Goal: Task Accomplishment & Management: Manage account settings

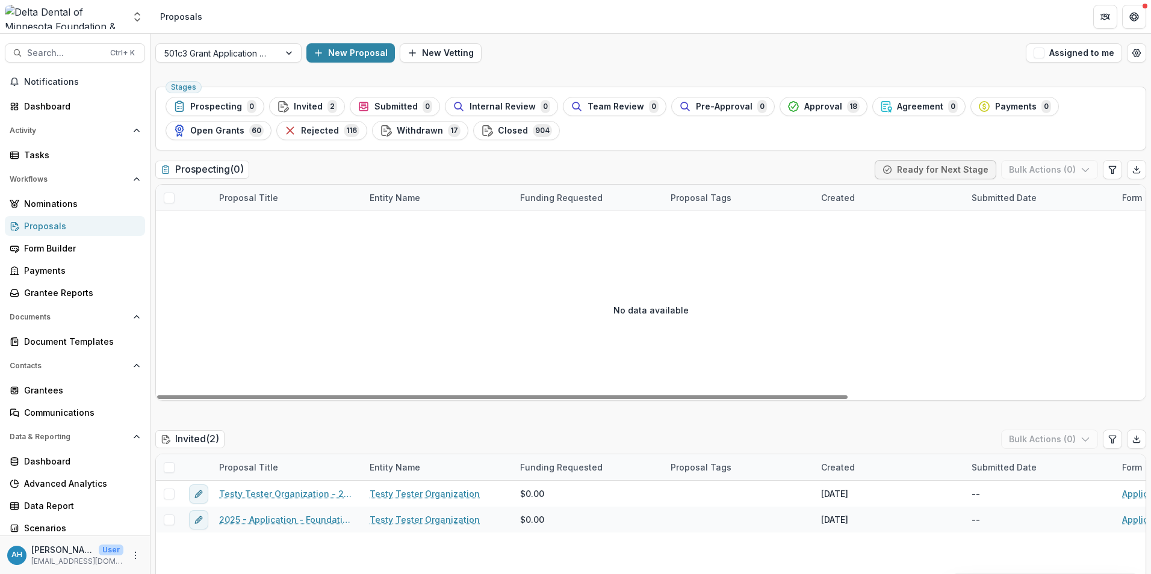
scroll to position [2, 0]
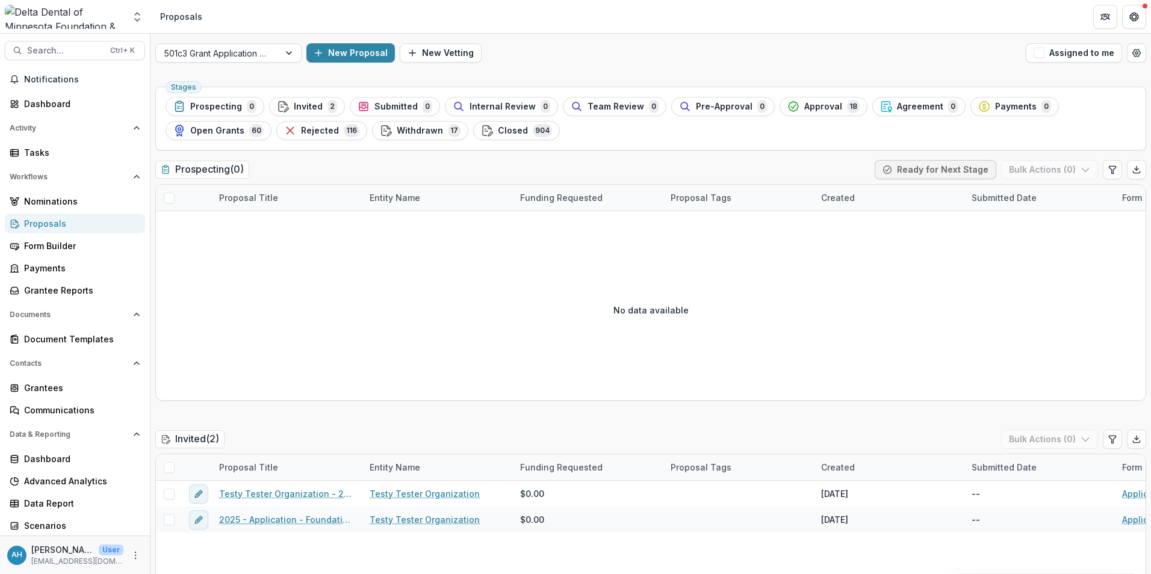
click at [804, 103] on span "Approval" at bounding box center [823, 107] width 38 height 10
click at [795, 103] on ul "Stages Prospecting 0 Invited 2 Submitted 0 Internal Review 0 Team Review 0 Pre-…" at bounding box center [651, 118] width 970 height 43
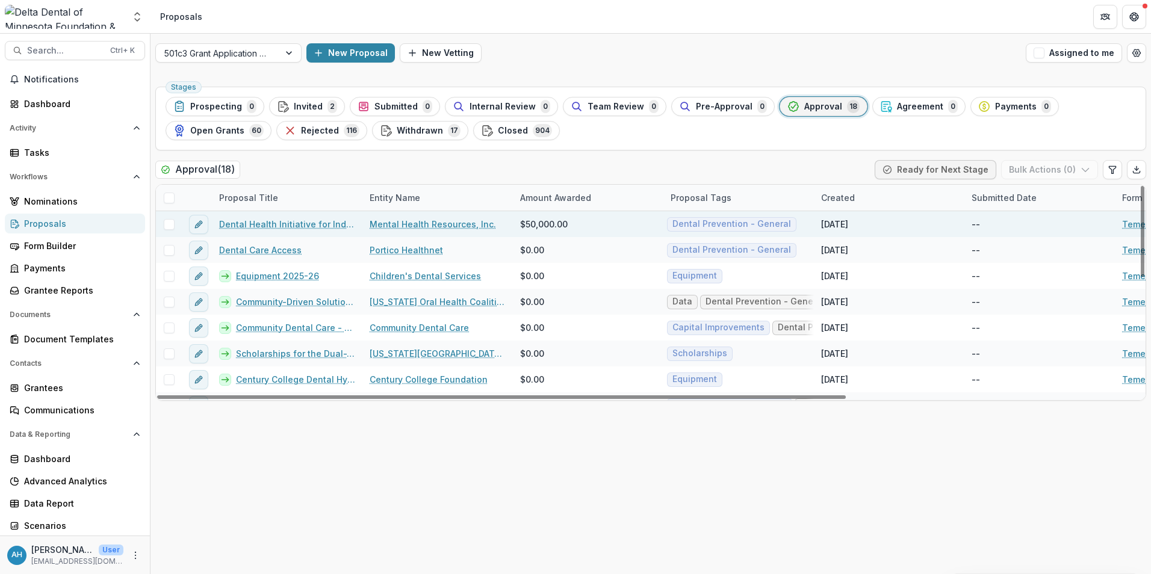
click at [302, 225] on link "Dental Health Initiative for Individuals with Serious and Persistent Mental Ill…" at bounding box center [287, 224] width 136 height 13
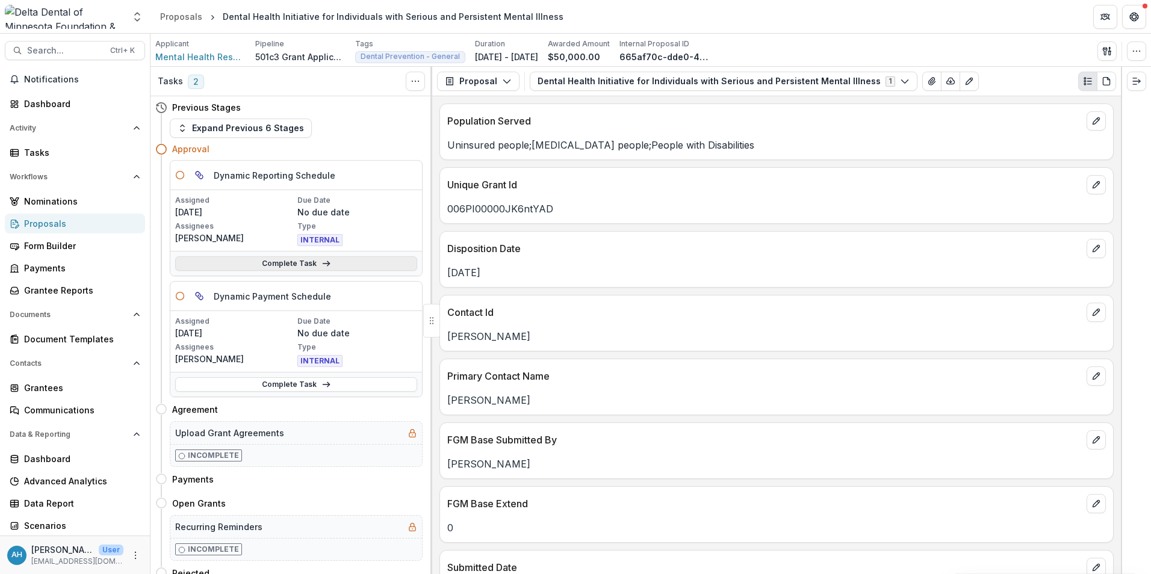
click at [260, 264] on link "Complete Task" at bounding box center [296, 263] width 242 height 14
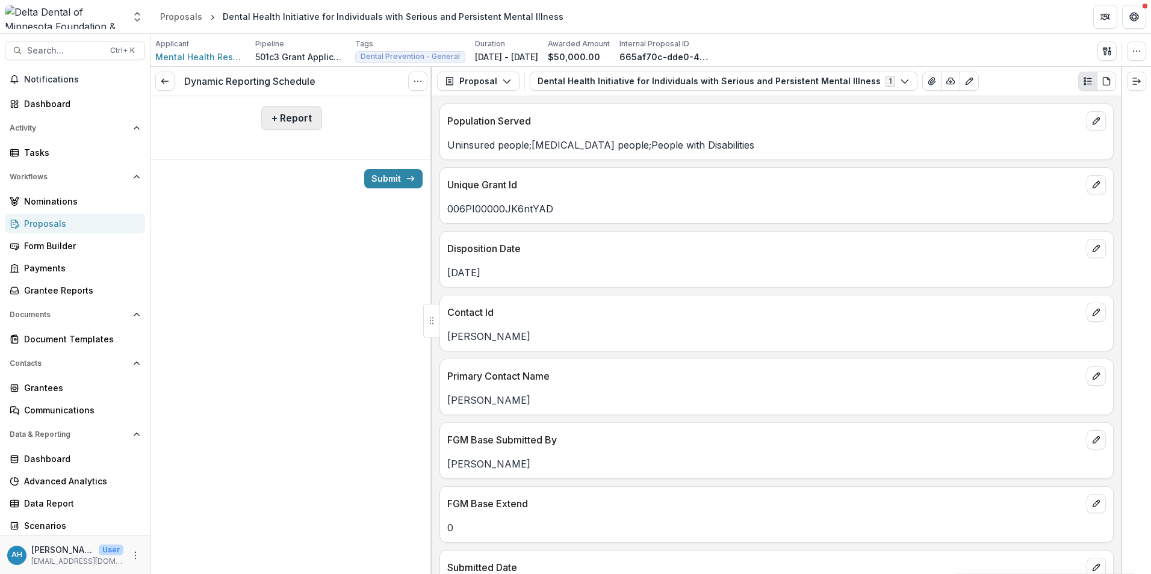
click at [296, 111] on button "+ Report" at bounding box center [291, 118] width 61 height 24
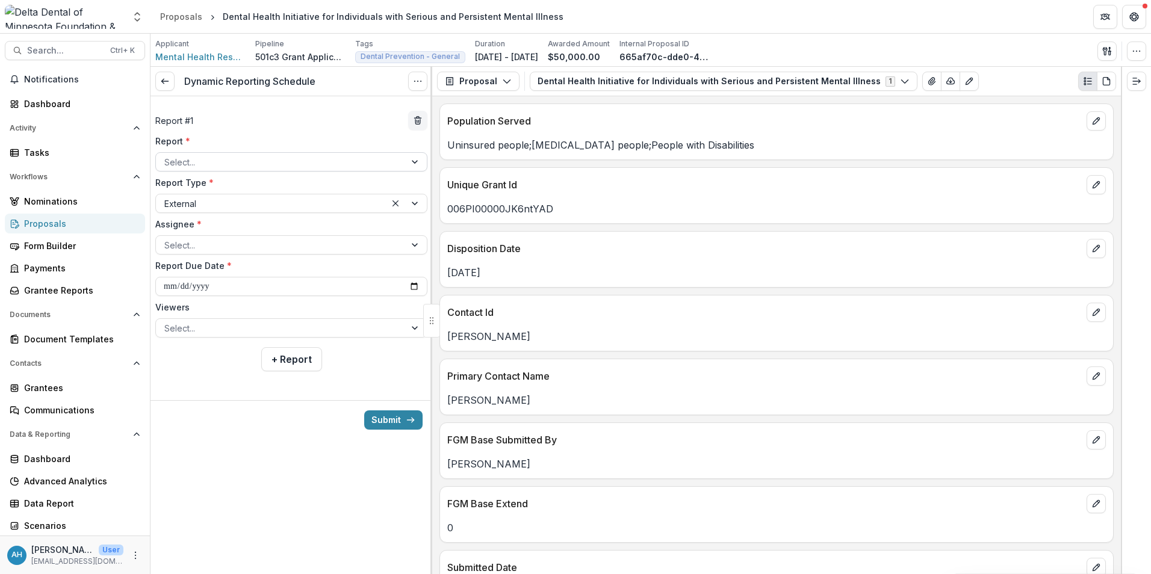
click at [206, 166] on div at bounding box center [280, 162] width 232 height 15
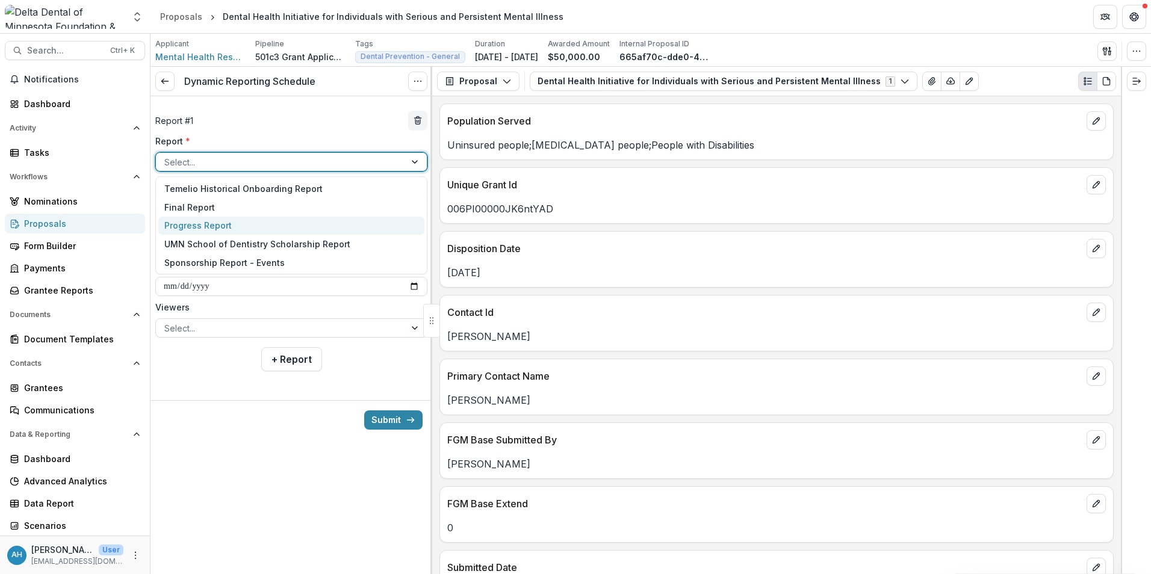
click at [197, 225] on div "Progress Report" at bounding box center [291, 226] width 266 height 19
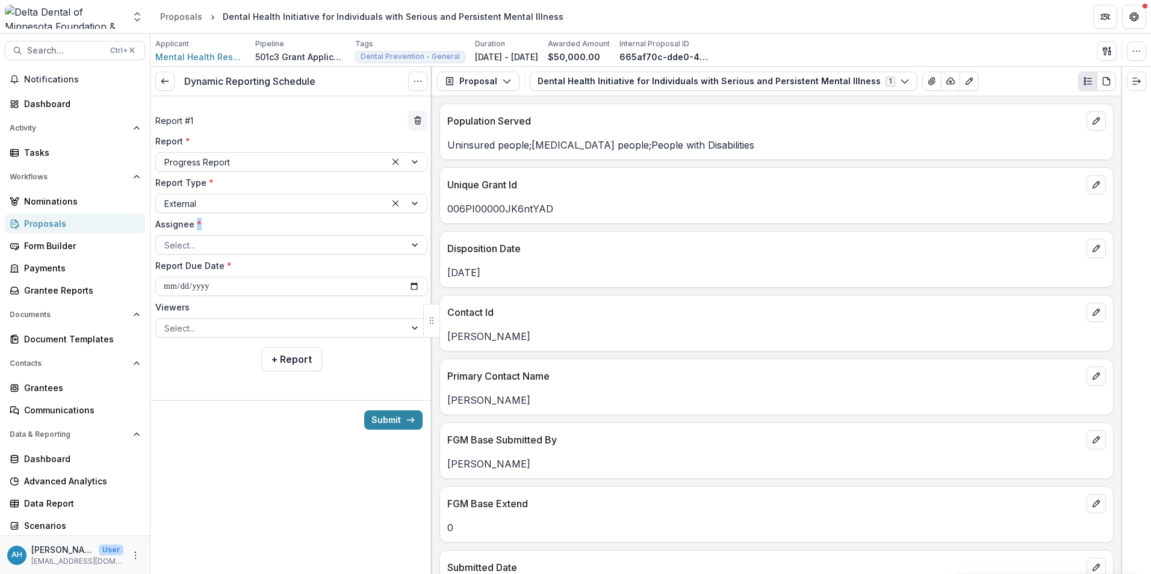
click at [197, 225] on span "*" at bounding box center [199, 224] width 5 height 10
click at [167, 239] on input "Assignee *" at bounding box center [165, 245] width 2 height 13
drag, startPoint x: 197, startPoint y: 225, endPoint x: 254, endPoint y: 243, distance: 60.2
click at [254, 243] on div at bounding box center [280, 245] width 232 height 15
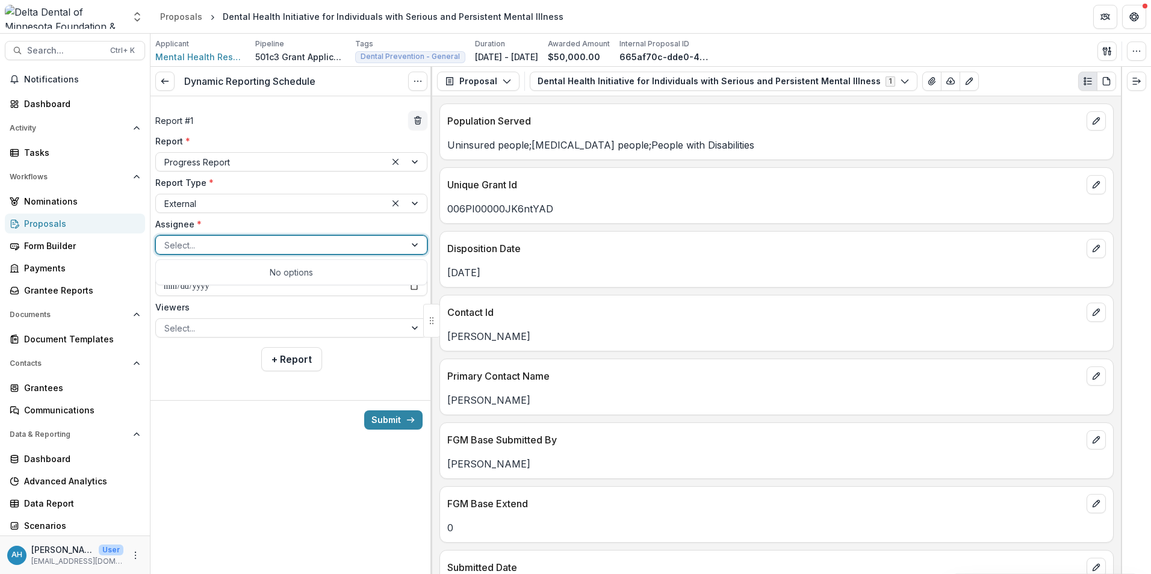
click at [256, 222] on label "Assignee *" at bounding box center [287, 224] width 265 height 13
click at [167, 239] on input "Assignee *" at bounding box center [165, 245] width 2 height 13
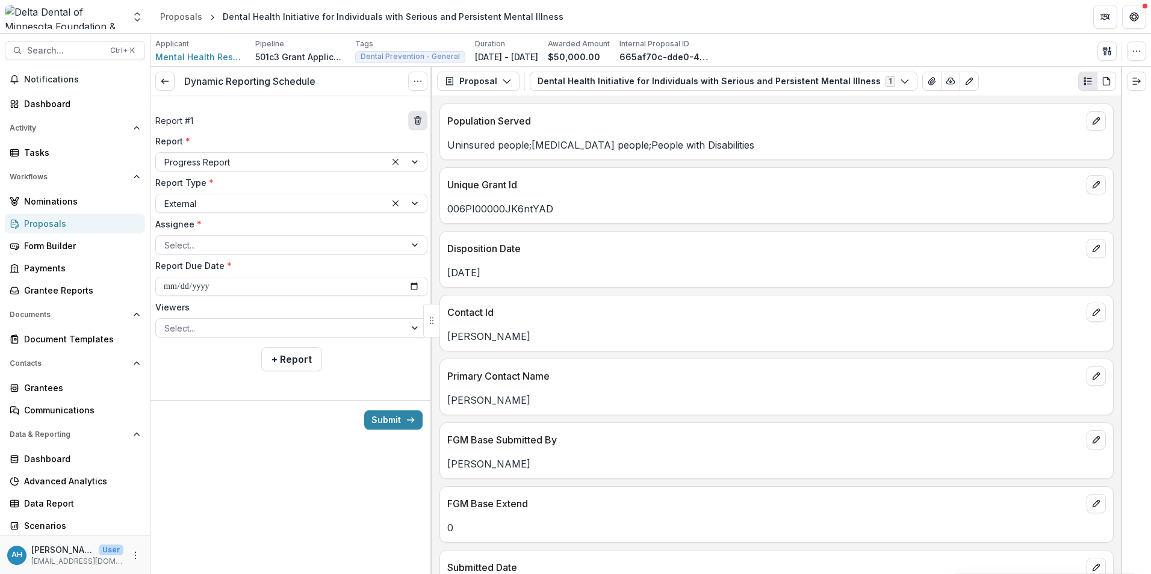
click at [420, 125] on icon "delete" at bounding box center [418, 121] width 10 height 10
click at [420, 125] on div "**********" at bounding box center [291, 238] width 282 height 285
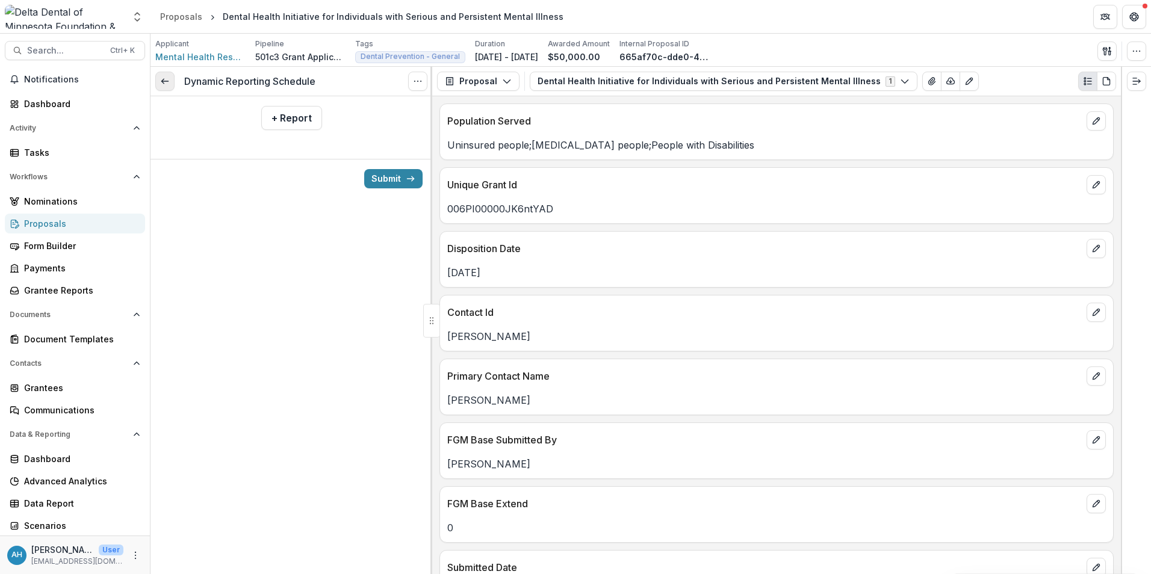
click at [167, 81] on line at bounding box center [164, 81] width 7 height 0
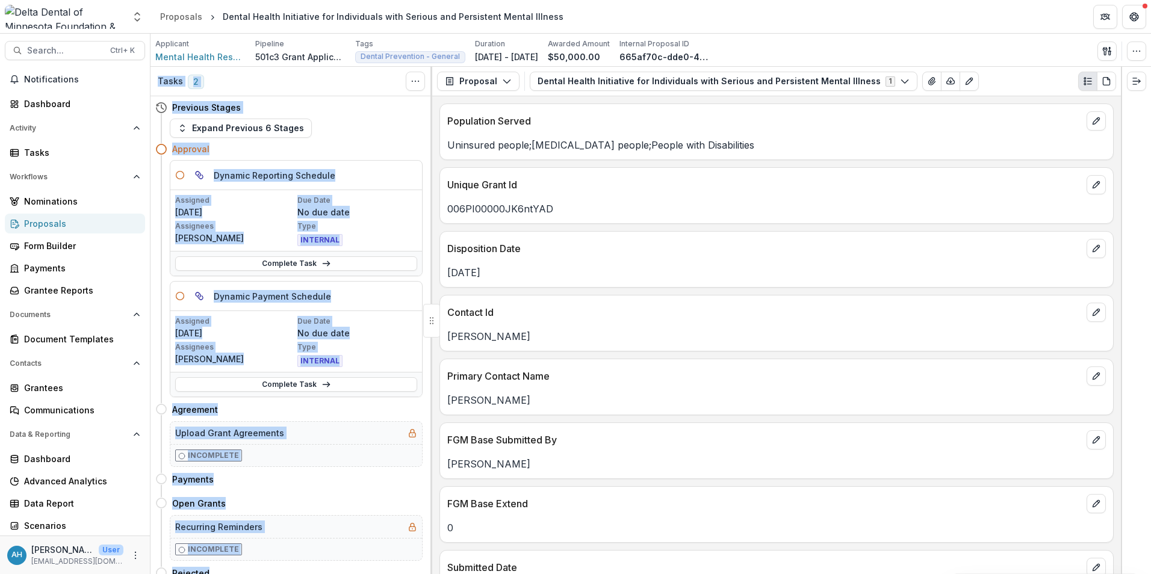
click at [371, 129] on div "Expand Previous 6 Stages" at bounding box center [296, 128] width 253 height 19
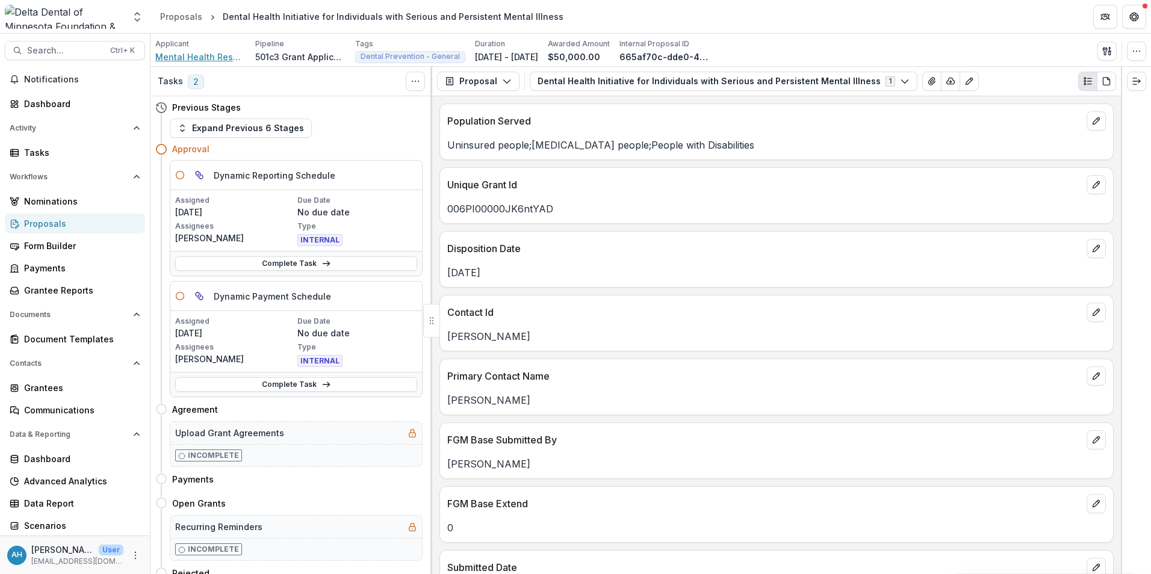
click at [209, 61] on span "Mental Health Resources, Inc." at bounding box center [200, 57] width 90 height 13
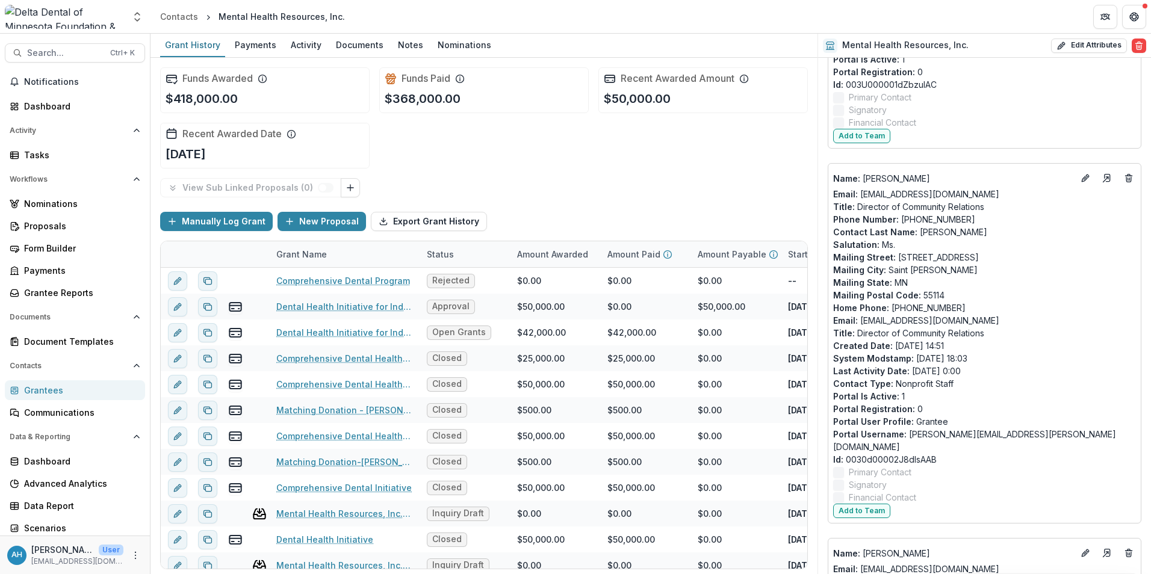
scroll to position [421, 0]
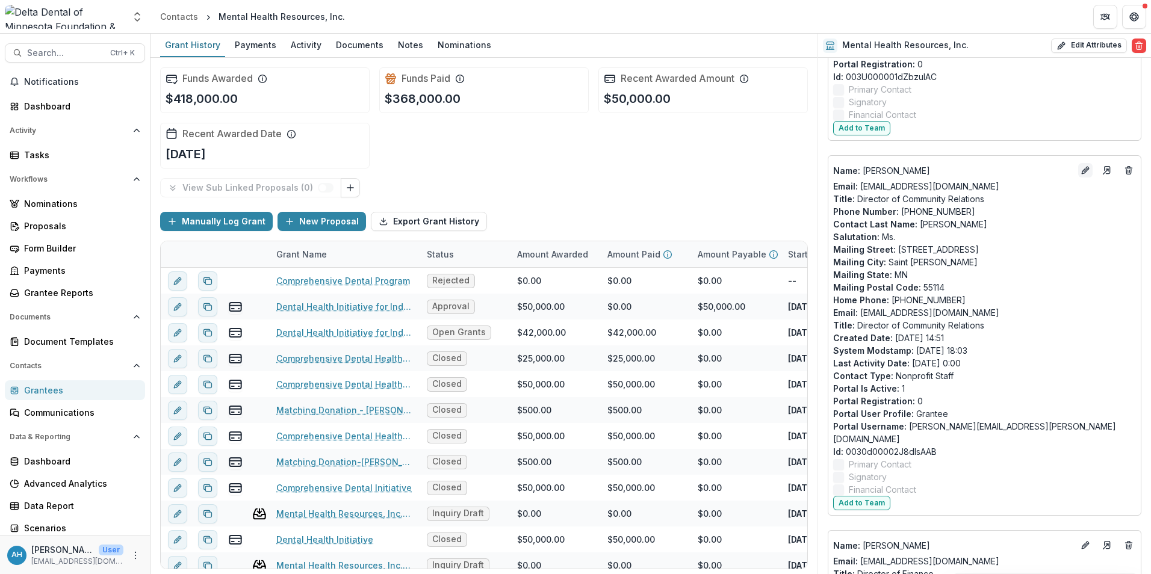
click at [1082, 169] on icon "Edit" at bounding box center [1084, 171] width 5 height 5
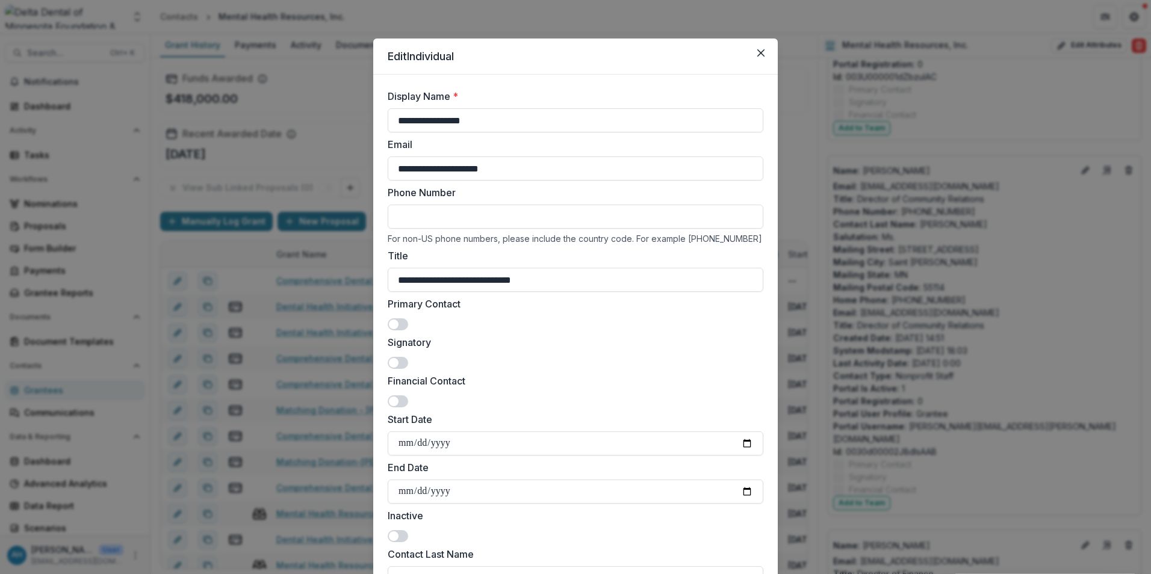
click at [396, 320] on span at bounding box center [398, 324] width 20 height 12
click at [396, 320] on span at bounding box center [394, 325] width 10 height 10
click at [398, 322] on span at bounding box center [398, 324] width 20 height 12
click at [398, 322] on span at bounding box center [394, 325] width 10 height 10
click at [393, 326] on span at bounding box center [394, 325] width 10 height 10
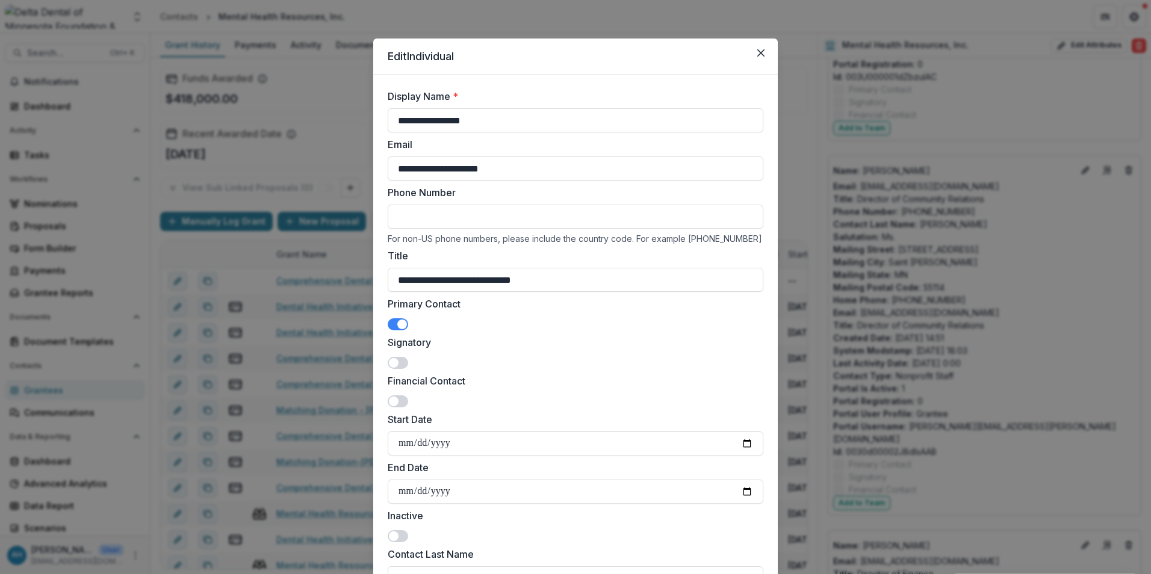
click at [397, 326] on span at bounding box center [402, 325] width 10 height 10
click at [393, 326] on span at bounding box center [394, 325] width 10 height 10
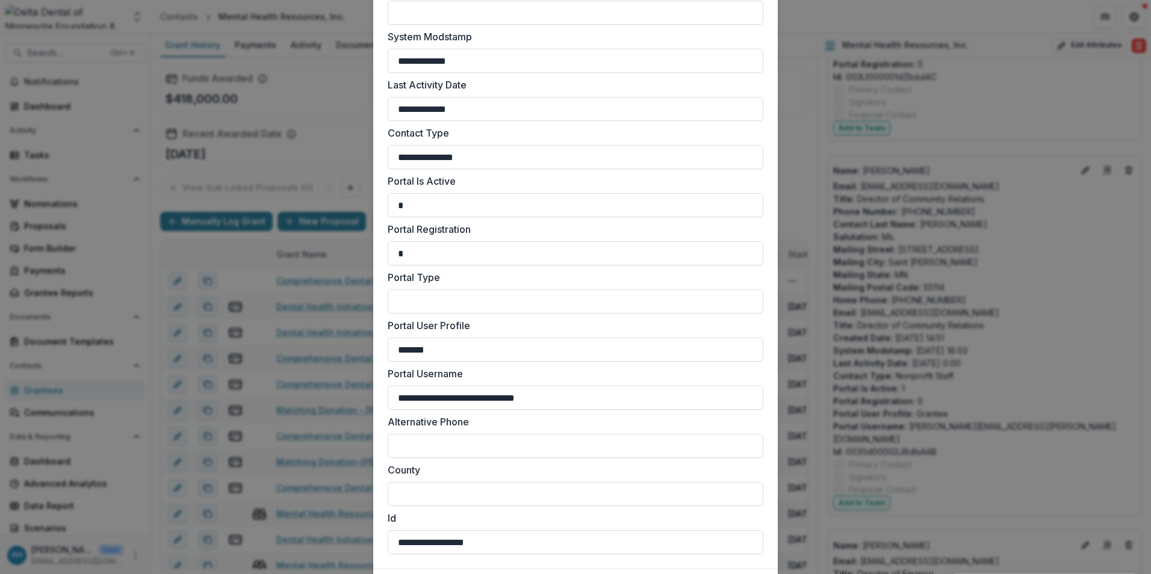
scroll to position [1457, 0]
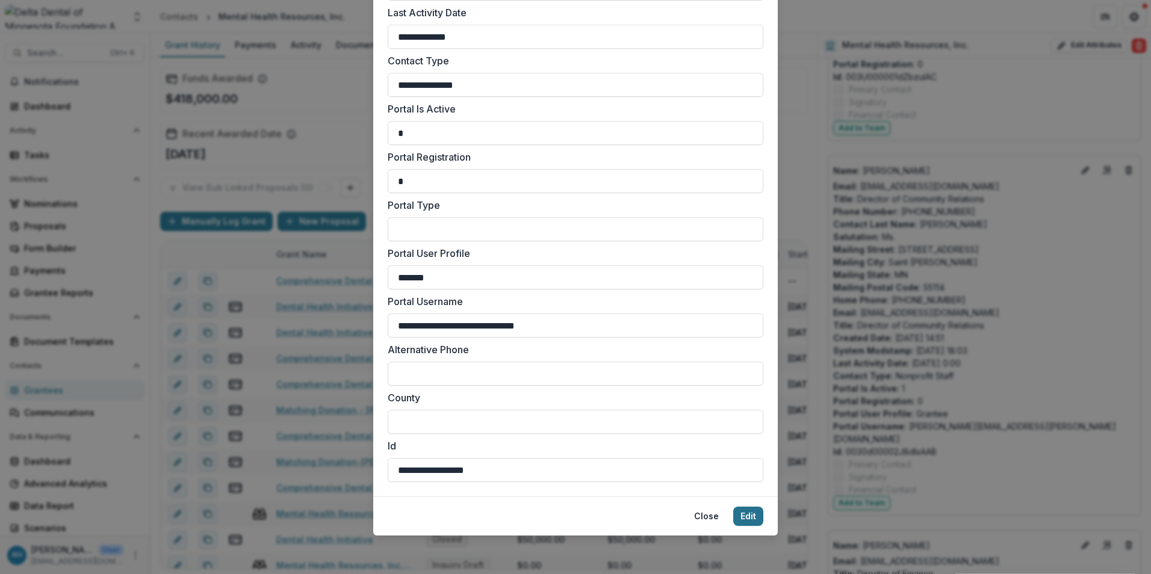
click at [749, 519] on button "Edit" at bounding box center [748, 516] width 30 height 19
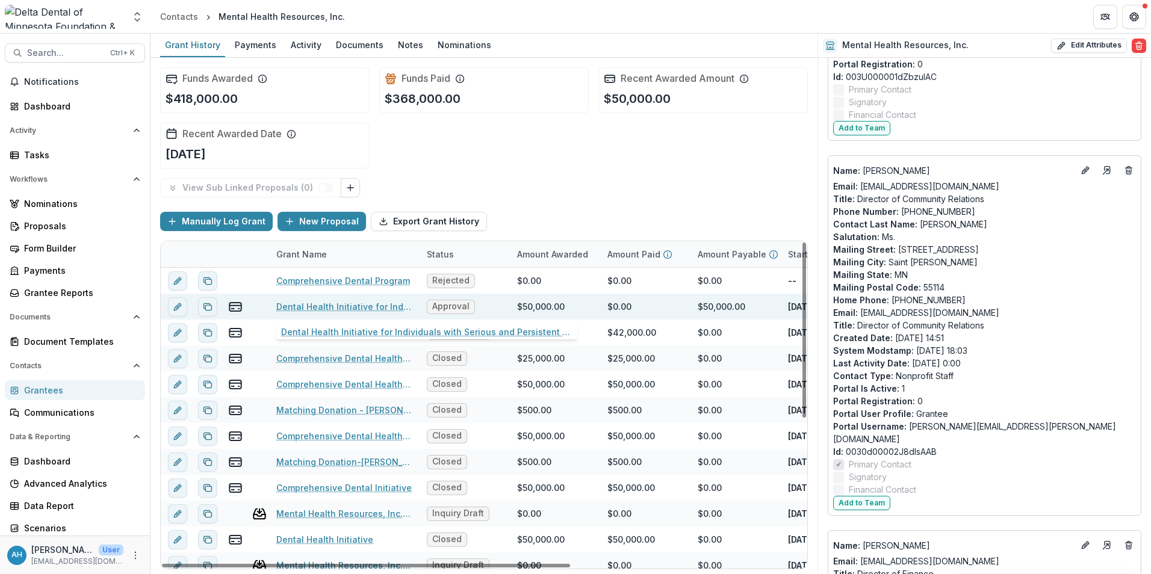
click at [332, 306] on link "Dental Health Initiative for Individuals with Serious and Persistent Mental Ill…" at bounding box center [344, 306] width 136 height 13
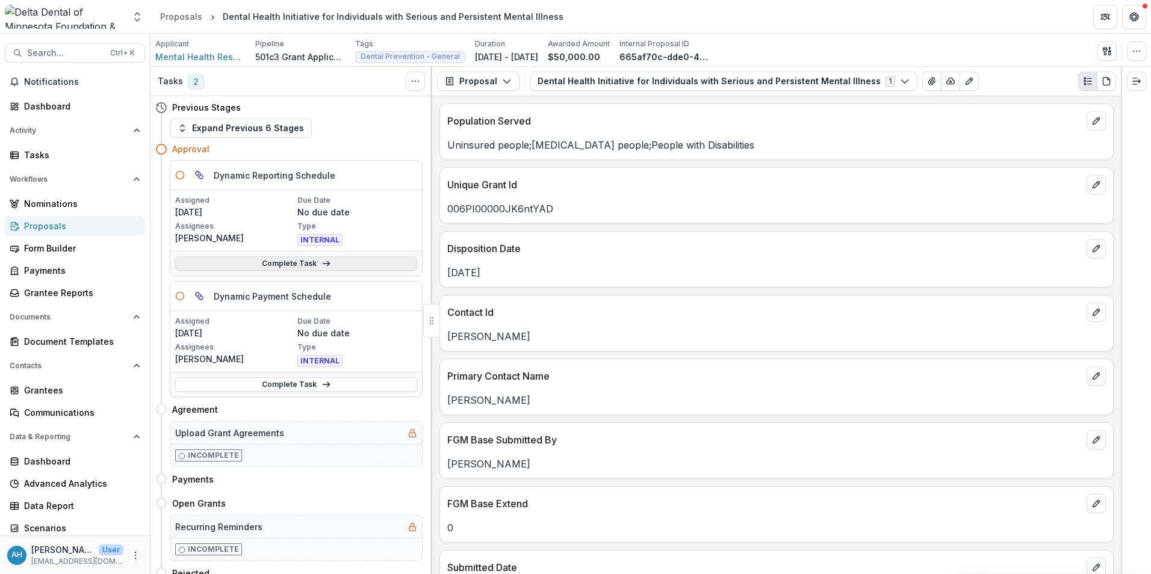
click at [297, 265] on link "Complete Task" at bounding box center [296, 263] width 242 height 14
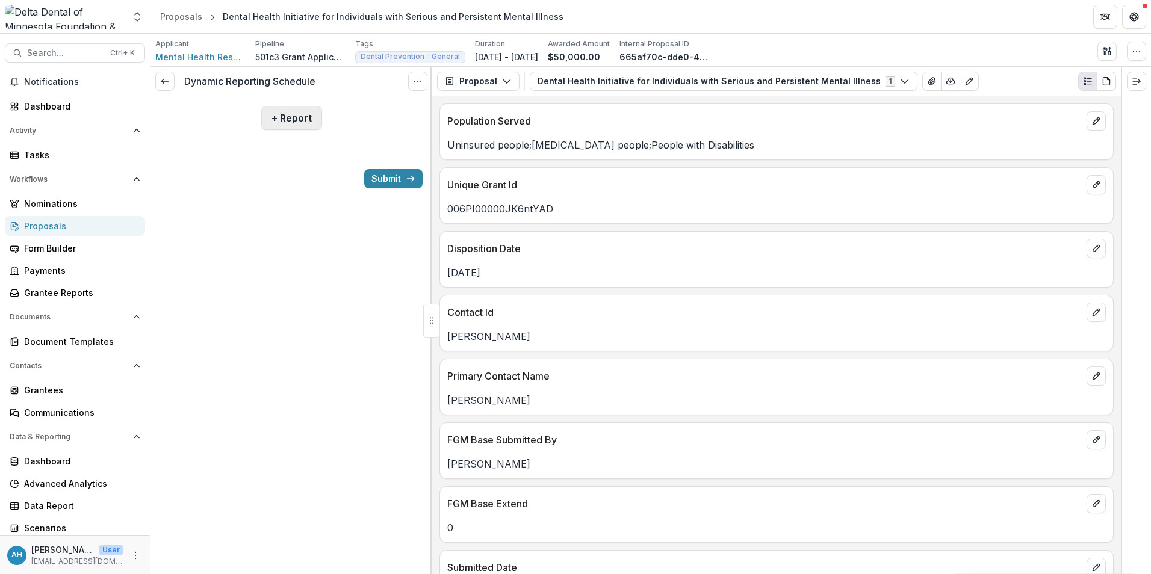
click at [299, 124] on button "+ Report" at bounding box center [291, 118] width 61 height 24
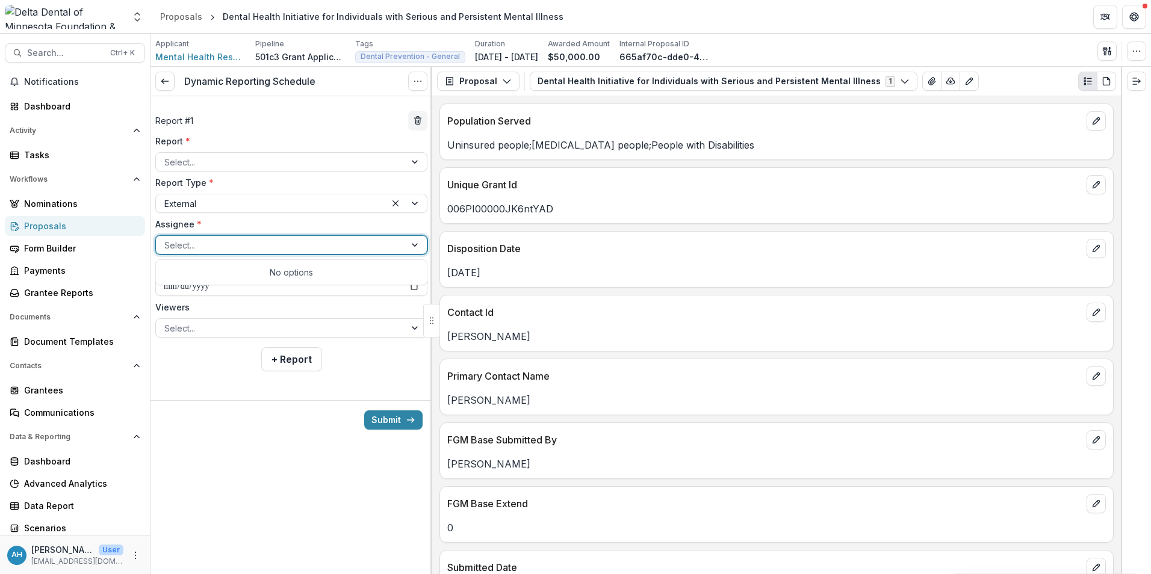
click at [210, 247] on div at bounding box center [280, 245] width 232 height 15
click at [299, 270] on div "No options" at bounding box center [291, 272] width 266 height 20
click at [290, 222] on label "Assignee *" at bounding box center [287, 224] width 265 height 13
click at [167, 239] on input "Assignee *" at bounding box center [165, 245] width 2 height 13
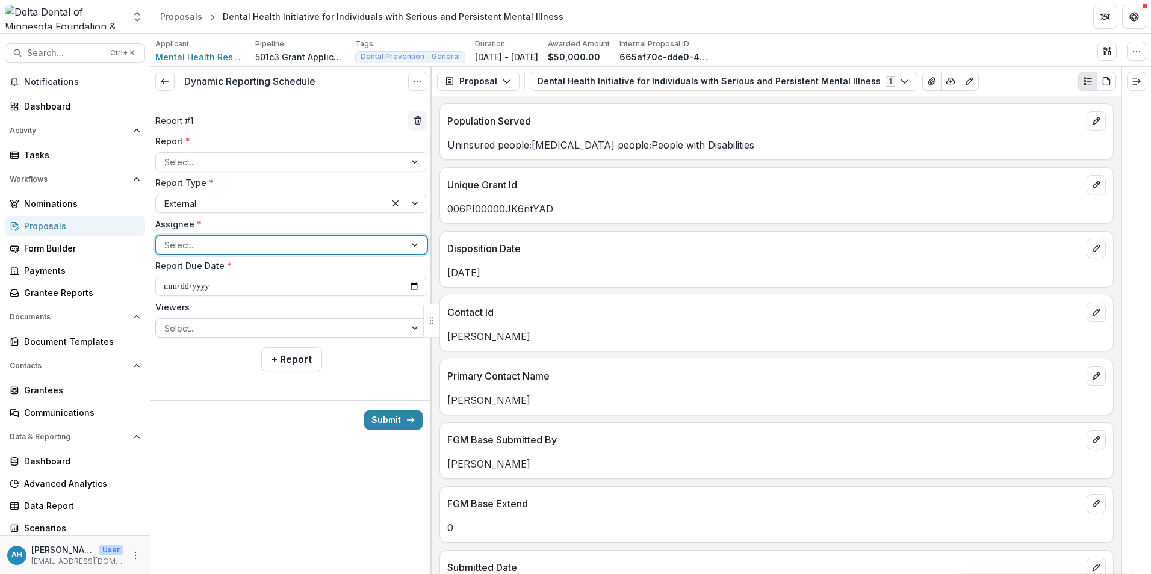
click at [189, 327] on div at bounding box center [280, 328] width 232 height 15
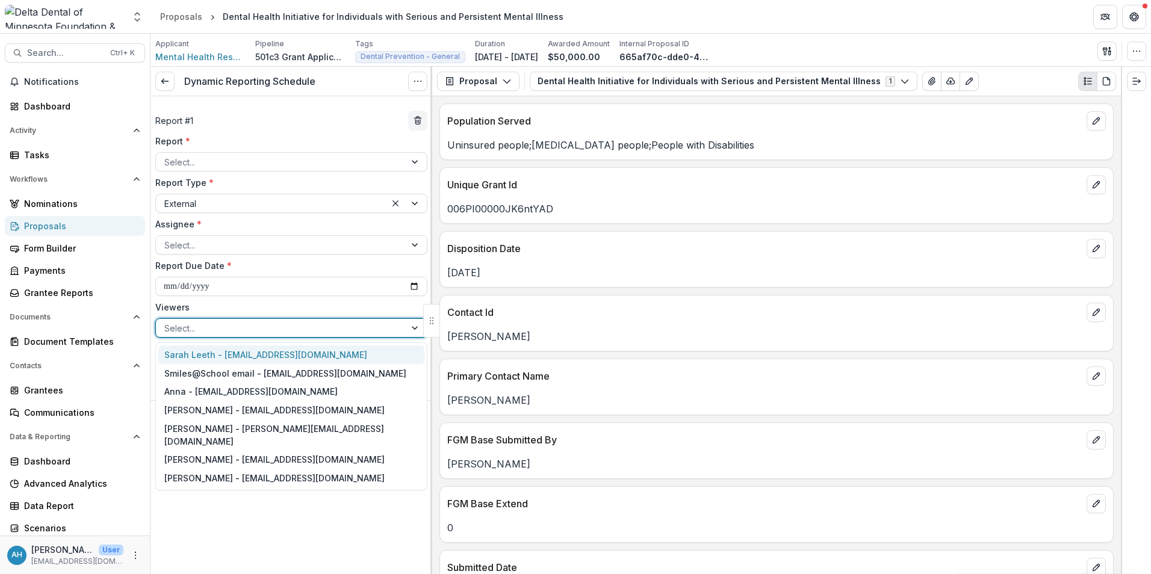
click at [243, 302] on label "Viewers" at bounding box center [287, 307] width 265 height 13
click at [167, 322] on input "Viewers" at bounding box center [165, 328] width 2 height 13
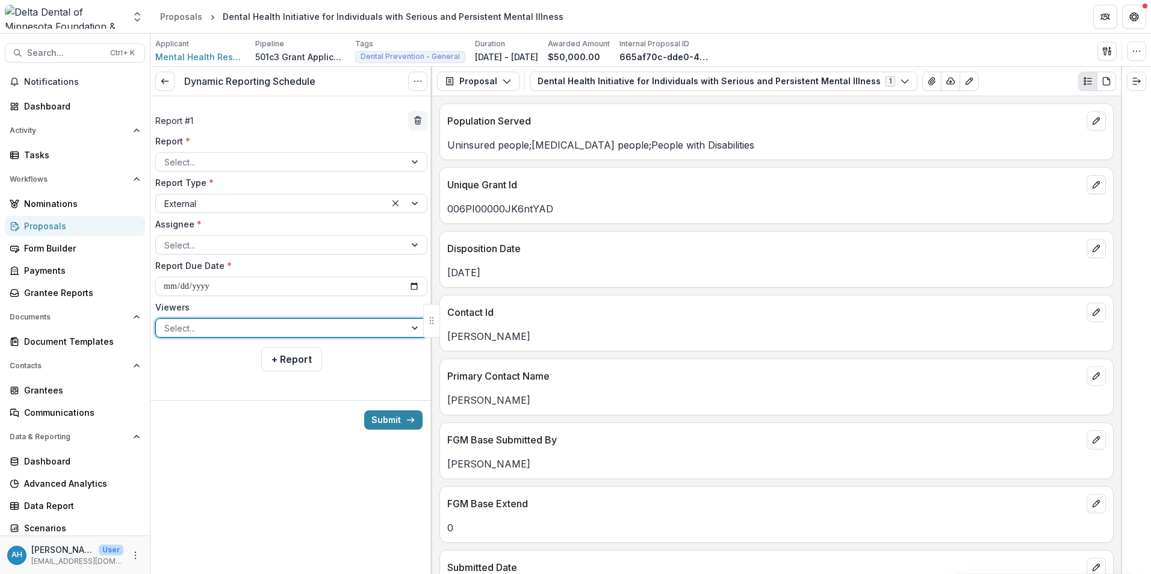
click at [243, 302] on label "Viewers" at bounding box center [287, 307] width 265 height 13
click at [167, 322] on input "Viewers" at bounding box center [165, 328] width 2 height 13
click at [225, 159] on div at bounding box center [280, 162] width 232 height 15
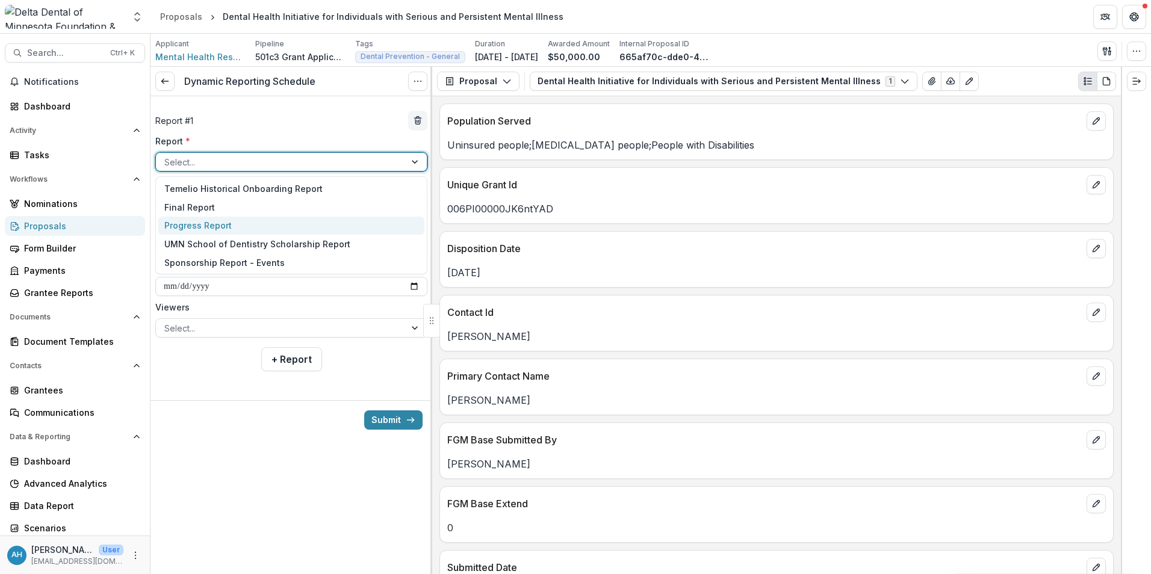
click at [196, 227] on div "Progress Report" at bounding box center [291, 226] width 266 height 19
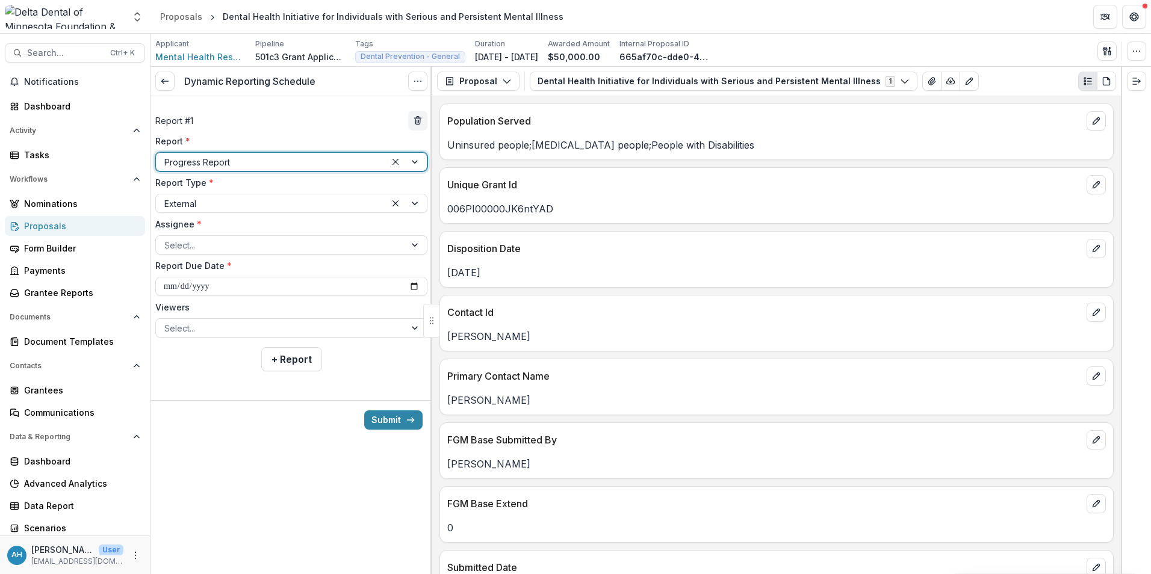
click at [197, 227] on span "*" at bounding box center [199, 224] width 5 height 10
click at [167, 239] on input "Assignee *" at bounding box center [165, 245] width 2 height 13
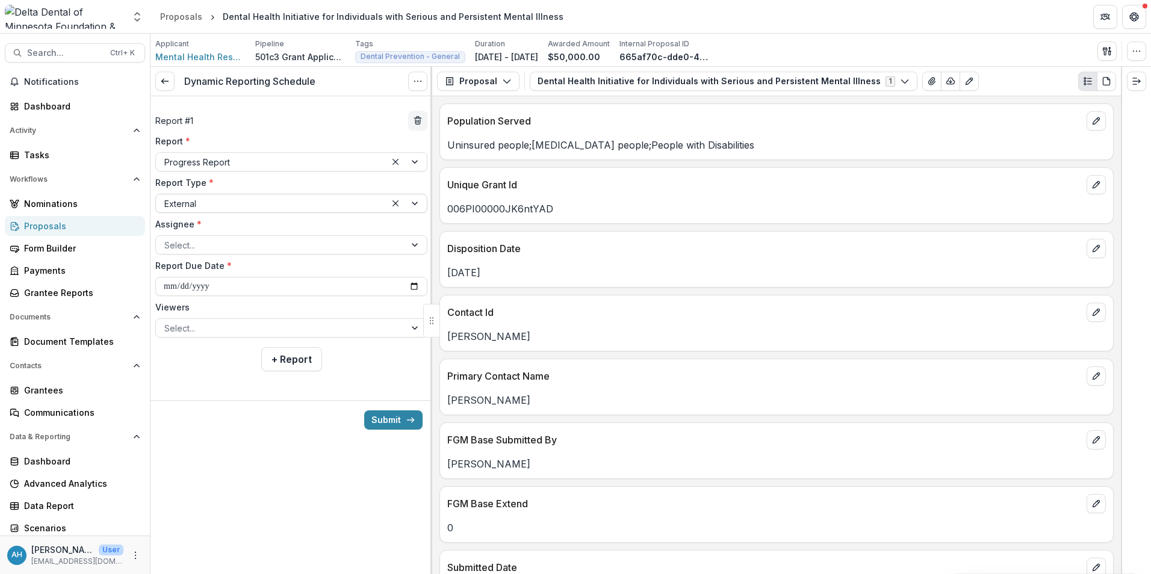
click at [312, 202] on div at bounding box center [270, 203] width 213 height 15
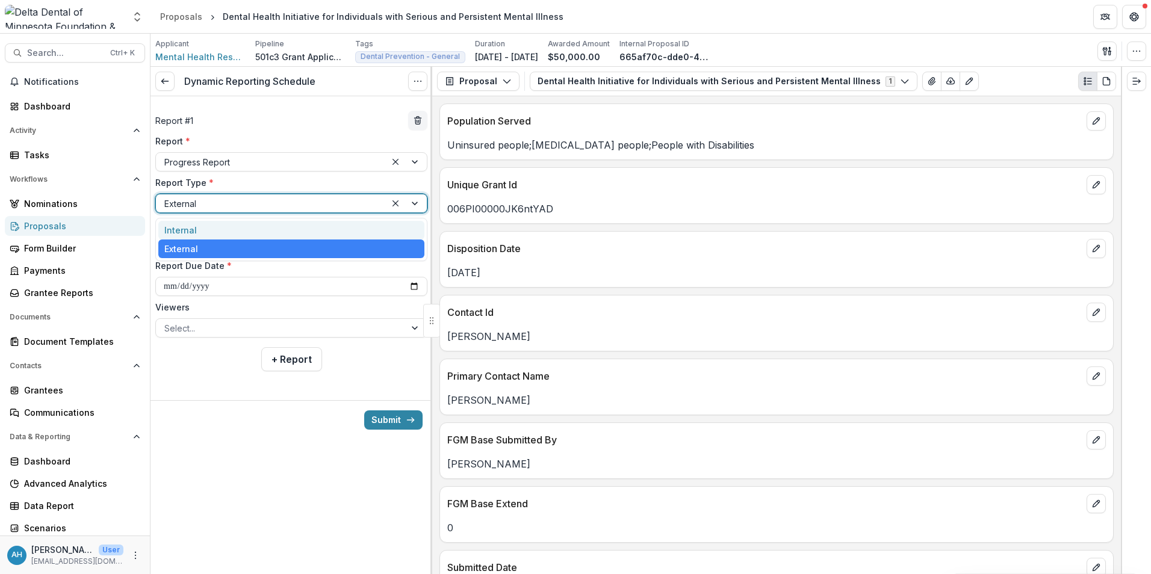
click at [288, 227] on div "Internal" at bounding box center [291, 230] width 266 height 19
click at [288, 227] on label "Assignee *" at bounding box center [287, 224] width 265 height 13
click at [167, 239] on input "Assignee *" at bounding box center [165, 245] width 2 height 13
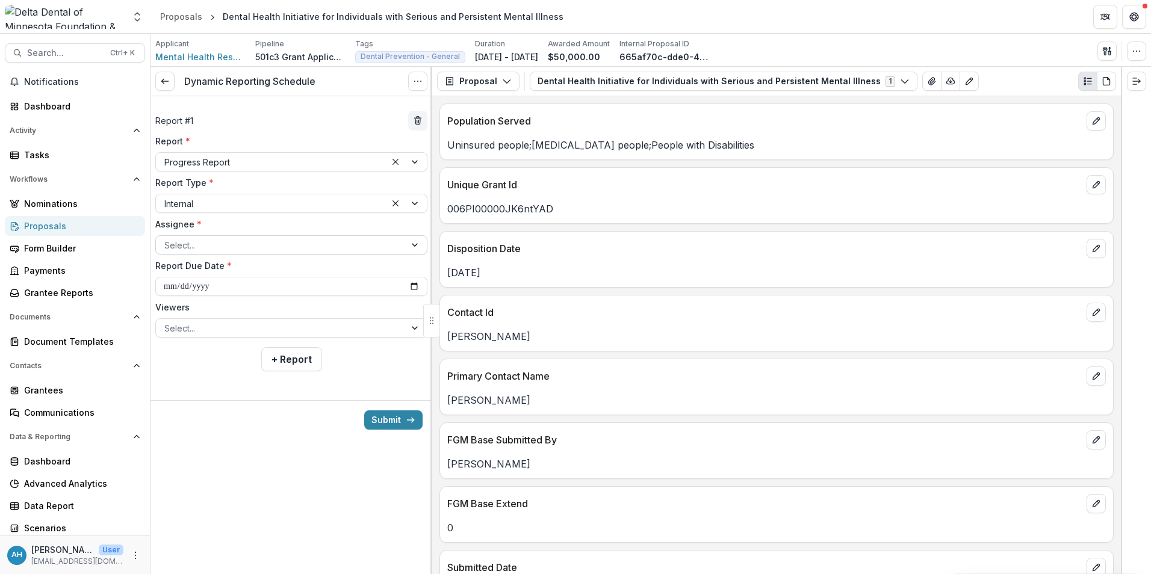
click at [259, 243] on div at bounding box center [280, 245] width 232 height 15
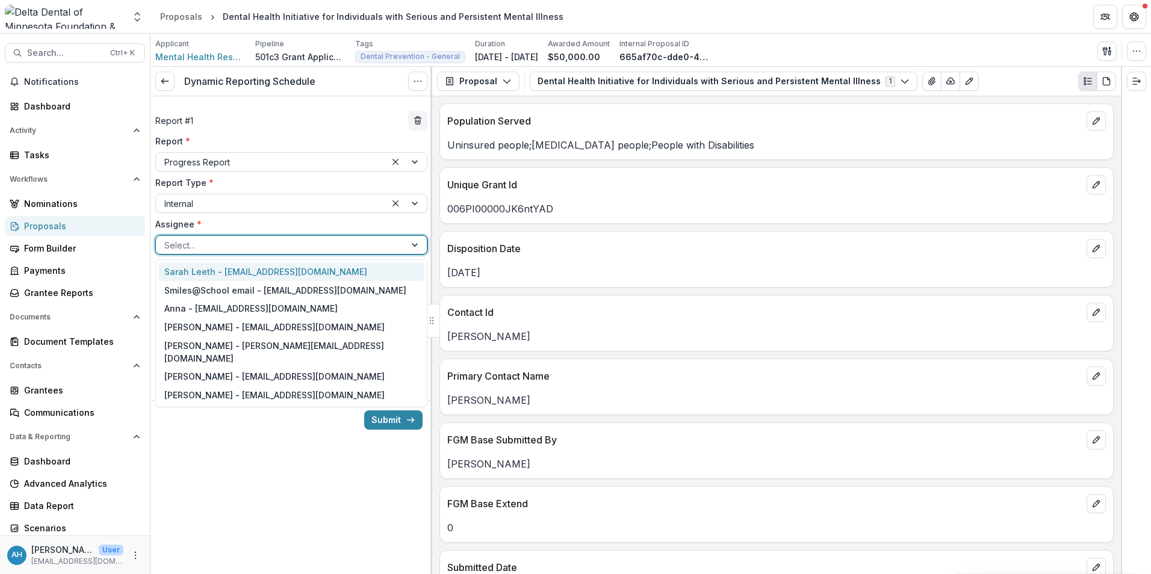
click at [259, 243] on div at bounding box center [280, 245] width 232 height 15
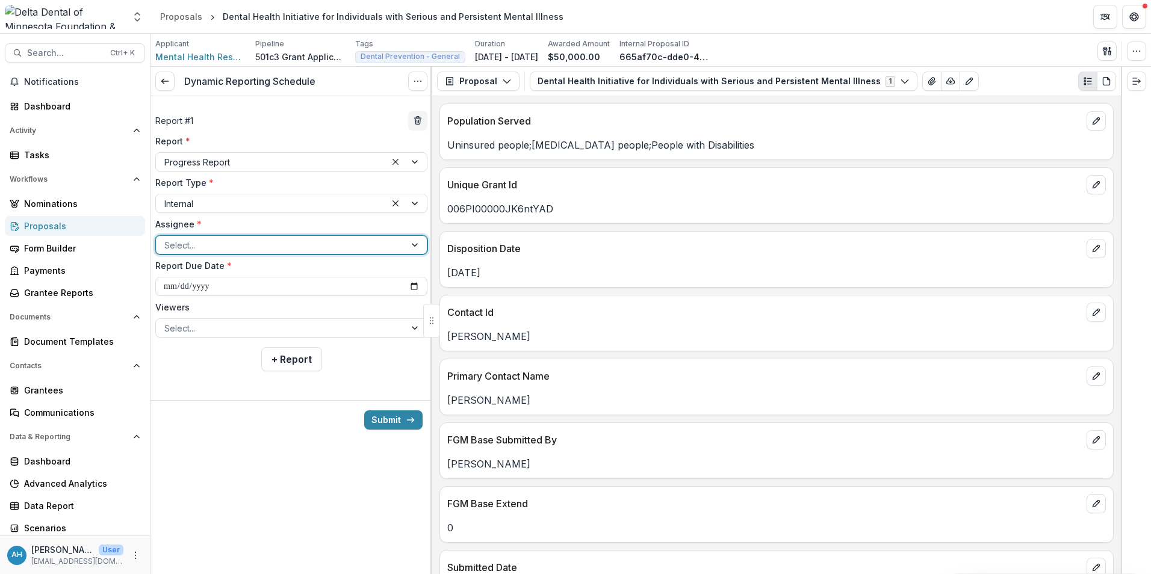
click at [259, 243] on div at bounding box center [280, 245] width 232 height 15
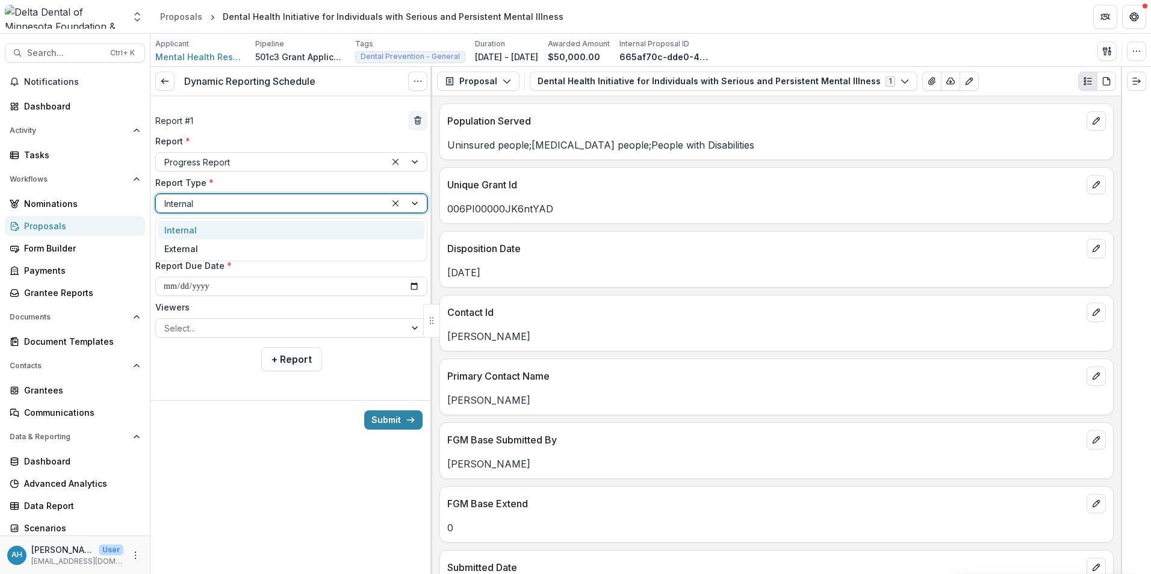
click at [259, 203] on div at bounding box center [270, 203] width 213 height 15
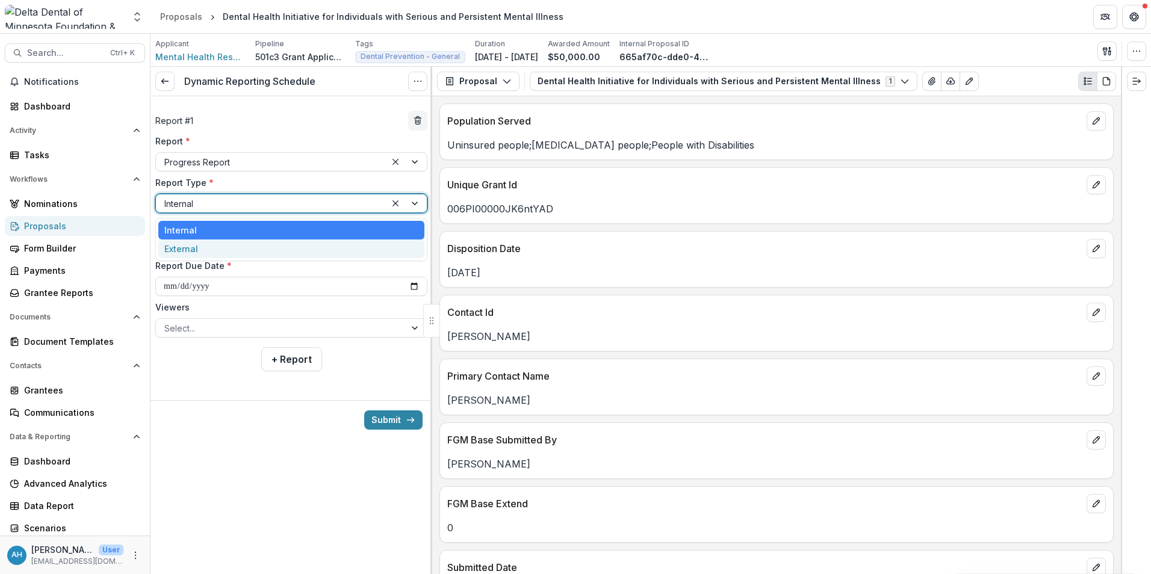
click at [184, 251] on div "External" at bounding box center [291, 249] width 266 height 19
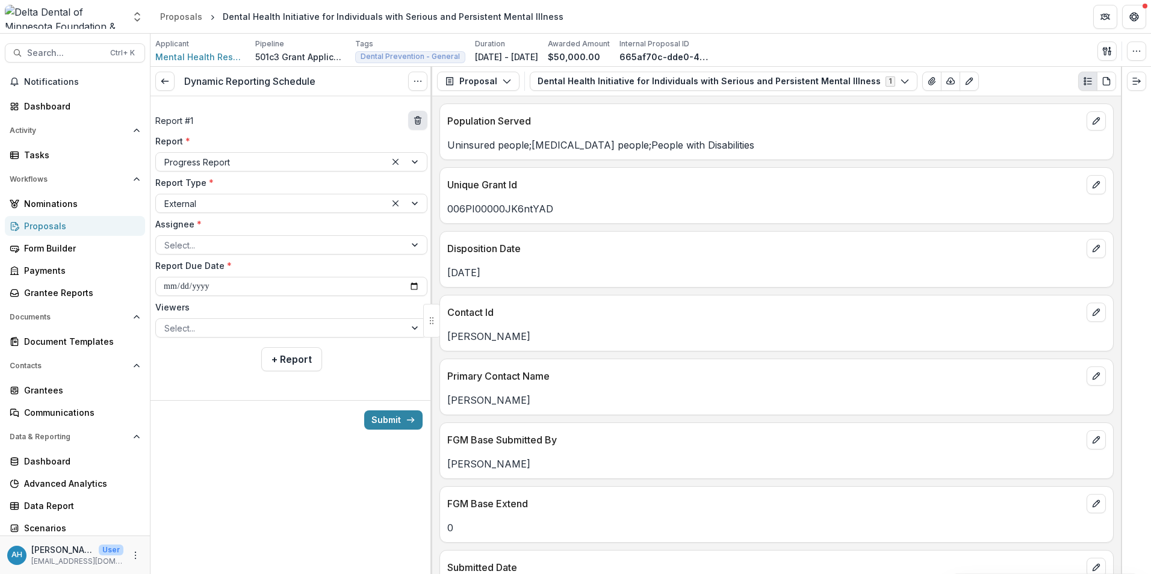
click at [414, 123] on icon "delete" at bounding box center [418, 121] width 10 height 10
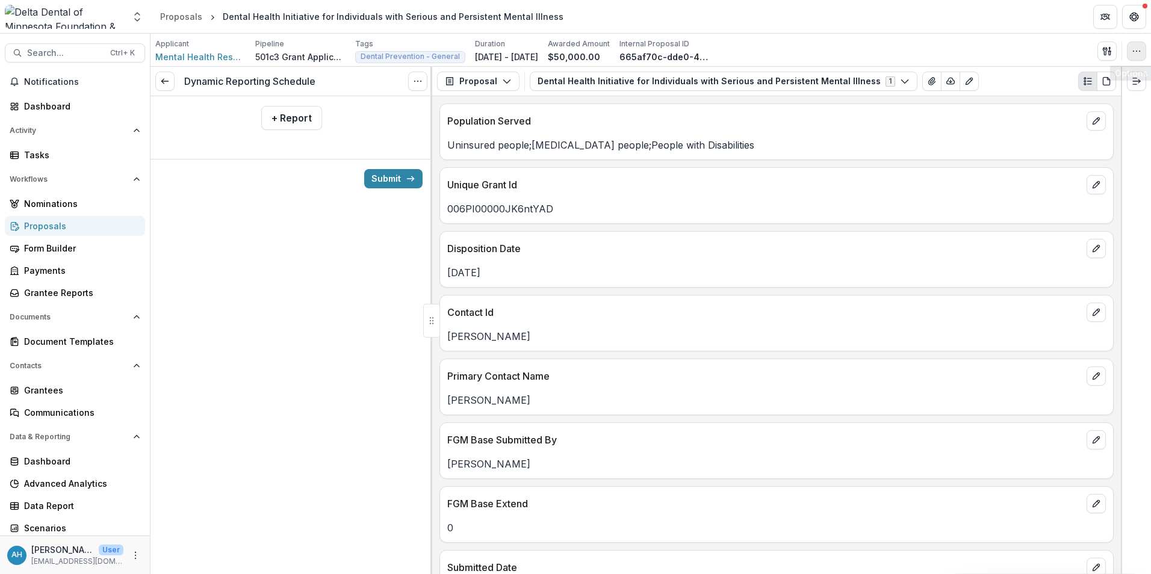
click at [1137, 55] on icon "button" at bounding box center [1137, 51] width 10 height 10
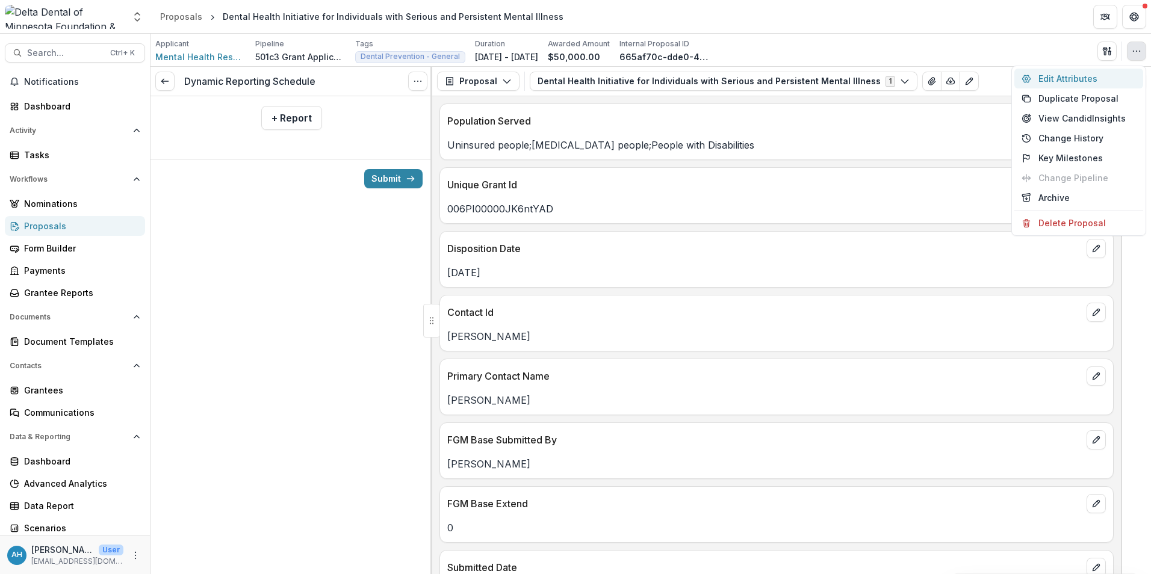
click at [1067, 75] on button "Edit Attributes" at bounding box center [1078, 79] width 129 height 20
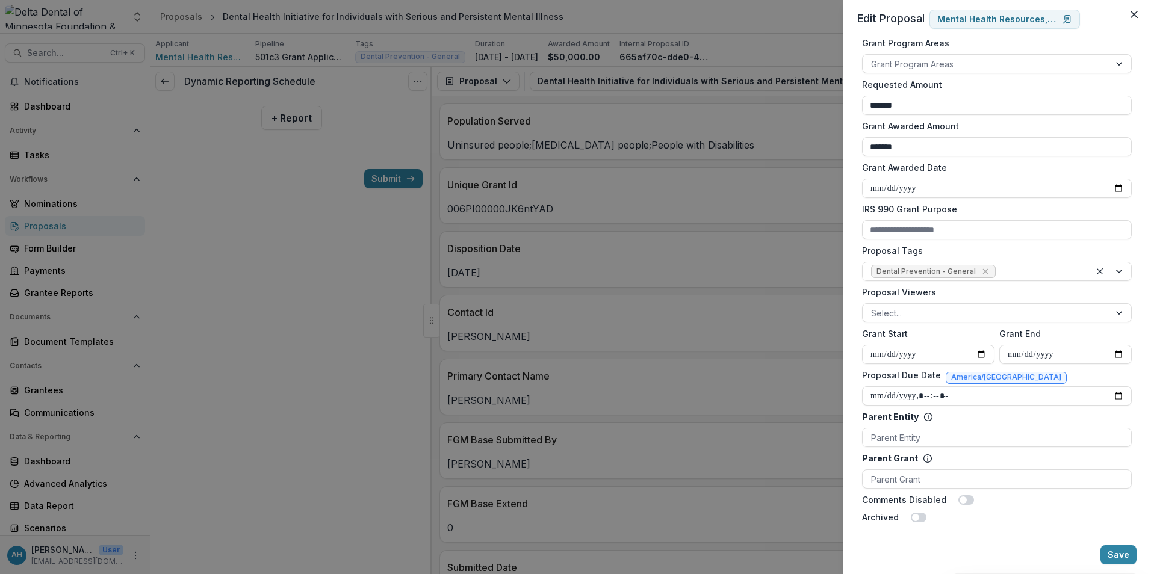
scroll to position [258, 0]
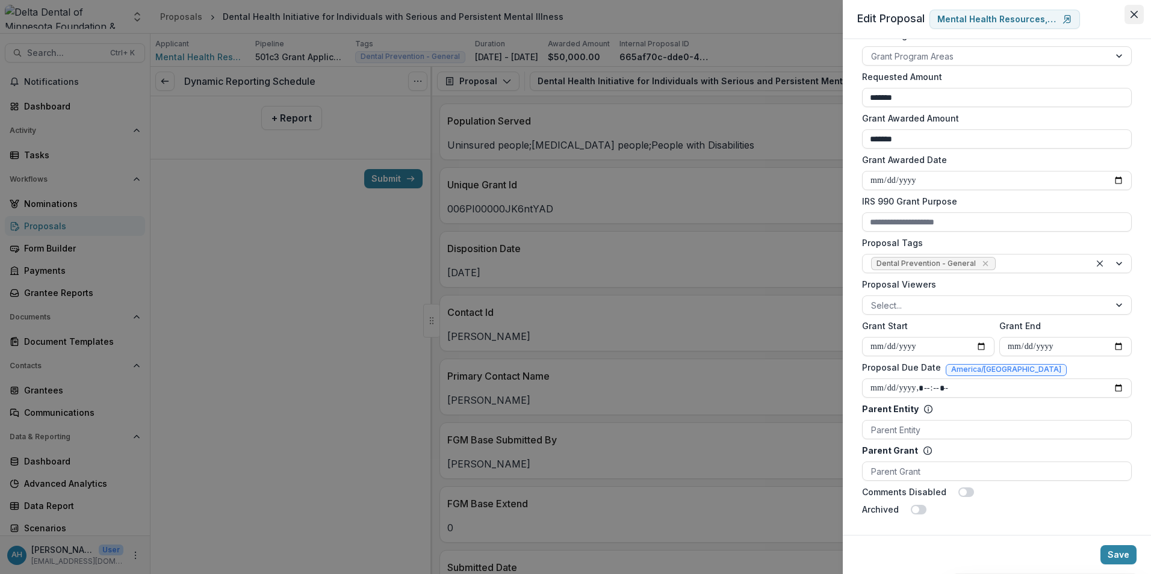
click at [1135, 11] on icon "Close" at bounding box center [1134, 14] width 7 height 7
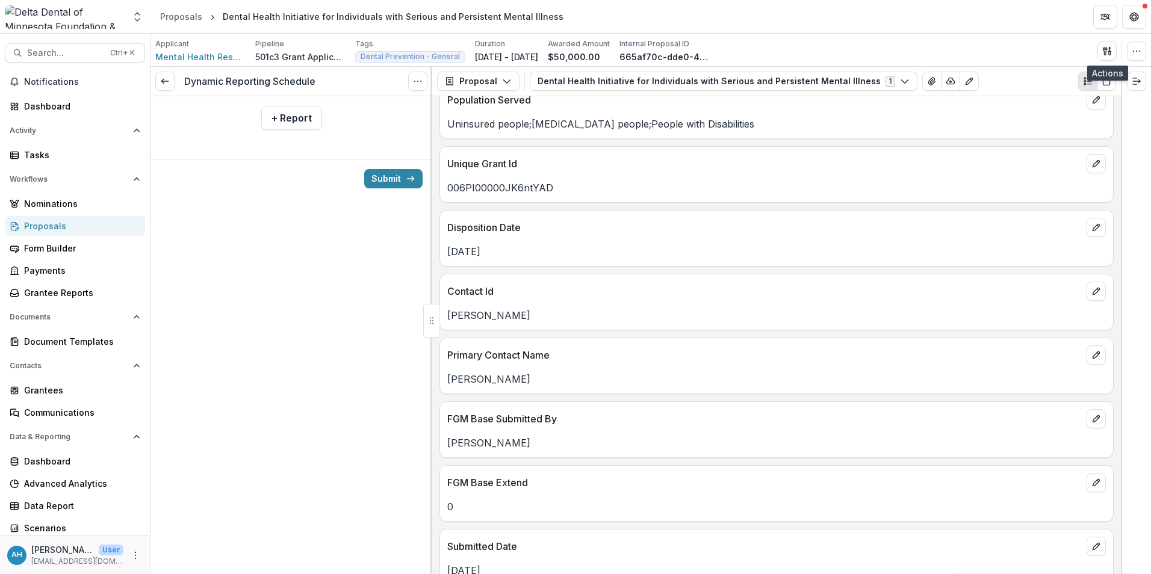
scroll to position [0, 0]
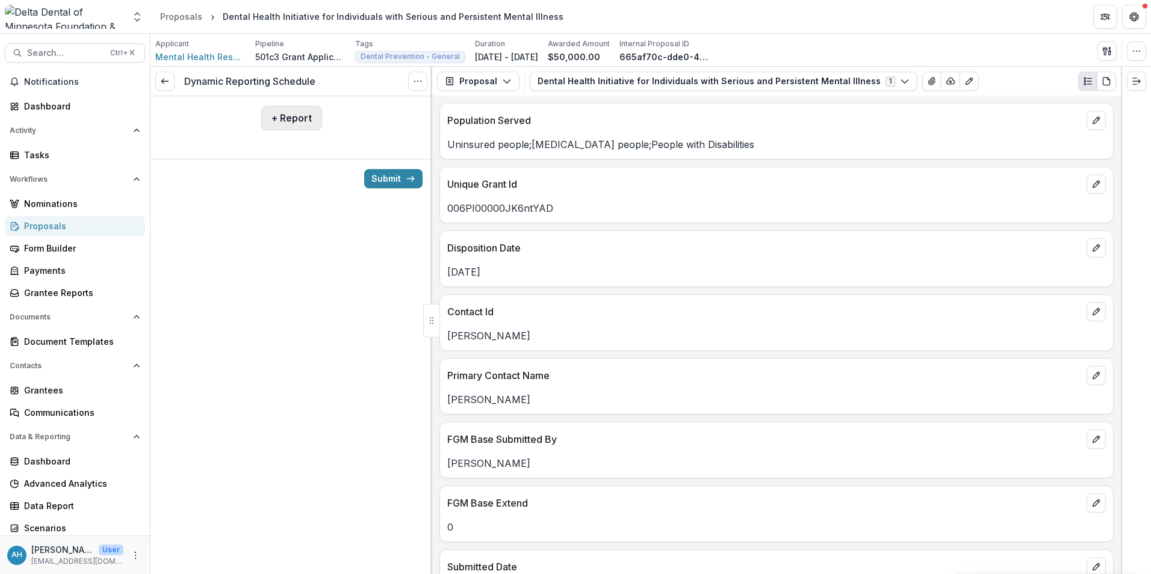
click at [282, 119] on button "+ Report" at bounding box center [291, 118] width 61 height 24
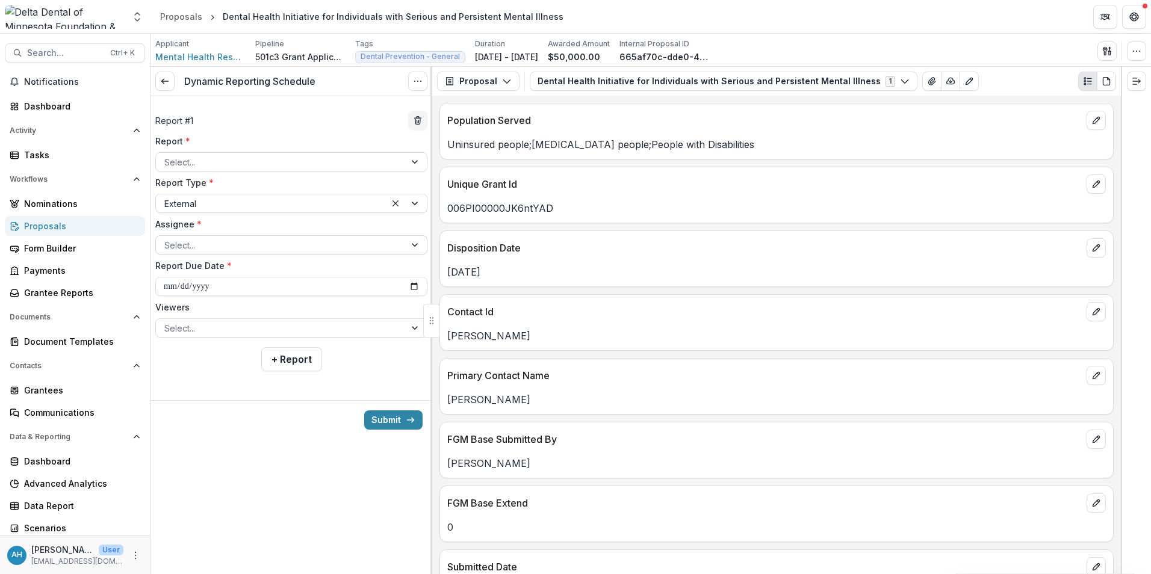
click at [220, 240] on div at bounding box center [280, 245] width 232 height 15
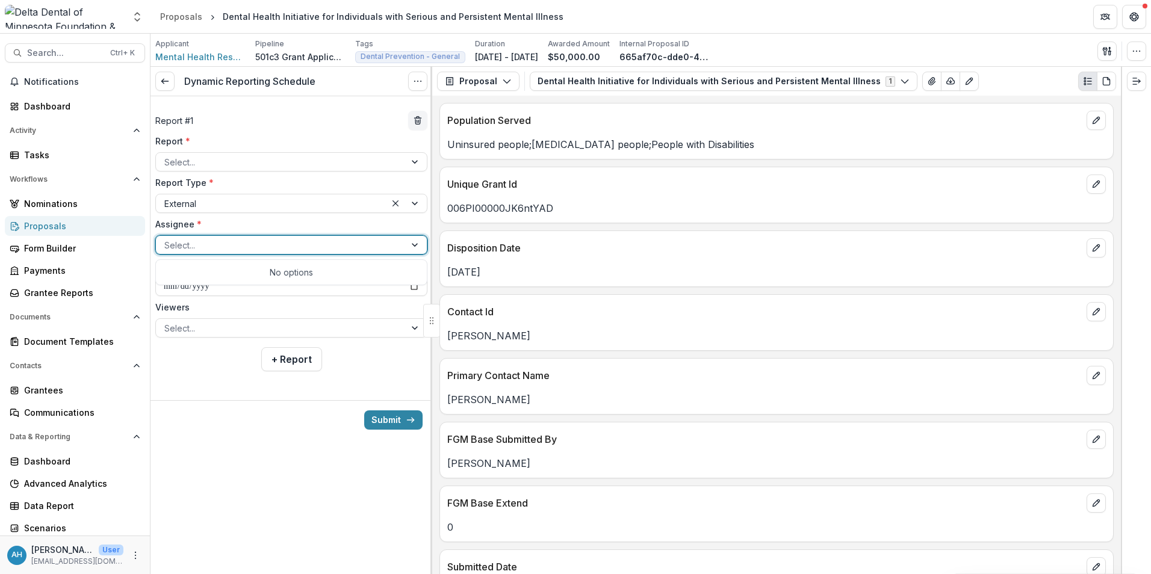
click at [285, 277] on div "No options" at bounding box center [291, 272] width 266 height 20
click at [270, 220] on label "Assignee *" at bounding box center [287, 224] width 265 height 13
click at [167, 239] on input "Assignee *" at bounding box center [165, 245] width 2 height 13
click at [265, 222] on label "Assignee *" at bounding box center [287, 224] width 265 height 13
click at [167, 239] on input "Assignee *" at bounding box center [165, 245] width 2 height 13
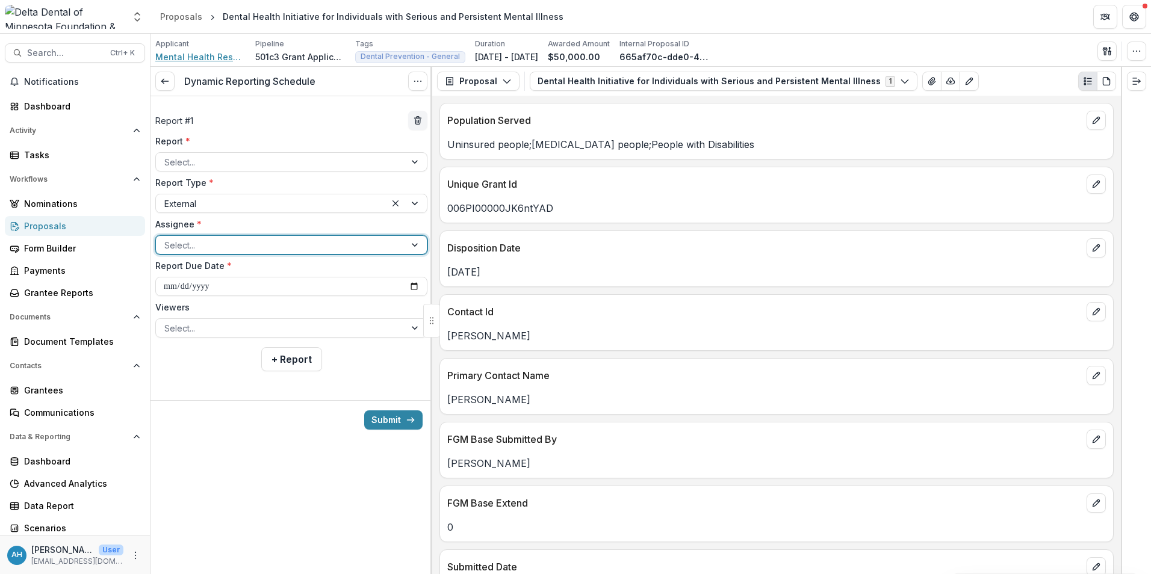
click at [194, 57] on span "Mental Health Resources, Inc." at bounding box center [200, 57] width 90 height 13
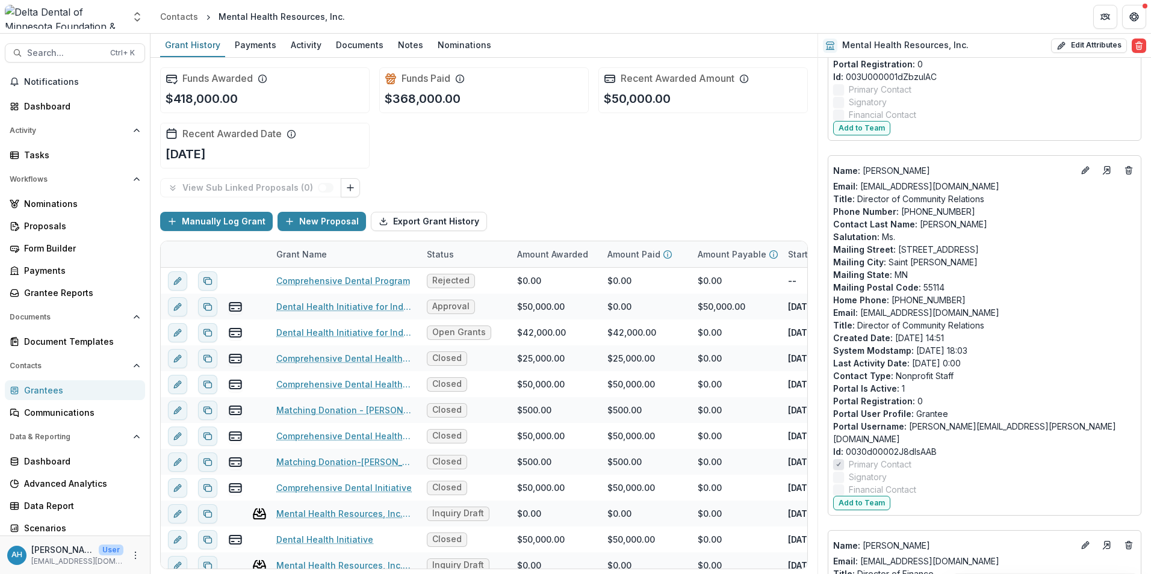
scroll to position [482, 0]
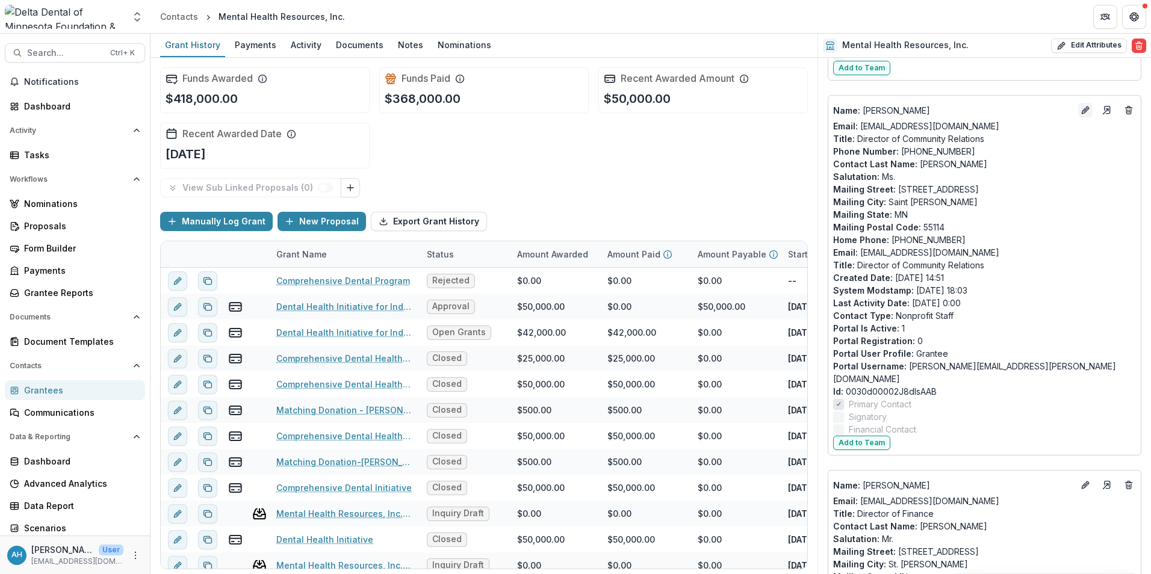
click at [1083, 111] on icon "Edit" at bounding box center [1084, 110] width 5 height 5
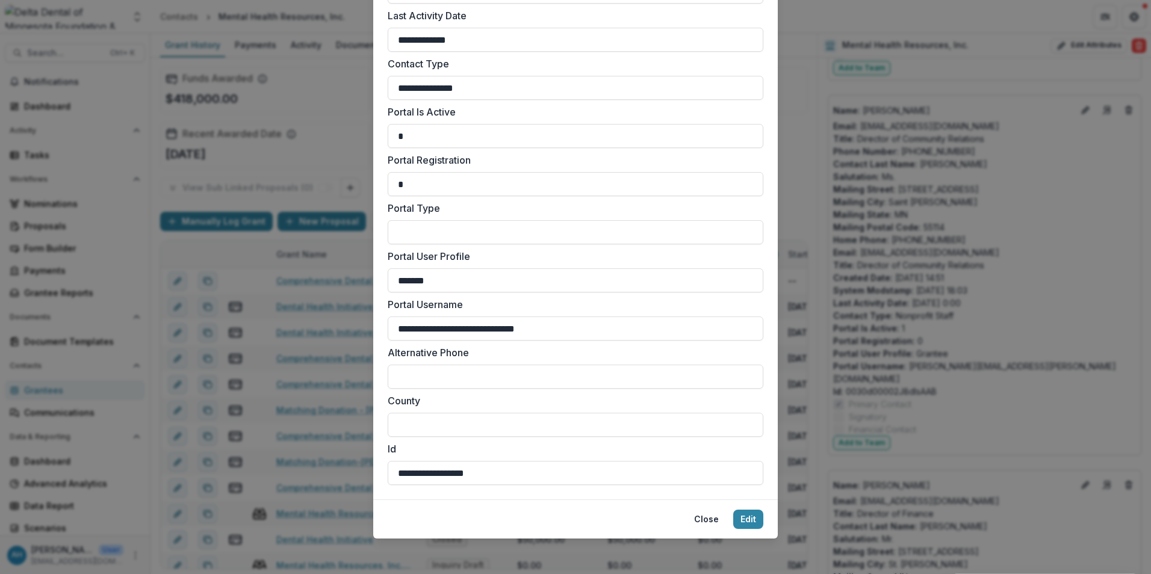
scroll to position [1457, 0]
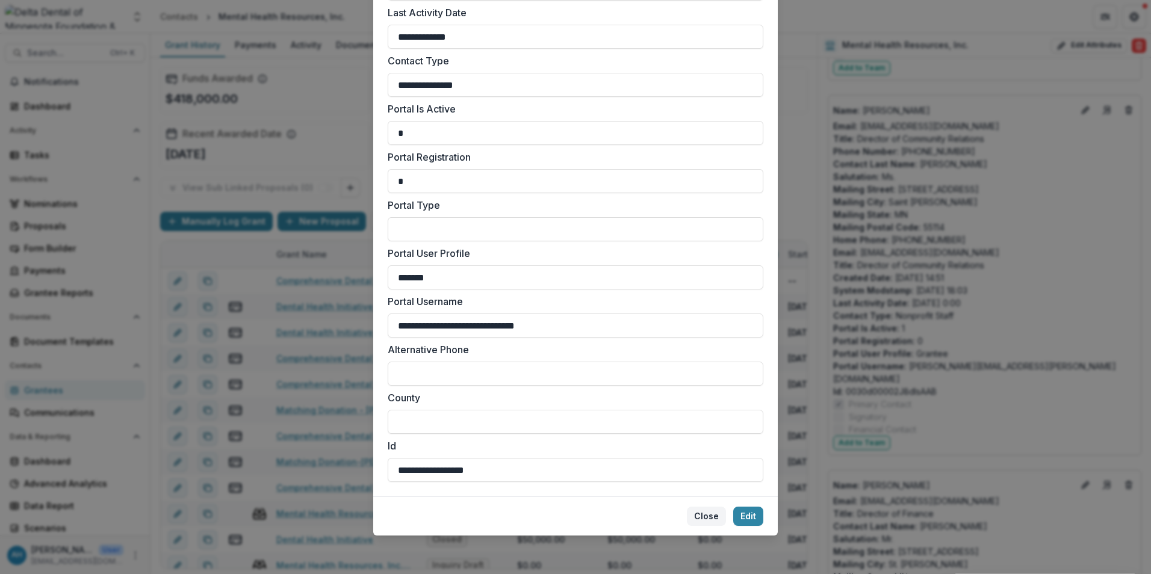
click at [704, 515] on button "Close" at bounding box center [706, 516] width 39 height 19
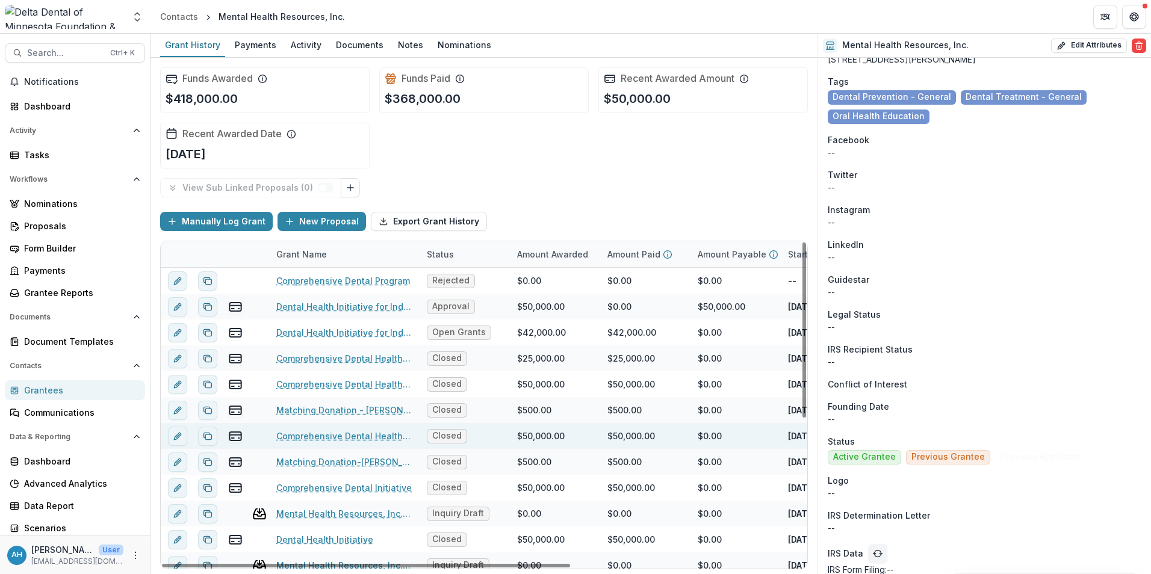
scroll to position [1926, 0]
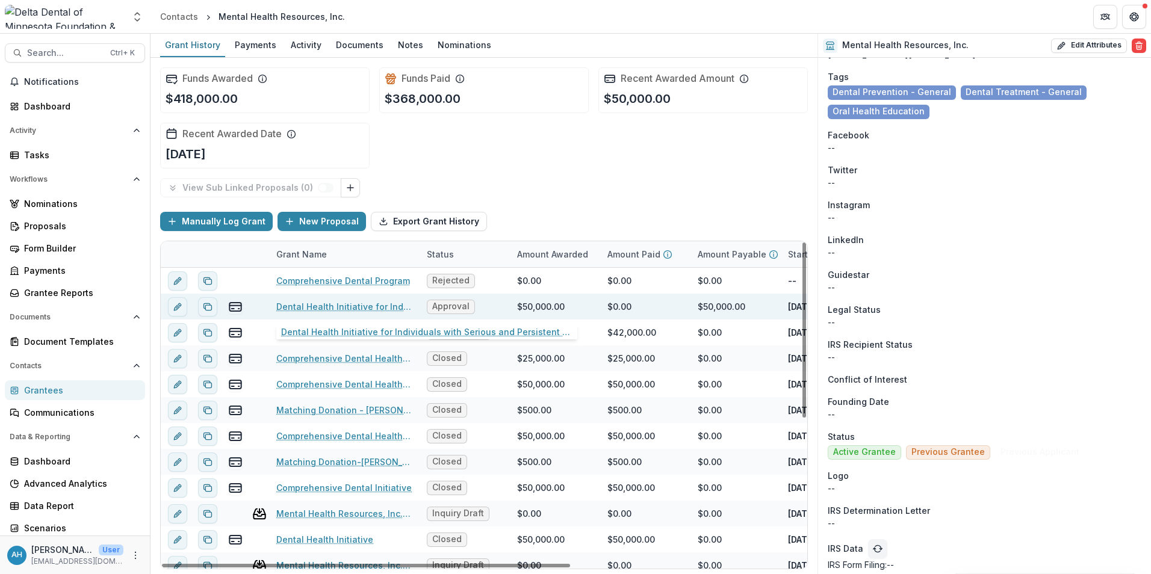
click at [330, 307] on link "Dental Health Initiative for Individuals with Serious and Persistent Mental Ill…" at bounding box center [344, 306] width 136 height 13
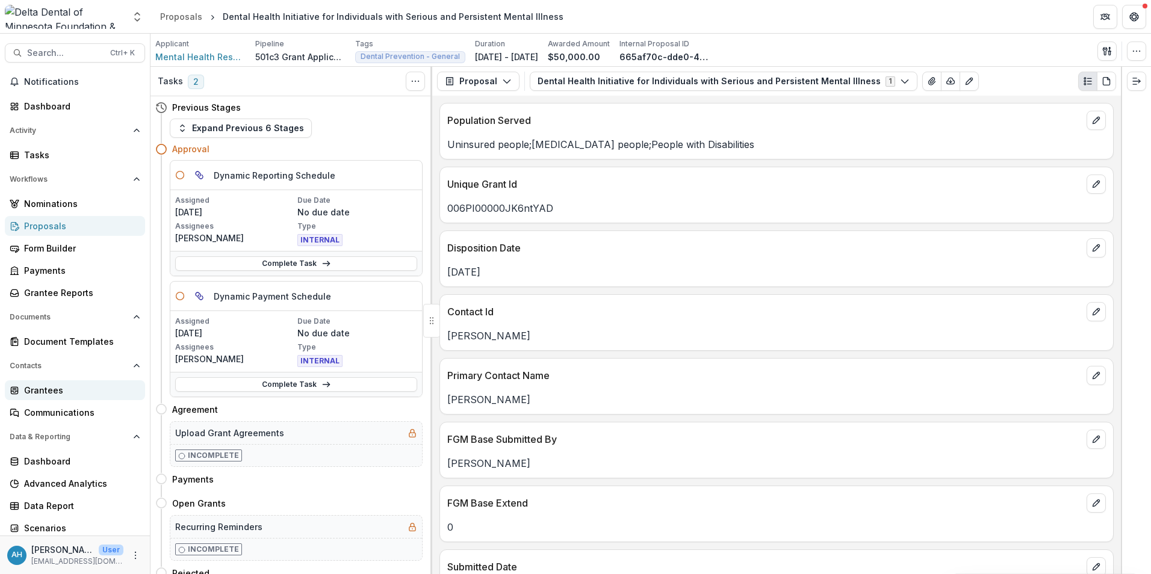
click at [46, 388] on div "Grantees" at bounding box center [79, 390] width 111 height 13
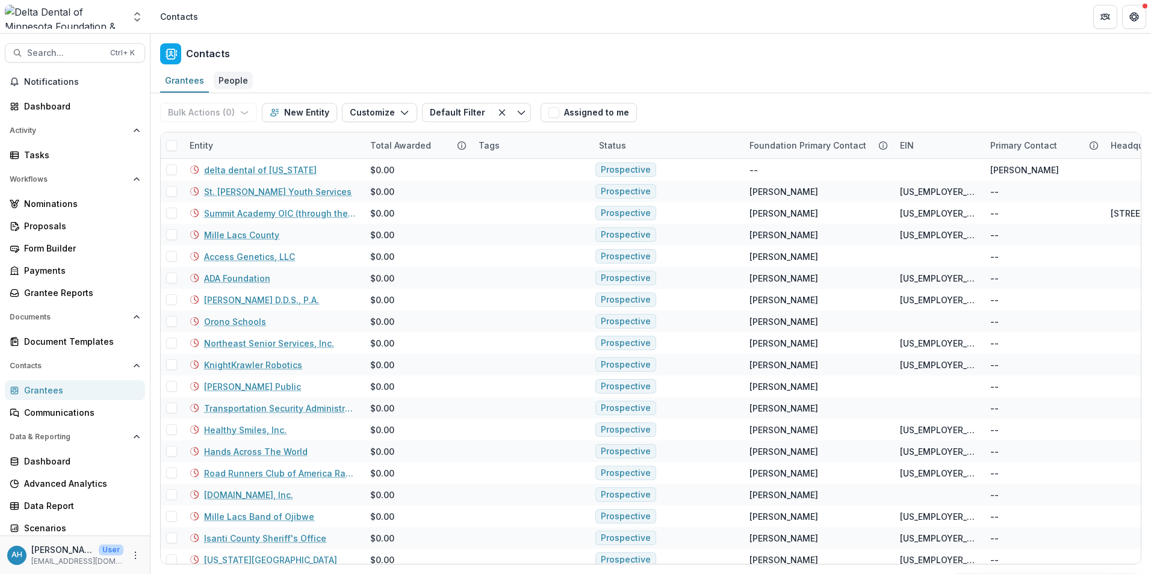
click at [231, 78] on div "People" at bounding box center [233, 80] width 39 height 17
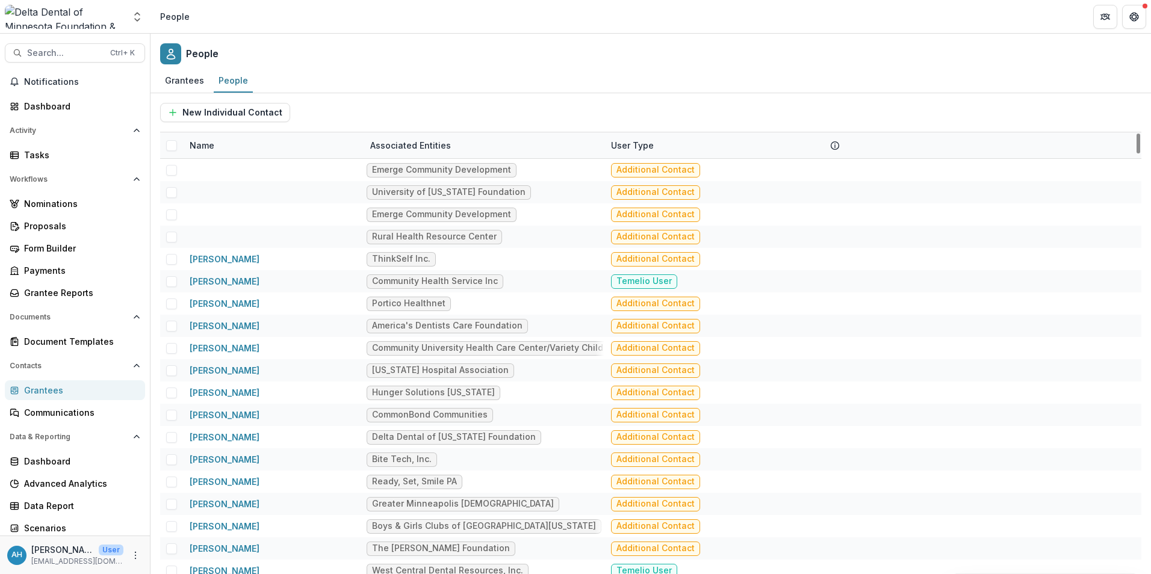
click at [203, 147] on div "Name" at bounding box center [201, 145] width 39 height 13
click at [249, 170] on input at bounding box center [257, 172] width 144 height 19
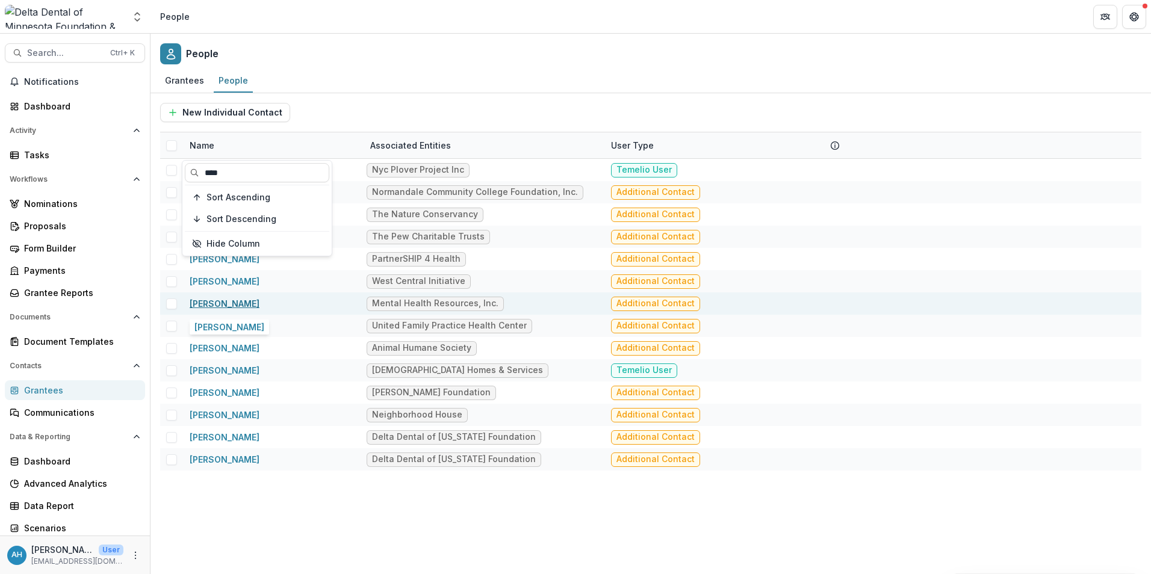
type input "****"
click at [248, 306] on link "[PERSON_NAME]" at bounding box center [225, 304] width 70 height 10
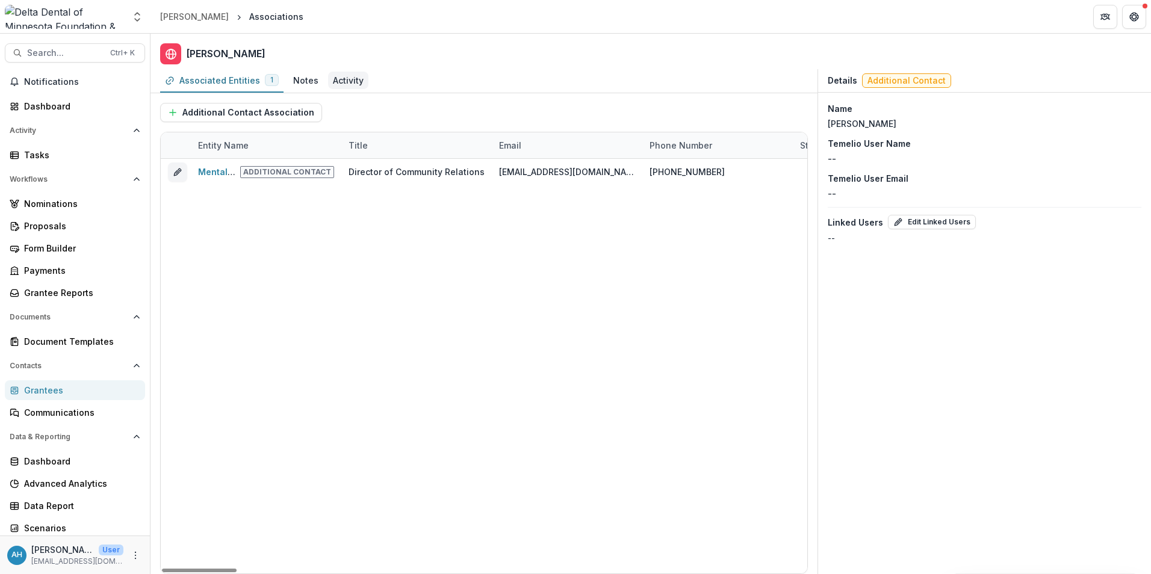
click at [351, 85] on div "Activity" at bounding box center [348, 80] width 31 height 13
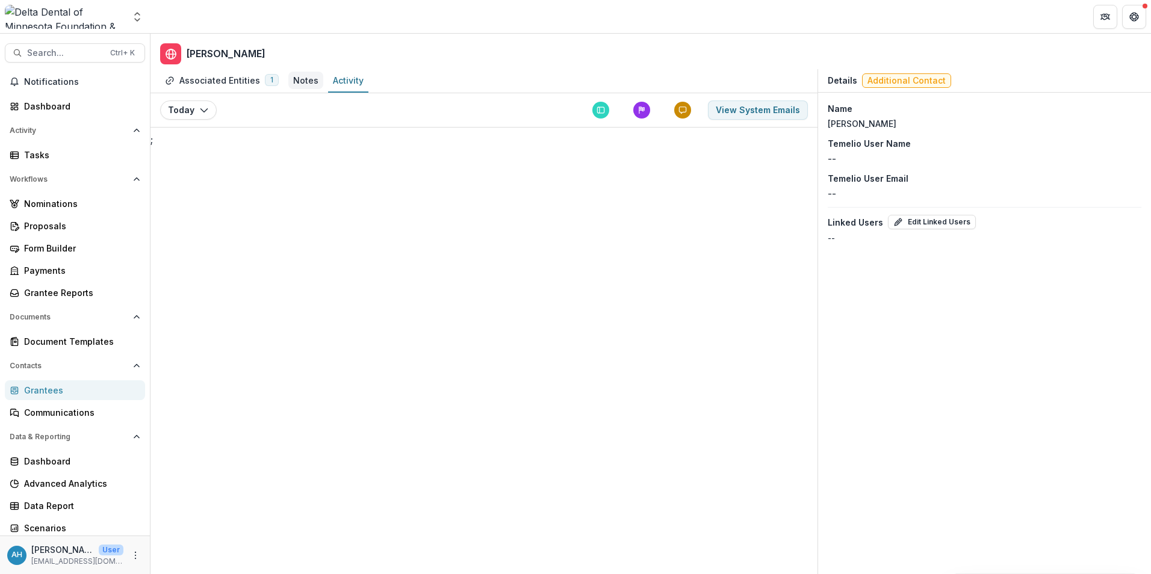
click at [306, 82] on div "Notes" at bounding box center [305, 80] width 25 height 13
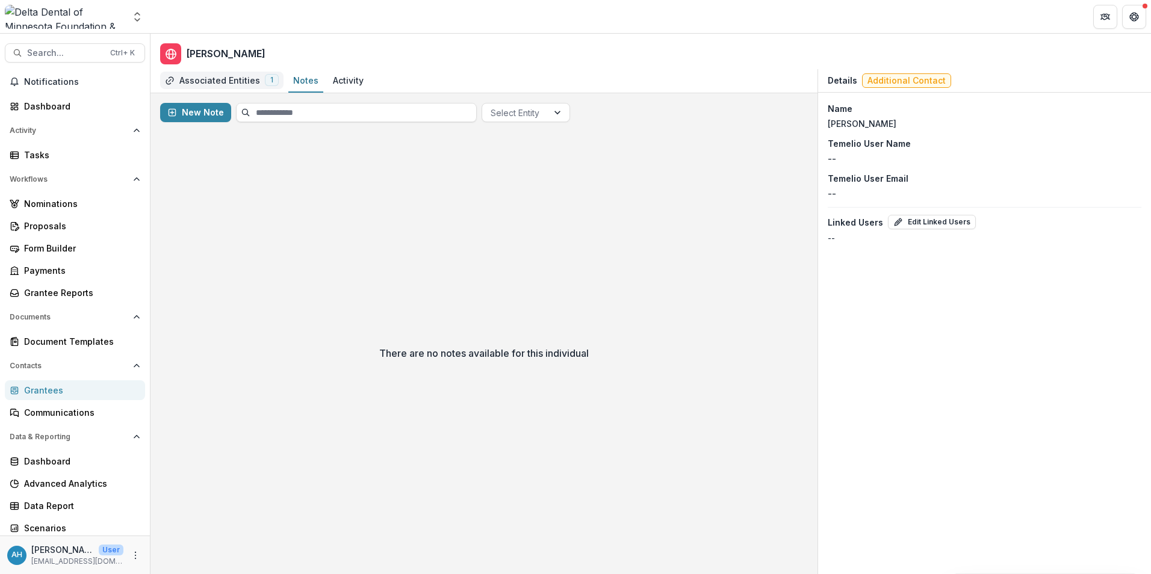
click at [229, 82] on div "Associated Entities" at bounding box center [219, 80] width 81 height 13
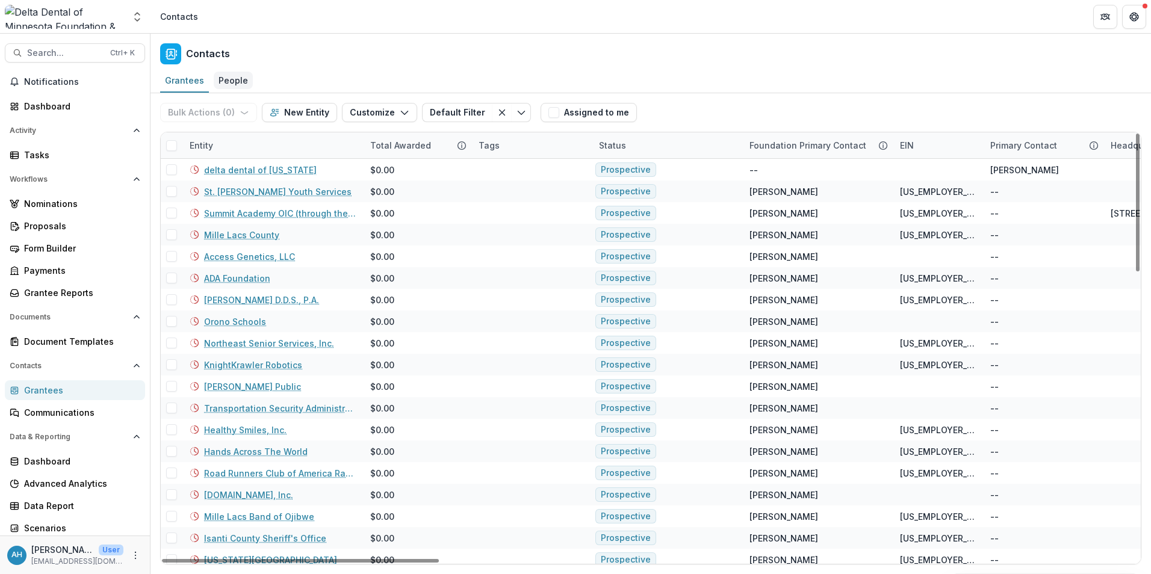
click at [238, 85] on div "People" at bounding box center [233, 80] width 39 height 17
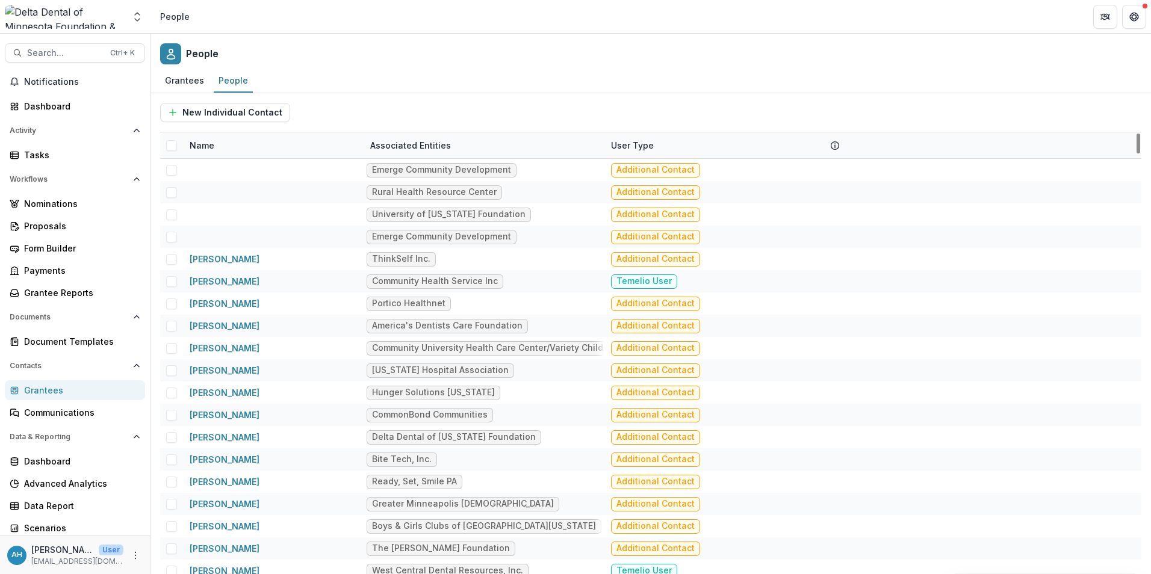
click at [204, 147] on div "Name" at bounding box center [201, 145] width 39 height 13
click at [239, 172] on input at bounding box center [257, 172] width 144 height 19
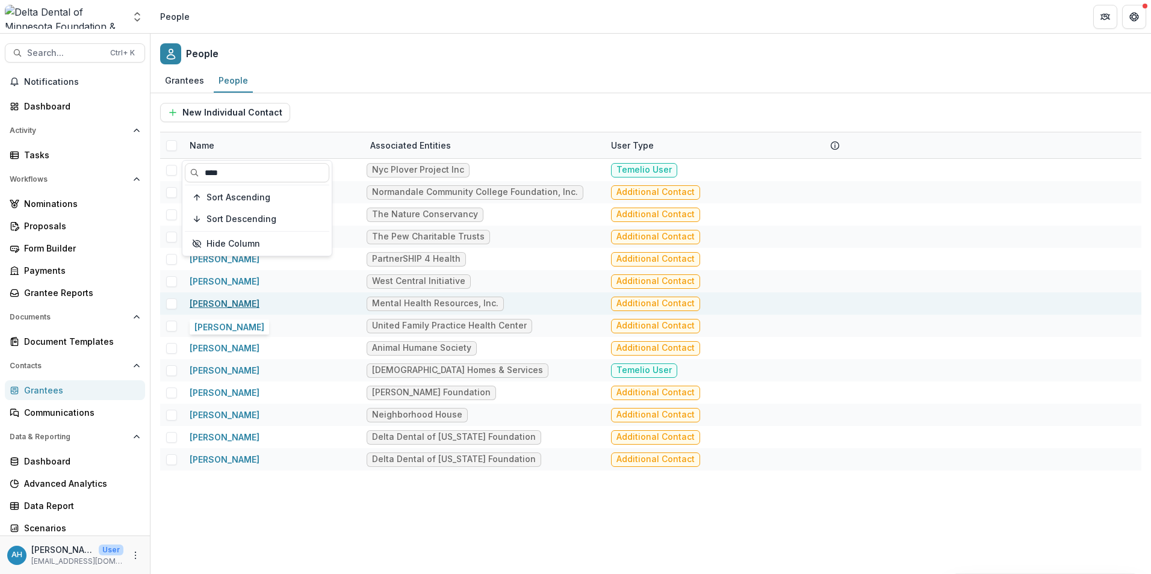
type input "****"
click at [230, 302] on link "[PERSON_NAME]" at bounding box center [225, 304] width 70 height 10
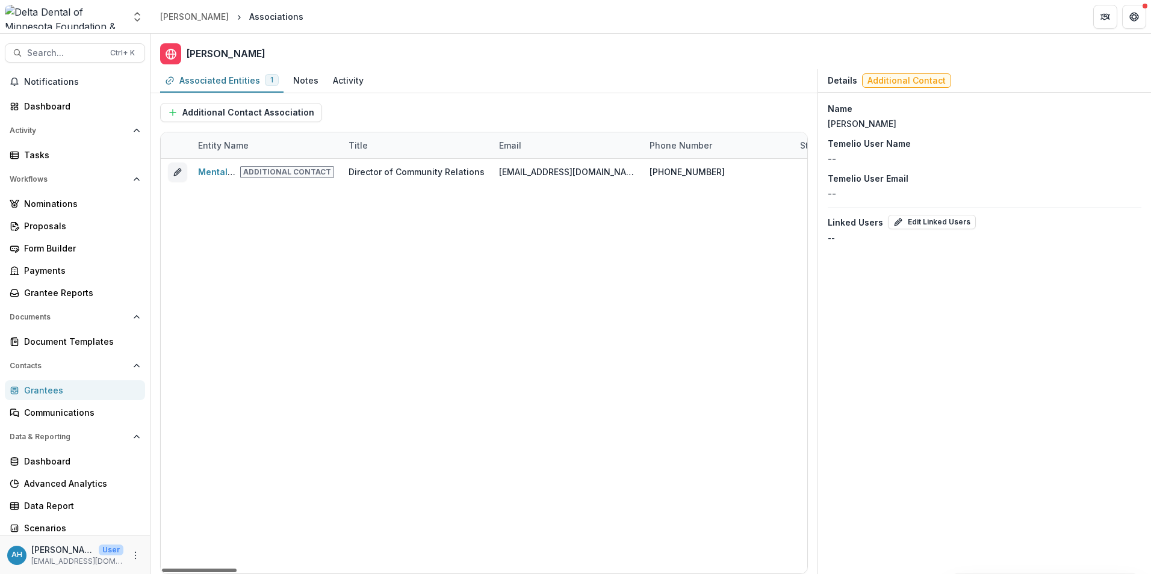
click at [217, 569] on div at bounding box center [199, 571] width 75 height 4
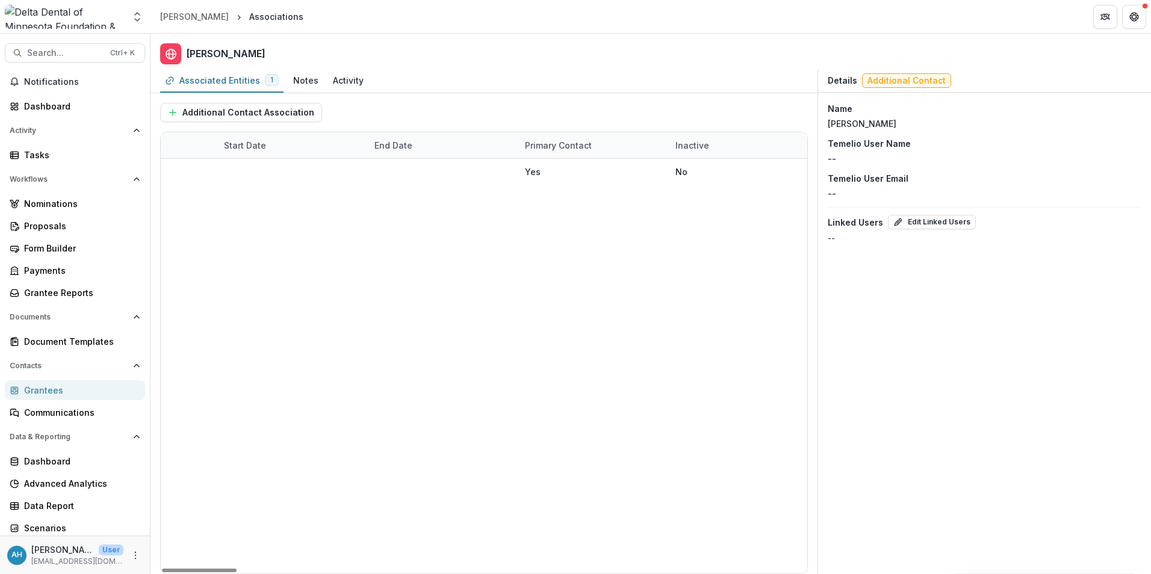
drag, startPoint x: 264, startPoint y: 575, endPoint x: 359, endPoint y: 574, distance: 95.7
click at [237, 573] on div at bounding box center [199, 571] width 75 height 4
drag, startPoint x: 309, startPoint y: 571, endPoint x: 743, endPoint y: 578, distance: 433.5
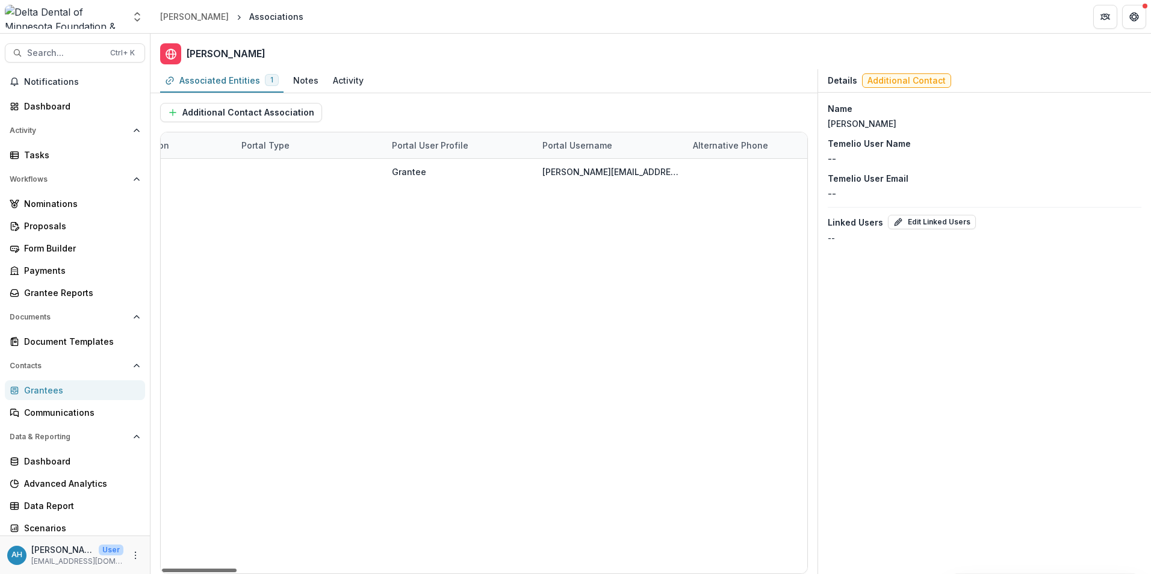
click at [237, 573] on div at bounding box center [199, 571] width 75 height 4
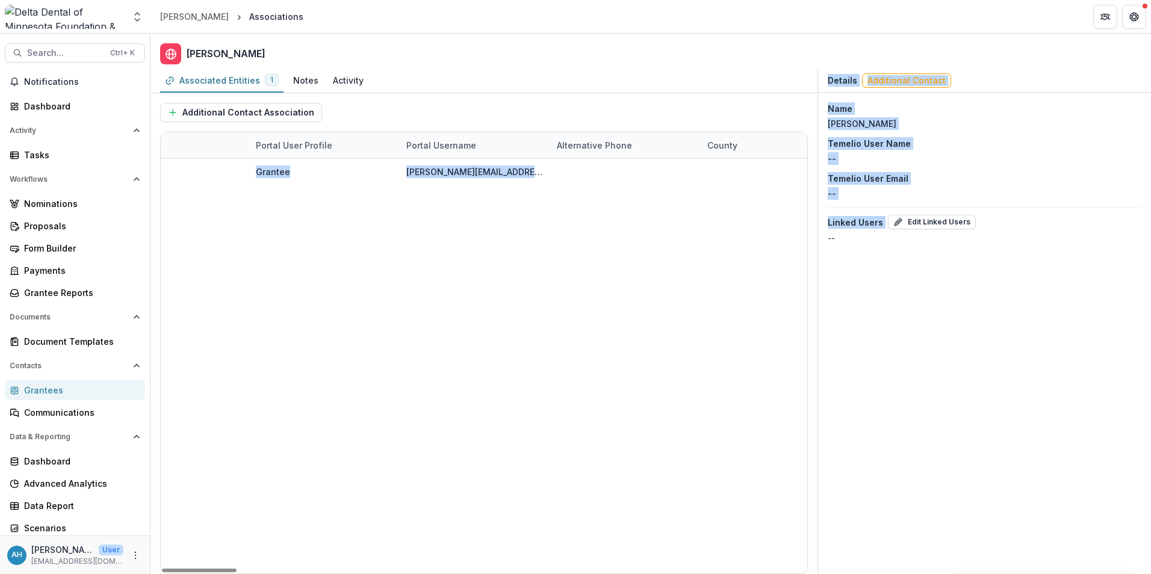
drag, startPoint x: 759, startPoint y: 576, endPoint x: 819, endPoint y: 575, distance: 60.2
click at [819, 574] on html "Skip to content Aggregate Analysis Foundations Delta Dental of Minnesota Founda…" at bounding box center [575, 287] width 1151 height 574
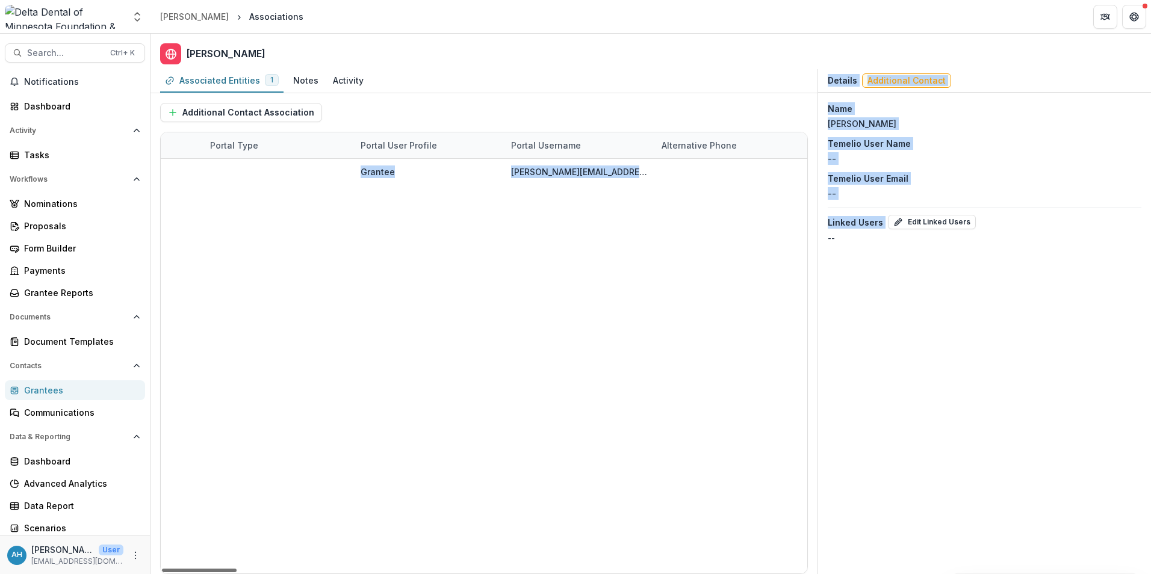
scroll to position [0, 4601]
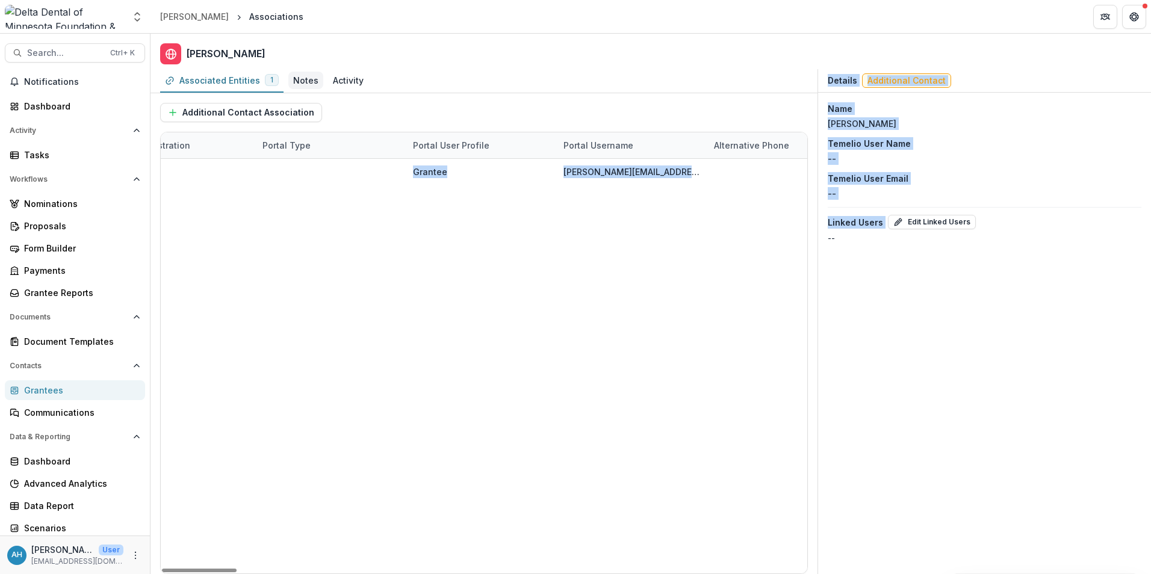
click at [308, 82] on div "Notes" at bounding box center [305, 80] width 25 height 13
click at [300, 81] on div "Notes" at bounding box center [305, 80] width 25 height 13
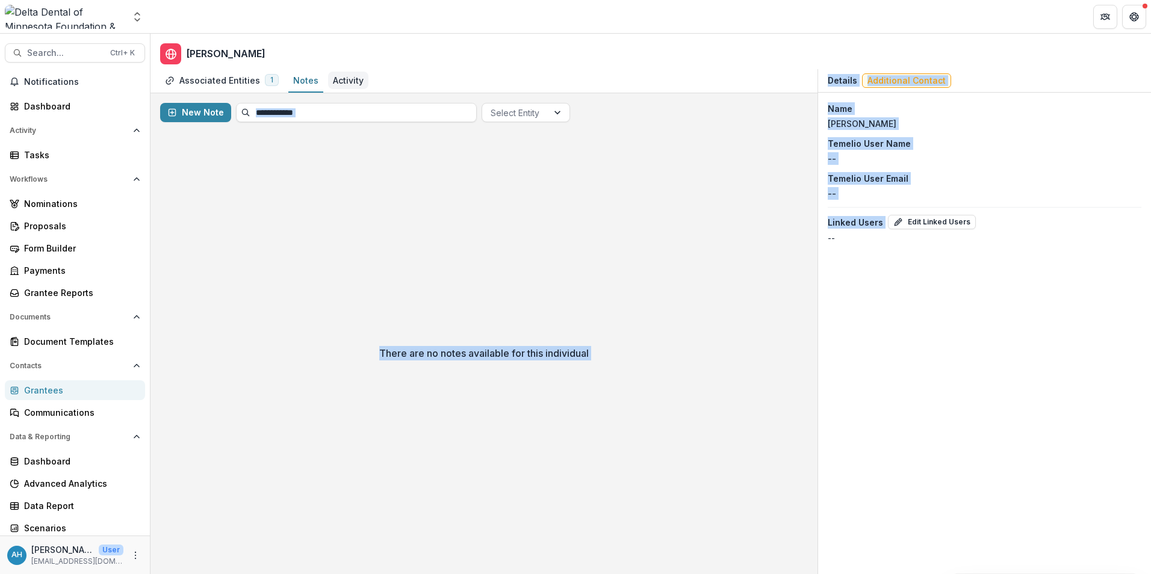
click at [347, 81] on div "Activity" at bounding box center [348, 80] width 31 height 13
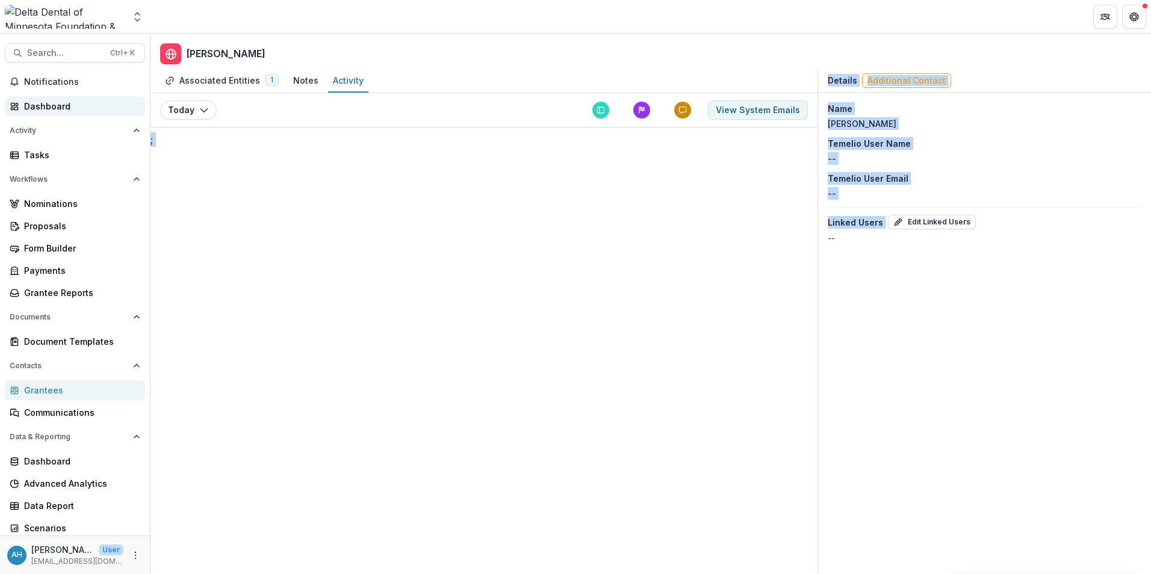
click at [71, 112] on div "Dashboard" at bounding box center [79, 106] width 111 height 13
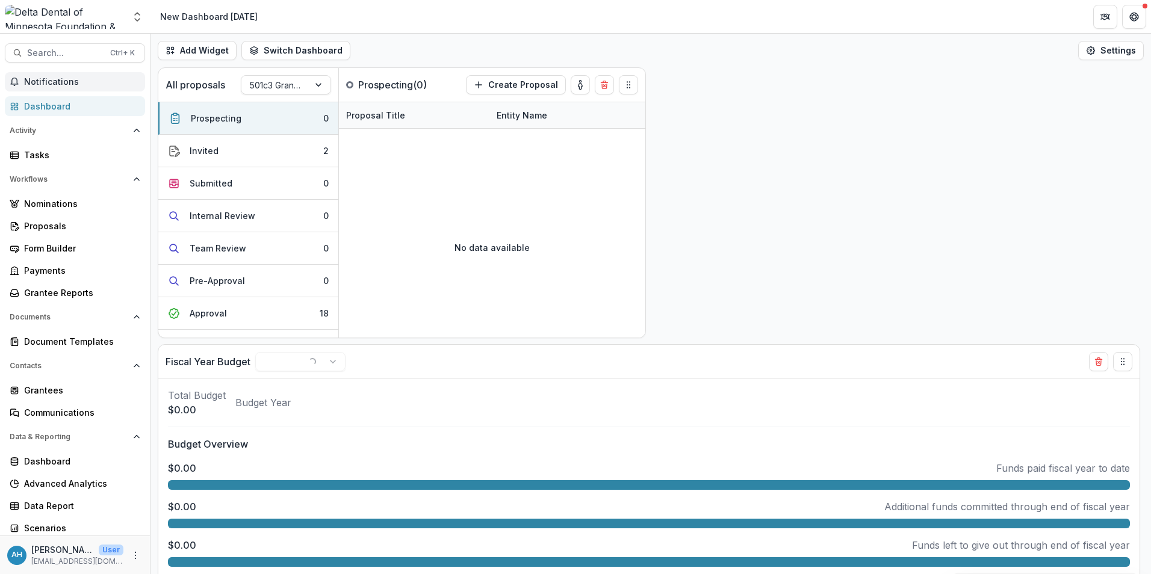
click at [52, 85] on span "Notifications" at bounding box center [82, 82] width 116 height 10
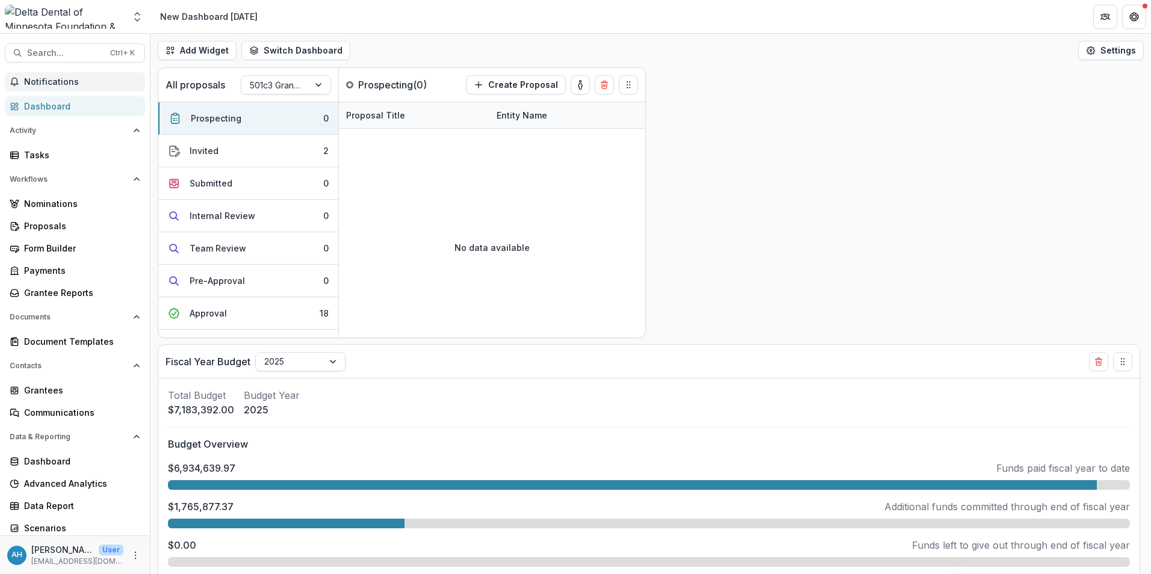
click at [39, 82] on span "Notifications" at bounding box center [82, 82] width 116 height 10
click at [51, 228] on div "Proposals" at bounding box center [79, 226] width 111 height 13
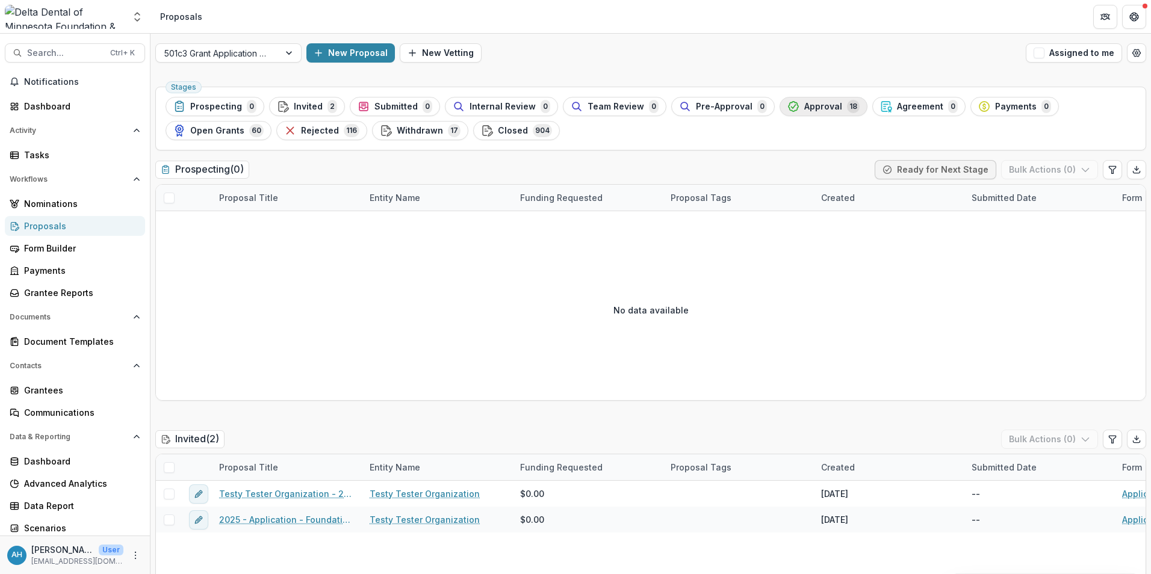
click at [805, 111] on span "Approval" at bounding box center [823, 107] width 38 height 10
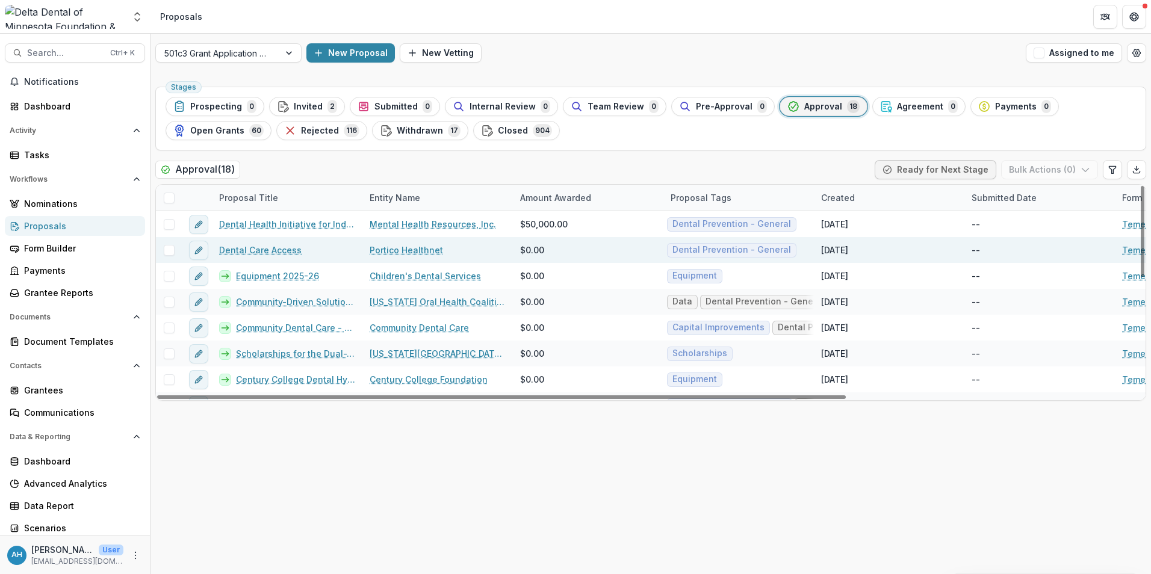
click at [277, 250] on link "Dental Care Access" at bounding box center [260, 250] width 82 height 13
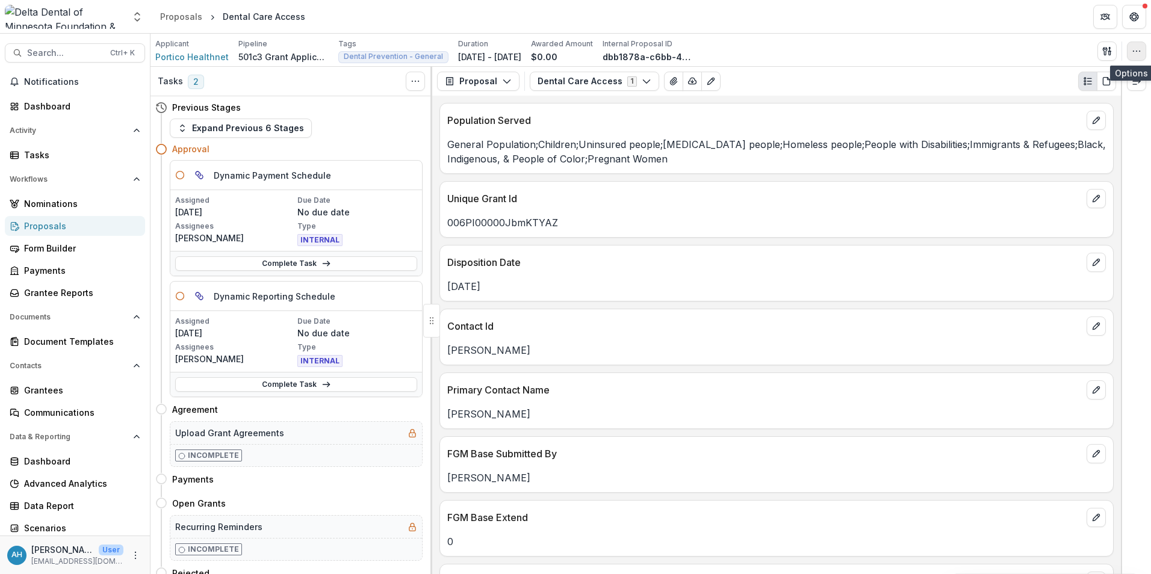
click at [1143, 51] on button "button" at bounding box center [1136, 51] width 19 height 19
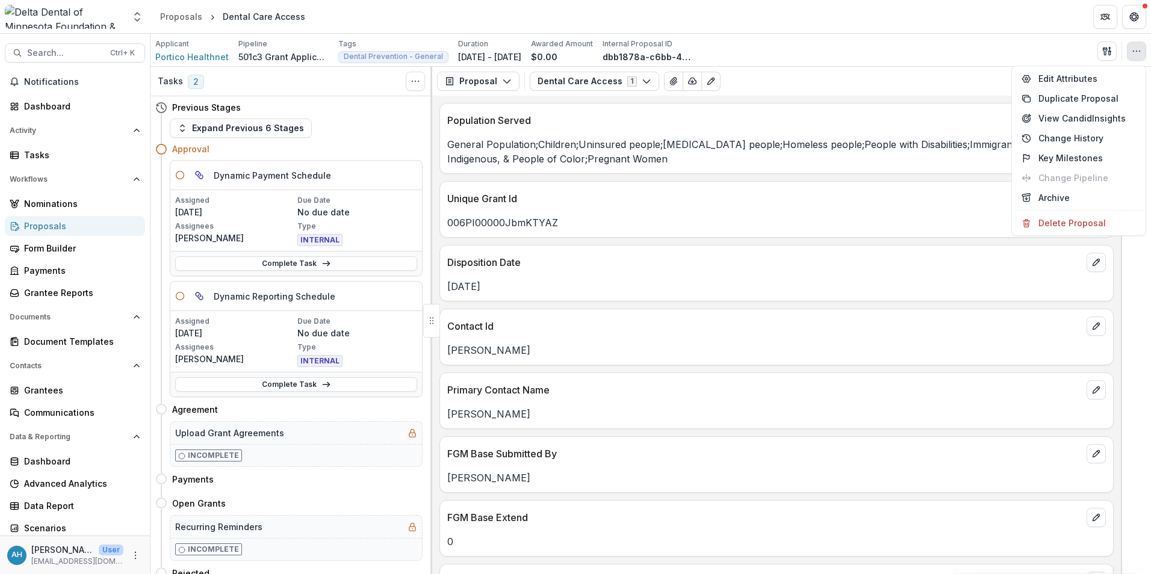
click at [376, 118] on div "Previous Stages" at bounding box center [288, 107] width 267 height 22
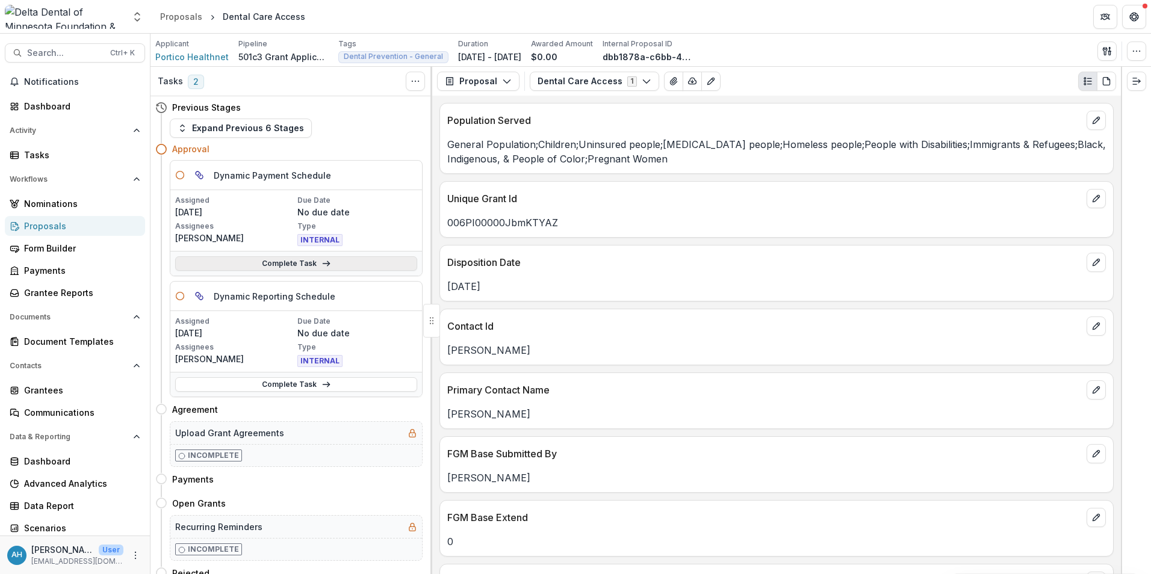
click at [273, 258] on link "Complete Task" at bounding box center [296, 263] width 242 height 14
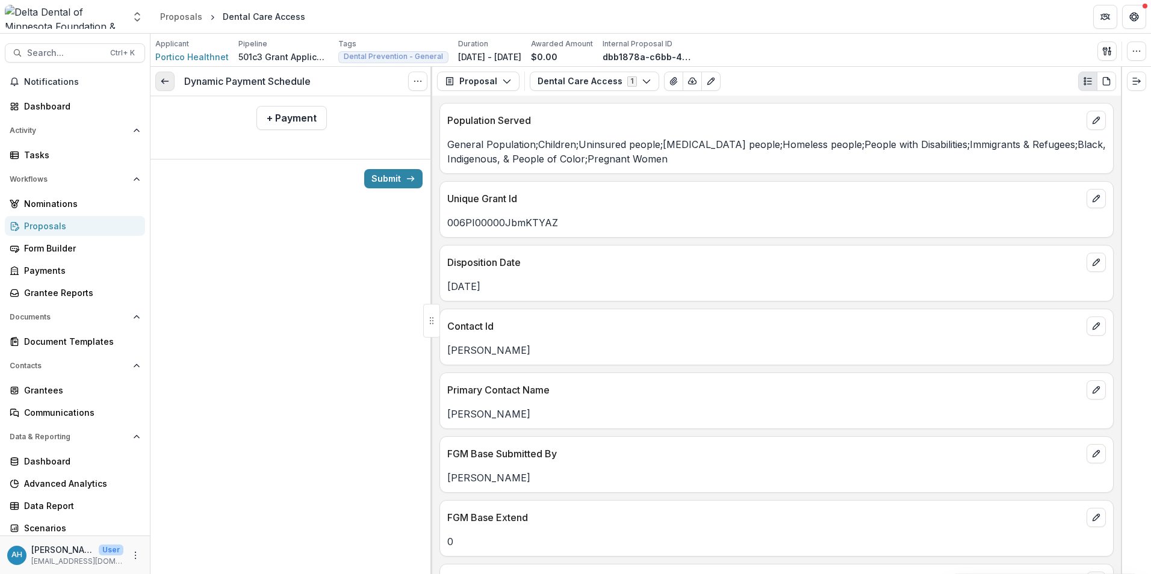
click at [164, 79] on icon at bounding box center [165, 81] width 10 height 10
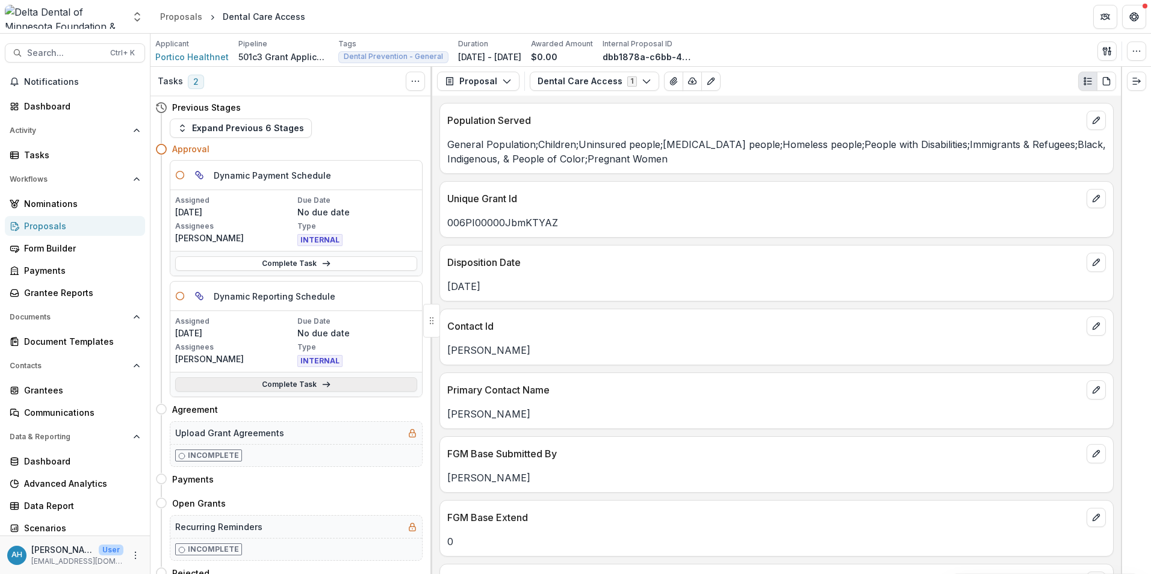
click at [296, 385] on link "Complete Task" at bounding box center [296, 384] width 242 height 14
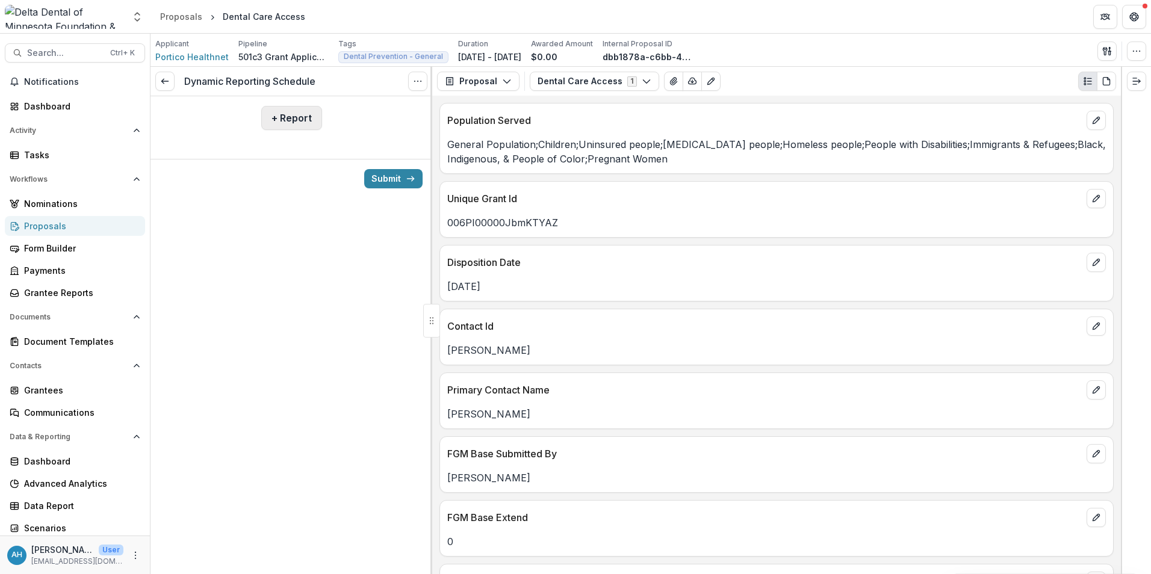
click at [284, 116] on button "+ Report" at bounding box center [291, 118] width 61 height 24
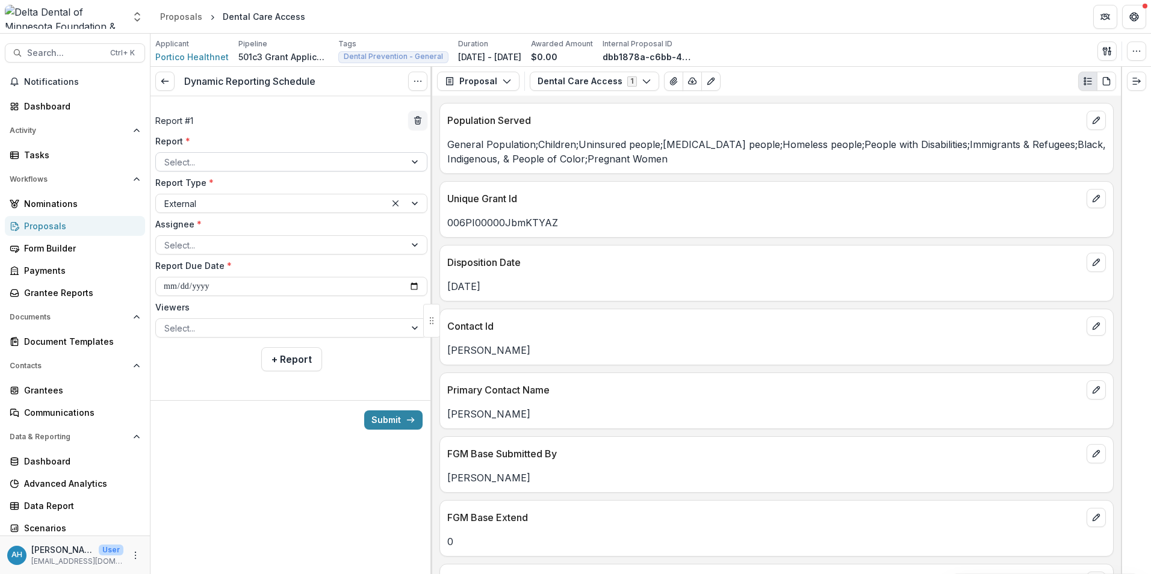
click at [218, 162] on div at bounding box center [280, 162] width 232 height 15
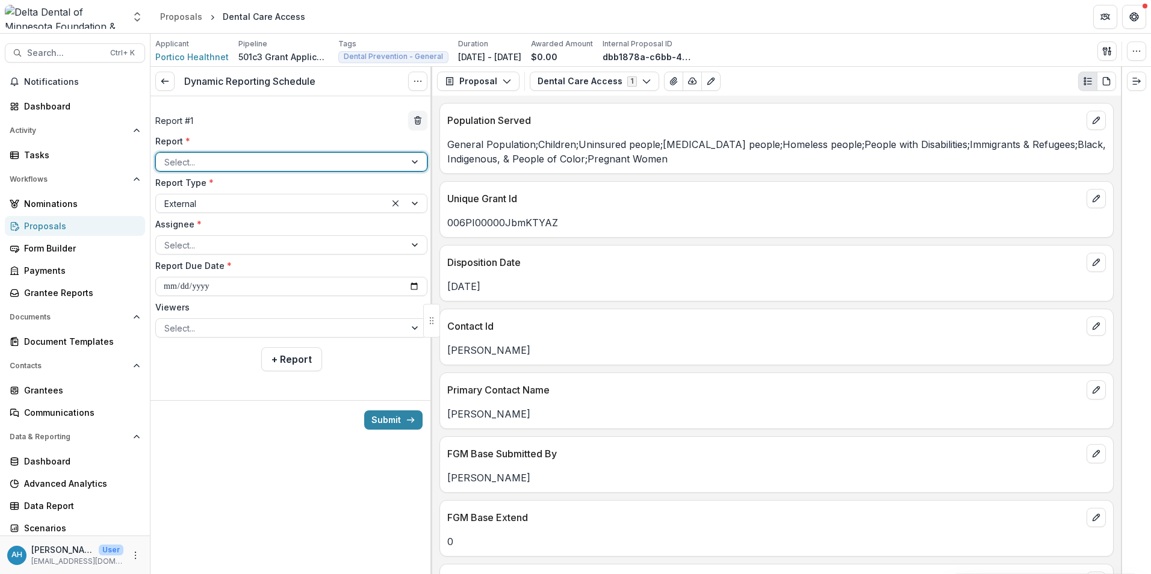
click at [218, 162] on div at bounding box center [280, 162] width 232 height 15
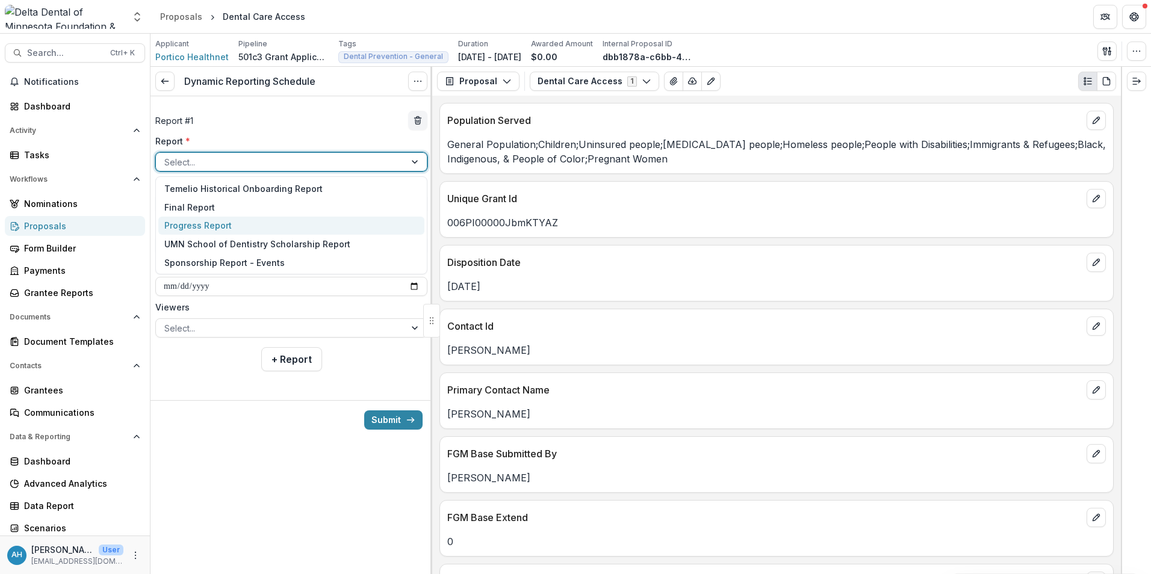
click at [197, 225] on div "Progress Report" at bounding box center [291, 226] width 266 height 19
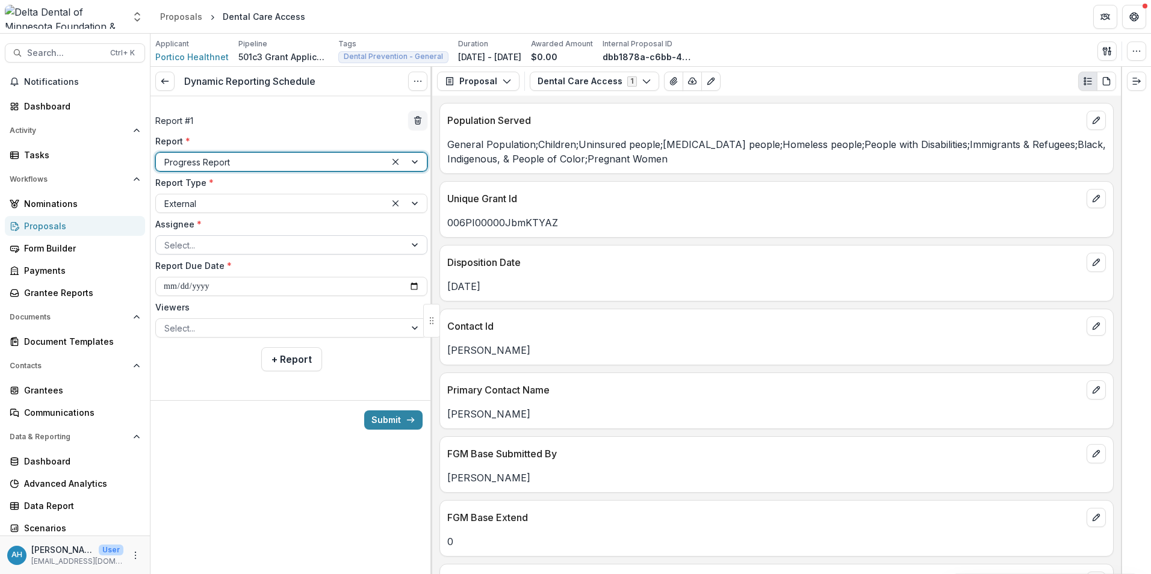
click at [235, 247] on div at bounding box center [280, 245] width 232 height 15
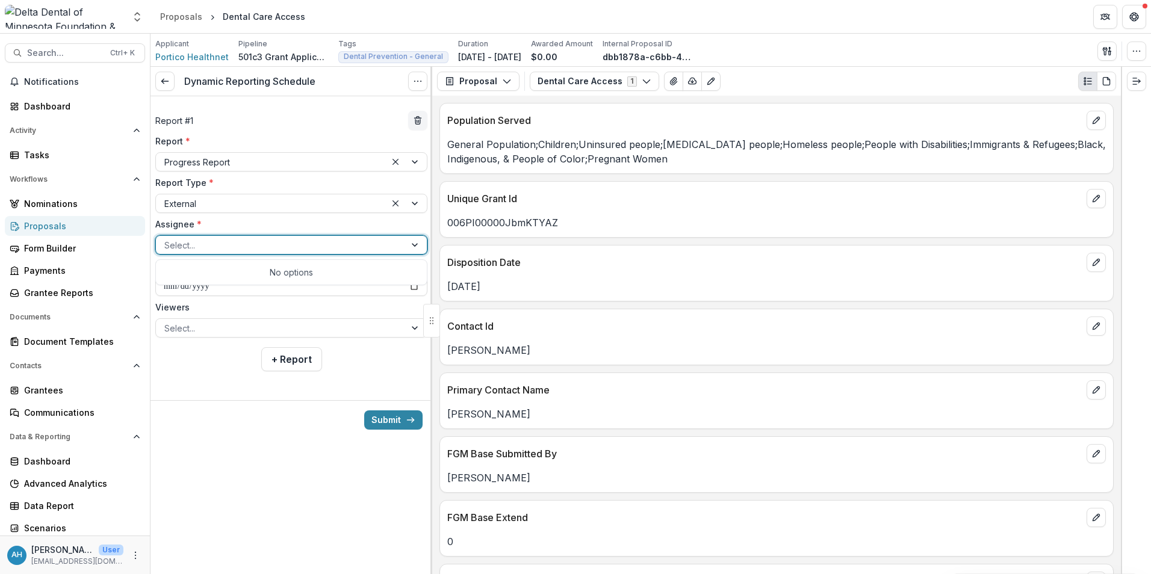
click at [237, 268] on div "No options" at bounding box center [291, 272] width 266 height 20
click at [260, 226] on label "Assignee *" at bounding box center [287, 224] width 265 height 13
click at [167, 239] on input "Assignee *" at bounding box center [165, 245] width 2 height 13
click at [212, 225] on label "Assignee *" at bounding box center [287, 224] width 265 height 13
click at [167, 239] on input "Assignee *" at bounding box center [165, 245] width 2 height 13
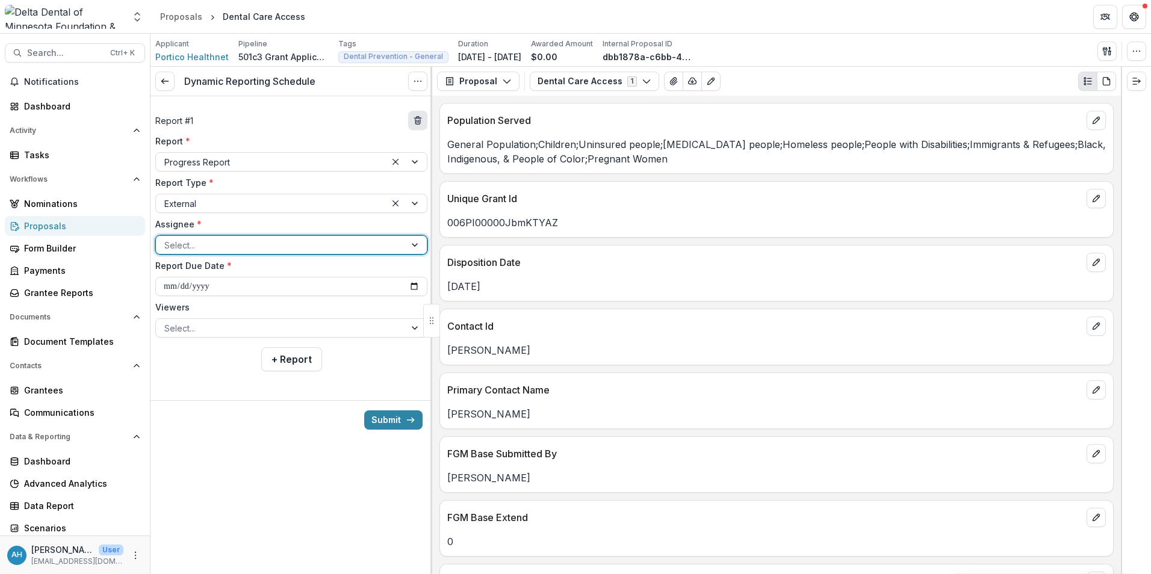
click at [421, 118] on icon "delete" at bounding box center [418, 121] width 10 height 10
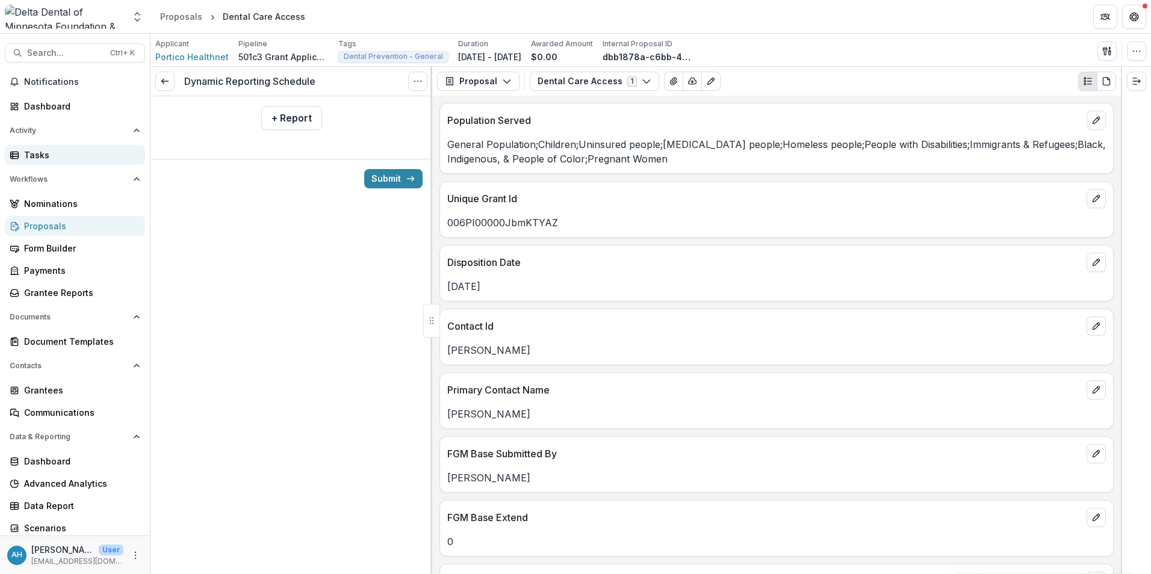
click at [32, 159] on div "Tasks" at bounding box center [79, 155] width 111 height 13
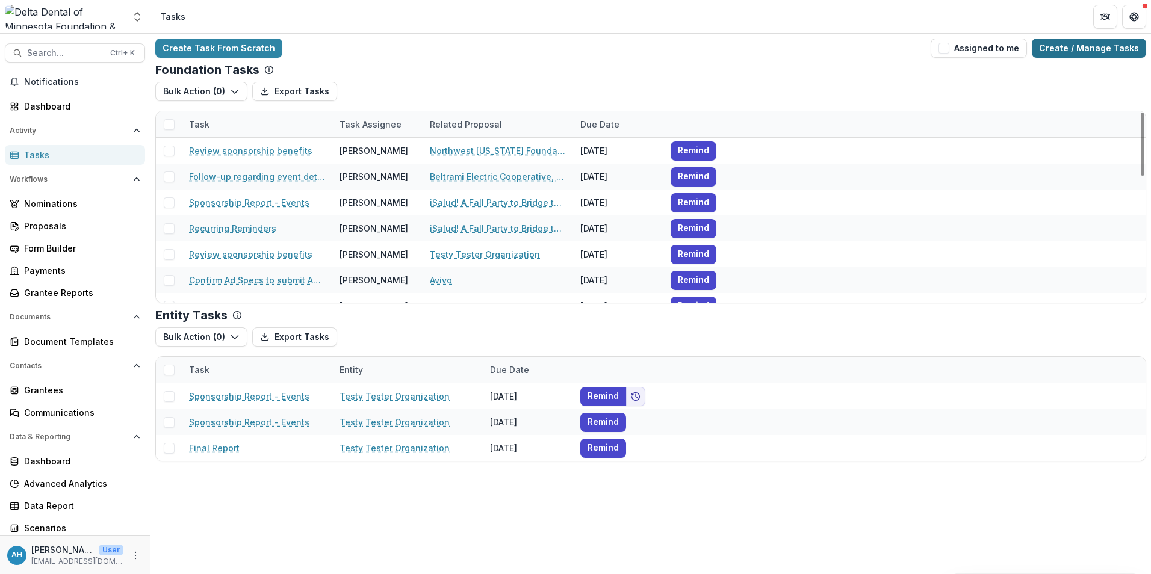
click at [1133, 48] on link "Create / Manage Tasks" at bounding box center [1089, 48] width 114 height 19
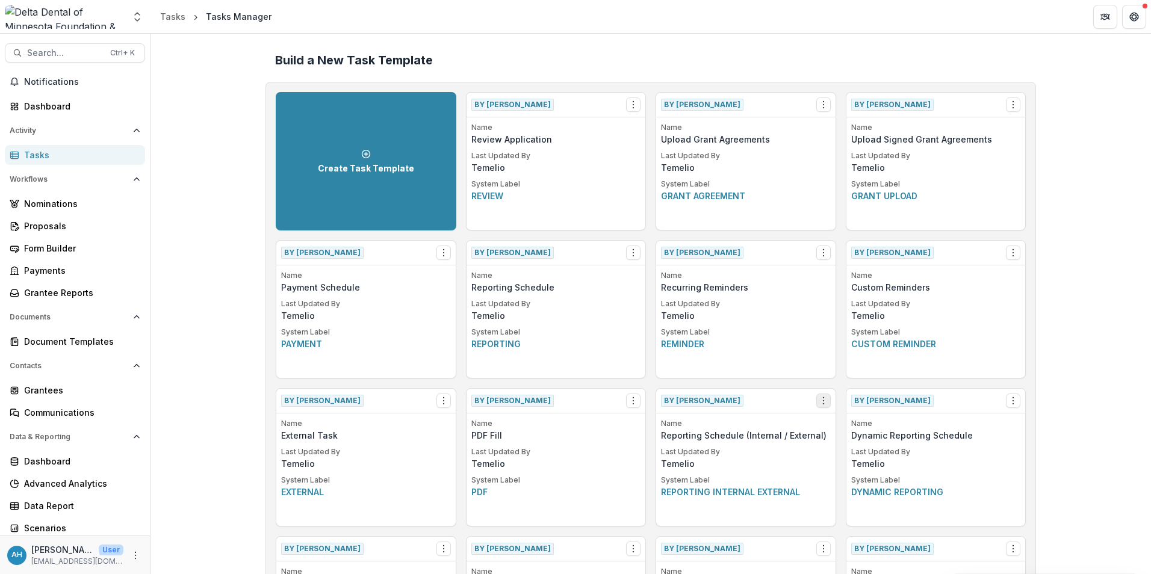
click at [822, 399] on icon "Options" at bounding box center [824, 401] width 10 height 10
click at [855, 425] on link "View" at bounding box center [891, 426] width 147 height 20
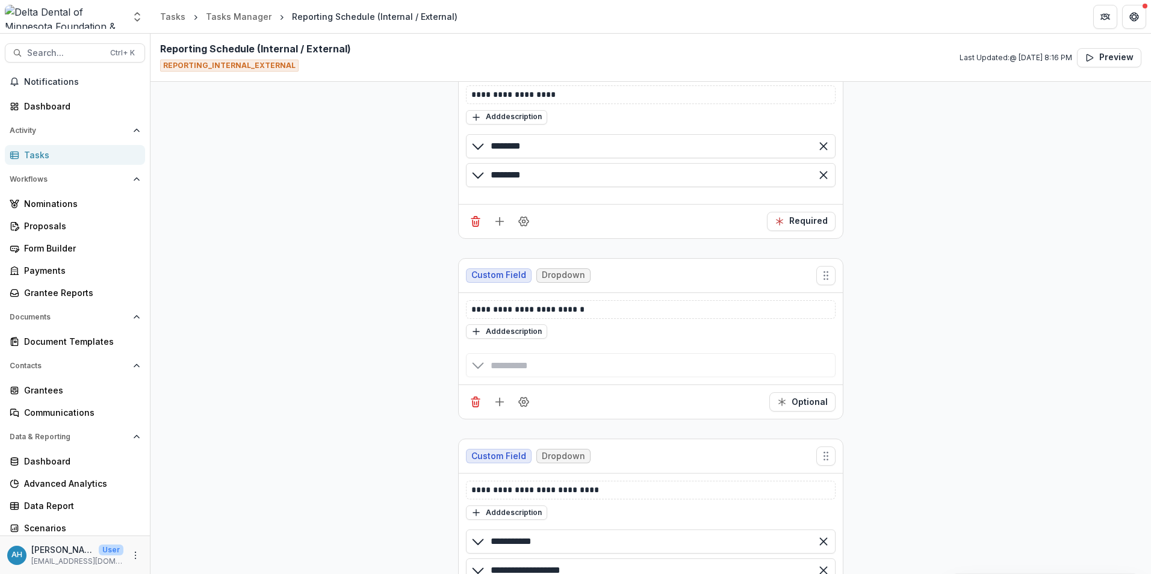
scroll to position [1023, 0]
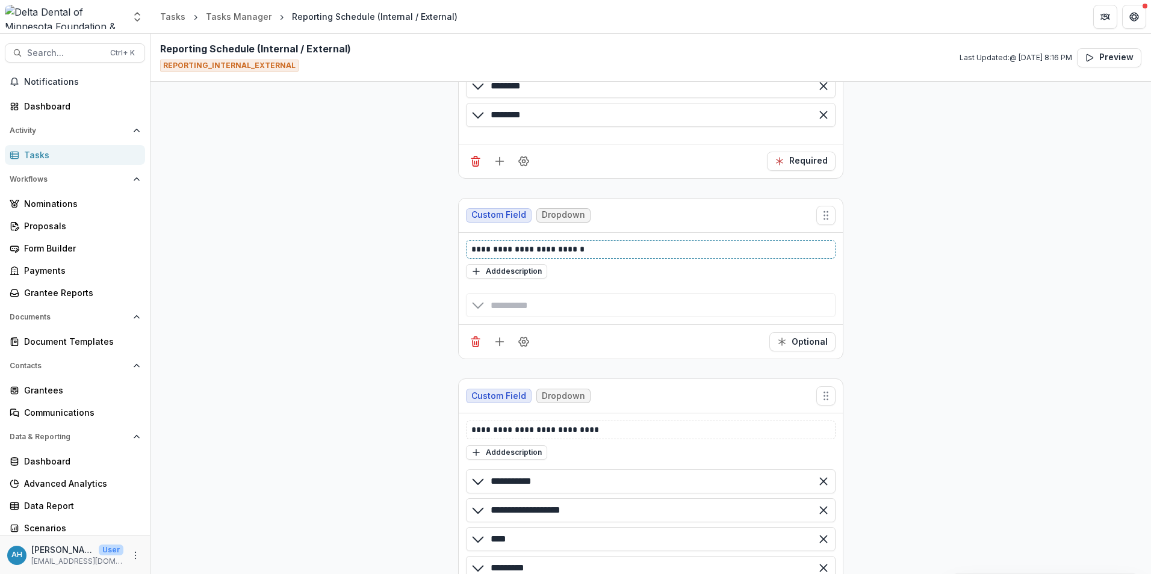
click at [564, 252] on p "**********" at bounding box center [650, 249] width 359 height 13
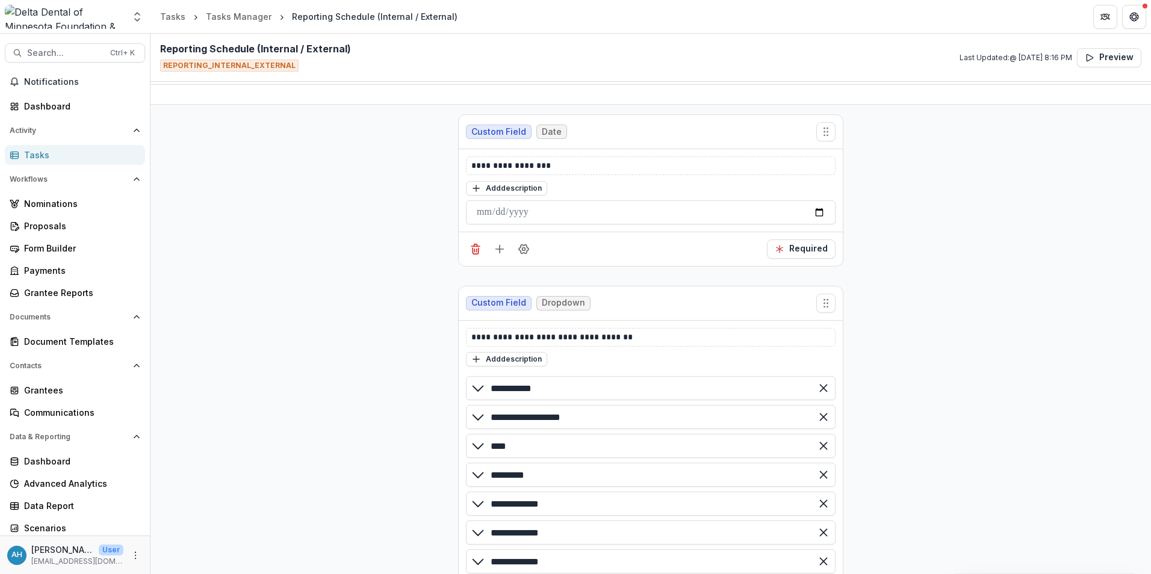
scroll to position [0, 0]
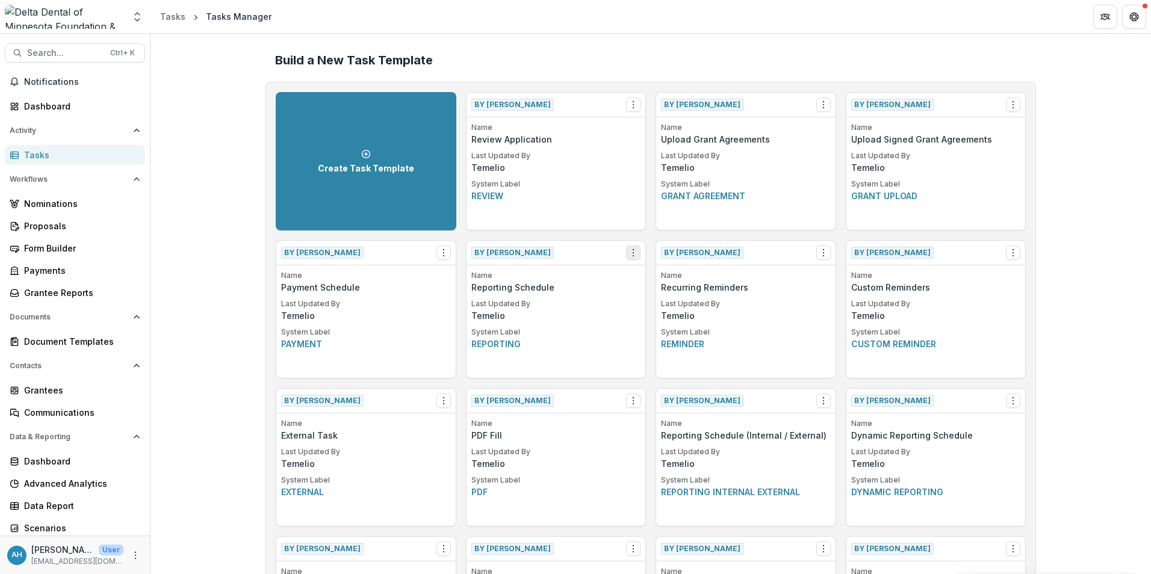
click at [632, 250] on icon "Options" at bounding box center [633, 253] width 10 height 10
click at [675, 280] on link "View" at bounding box center [700, 278] width 147 height 20
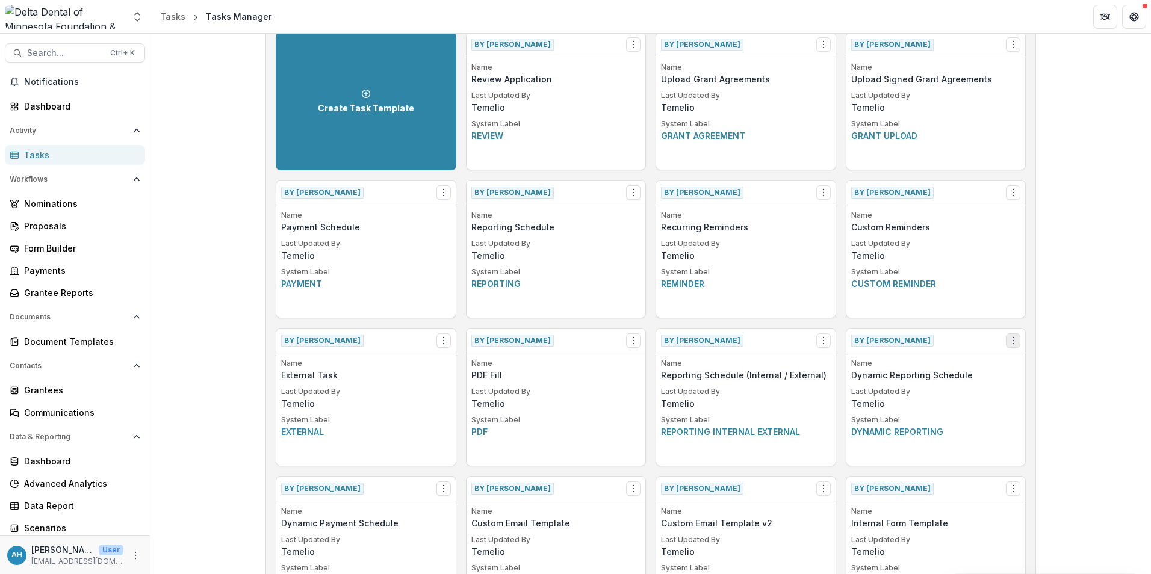
click at [1013, 334] on button "Options" at bounding box center [1013, 341] width 14 height 14
click at [922, 365] on link "View" at bounding box center [941, 366] width 147 height 20
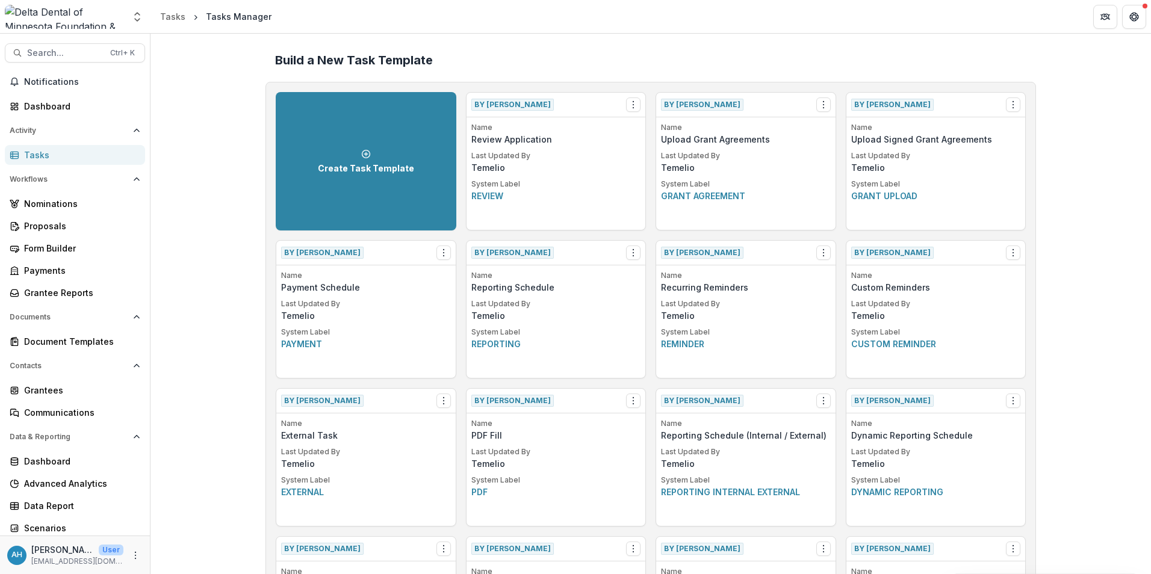
click at [40, 160] on div "Tasks" at bounding box center [79, 155] width 111 height 13
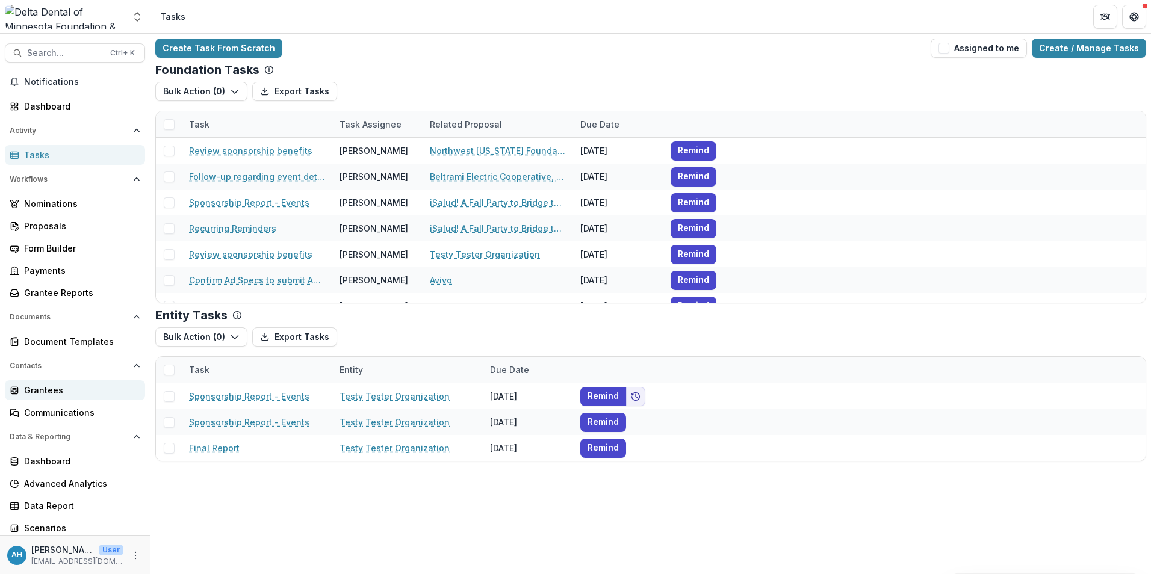
click at [59, 394] on div "Grantees" at bounding box center [79, 390] width 111 height 13
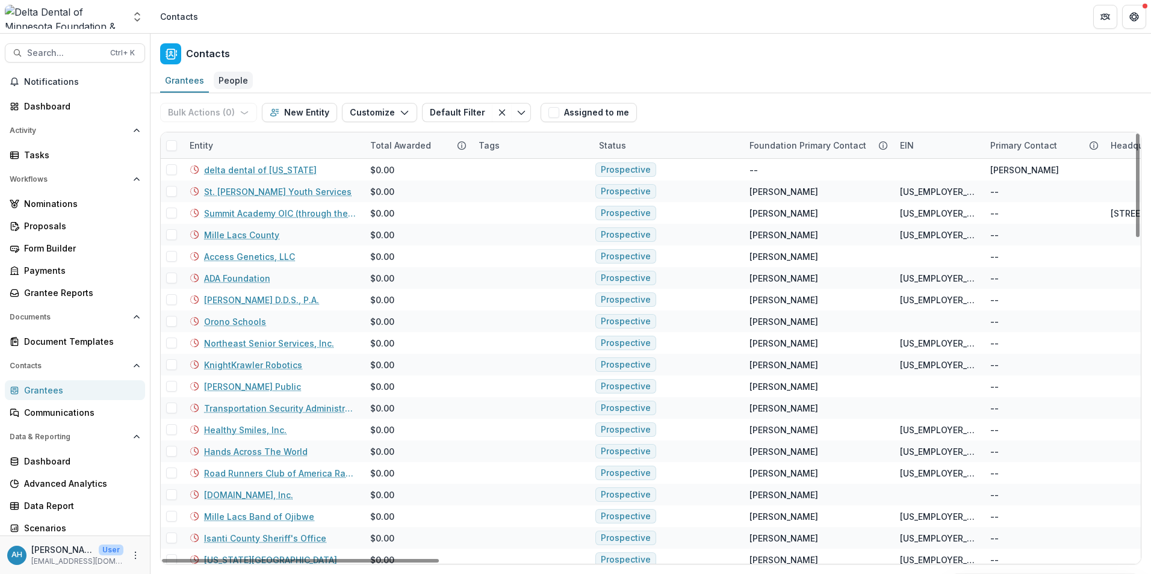
click at [226, 75] on div "People" at bounding box center [233, 80] width 39 height 17
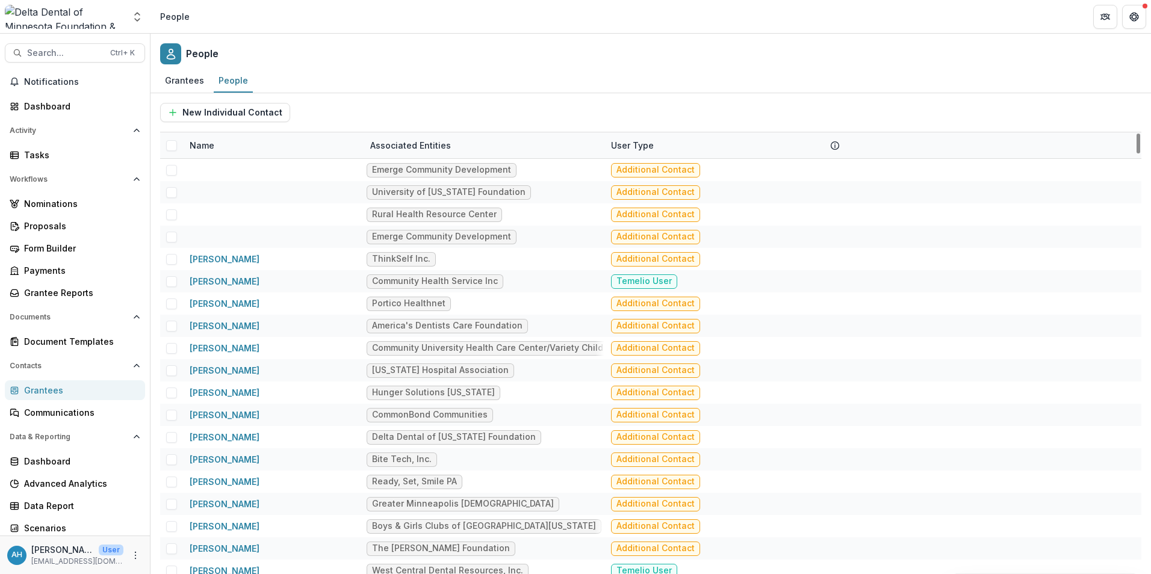
click at [208, 147] on div "Name" at bounding box center [201, 145] width 39 height 13
click at [225, 172] on input at bounding box center [257, 172] width 144 height 19
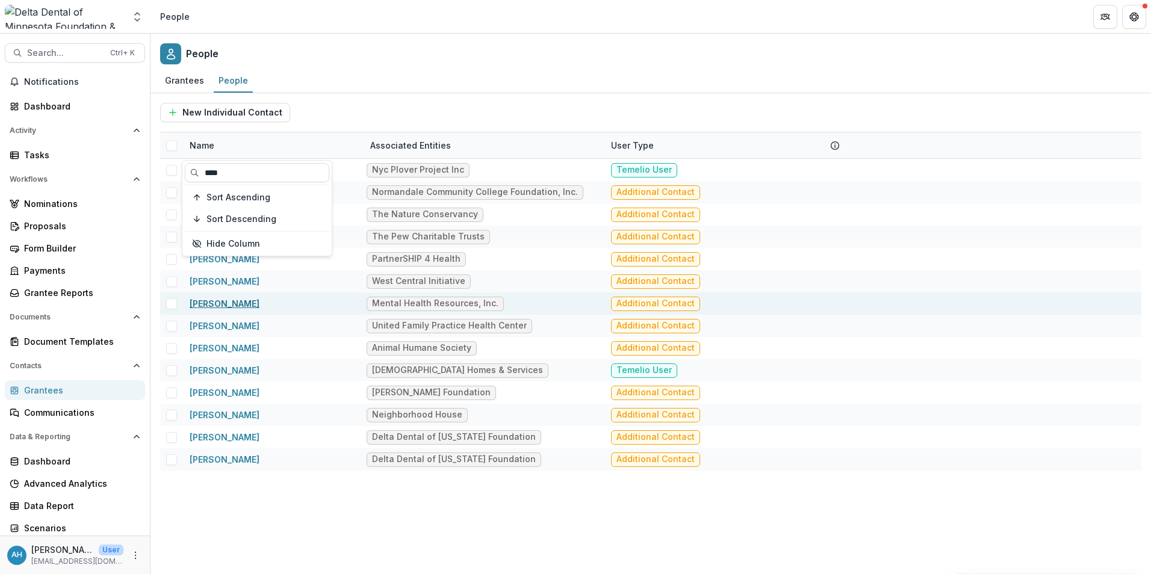
type input "****"
click at [246, 306] on link "[PERSON_NAME]" at bounding box center [225, 304] width 70 height 10
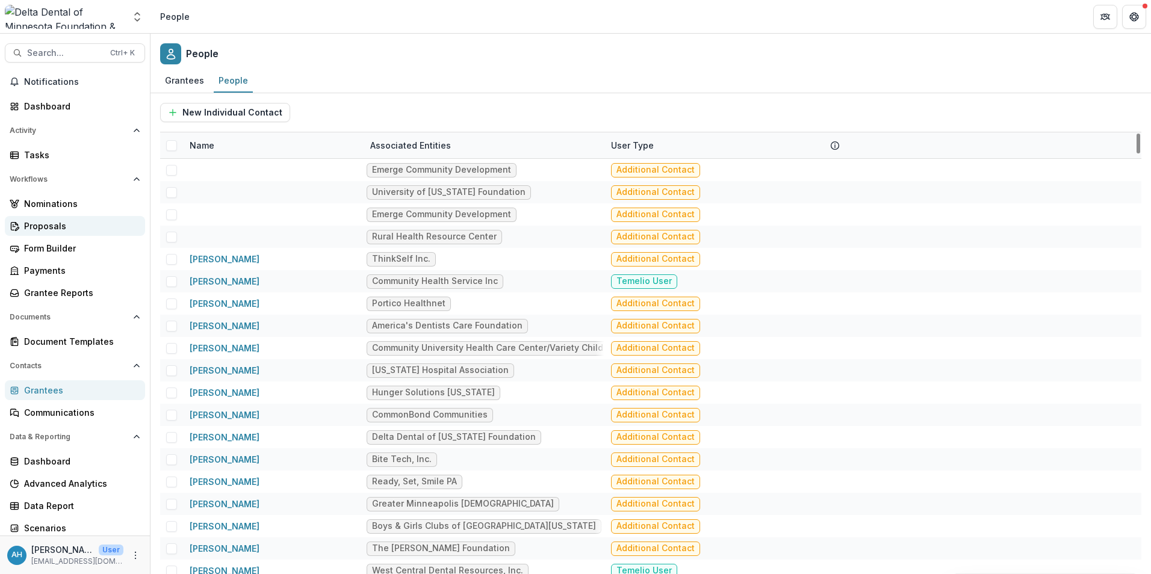
click at [56, 230] on div "Proposals" at bounding box center [79, 226] width 111 height 13
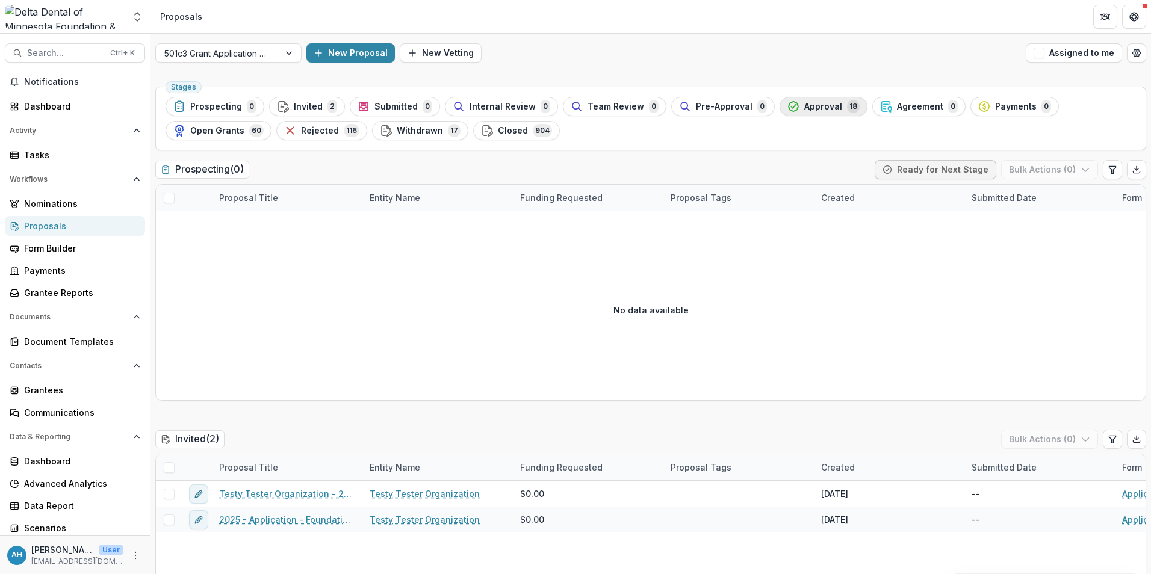
click at [804, 107] on span "Approval" at bounding box center [823, 107] width 38 height 10
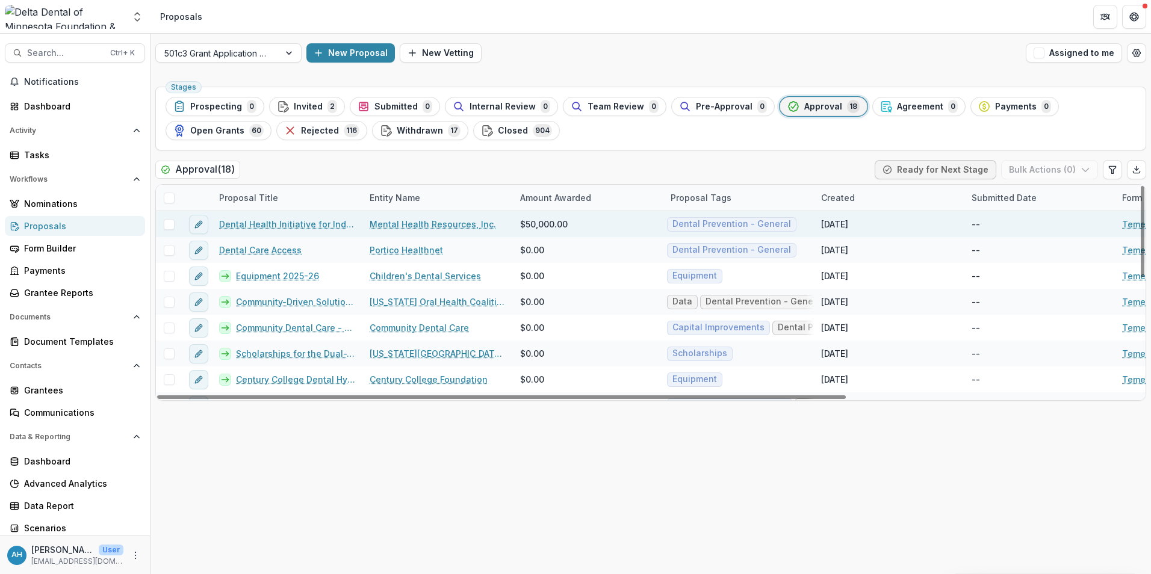
click at [295, 227] on link "Dental Health Initiative for Individuals with Serious and Persistent Mental Ill…" at bounding box center [287, 224] width 136 height 13
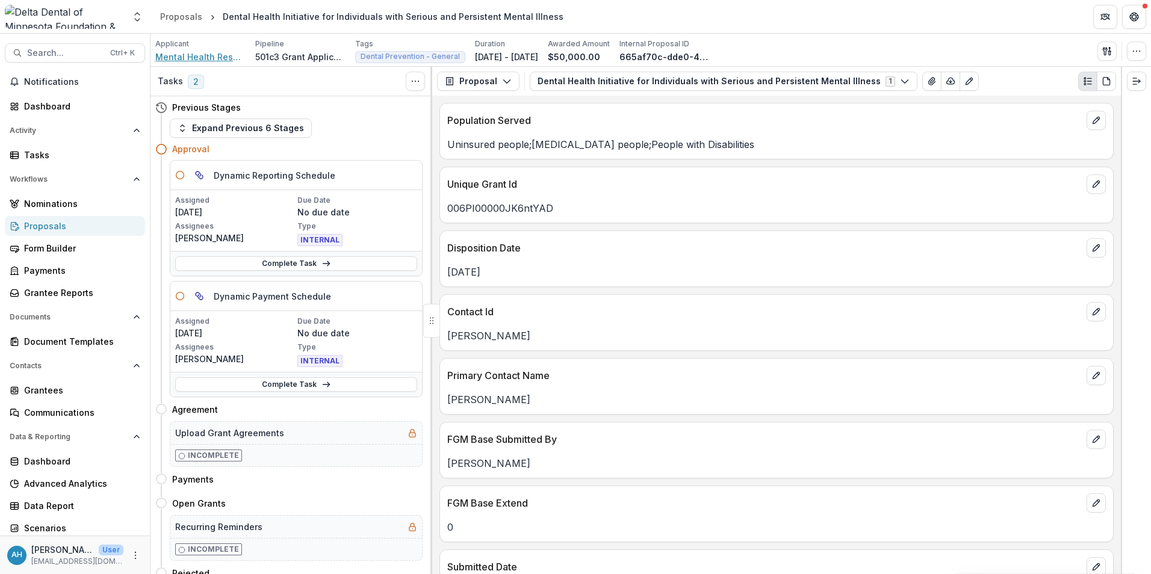
click at [208, 57] on span "Mental Health Resources, Inc." at bounding box center [200, 57] width 90 height 13
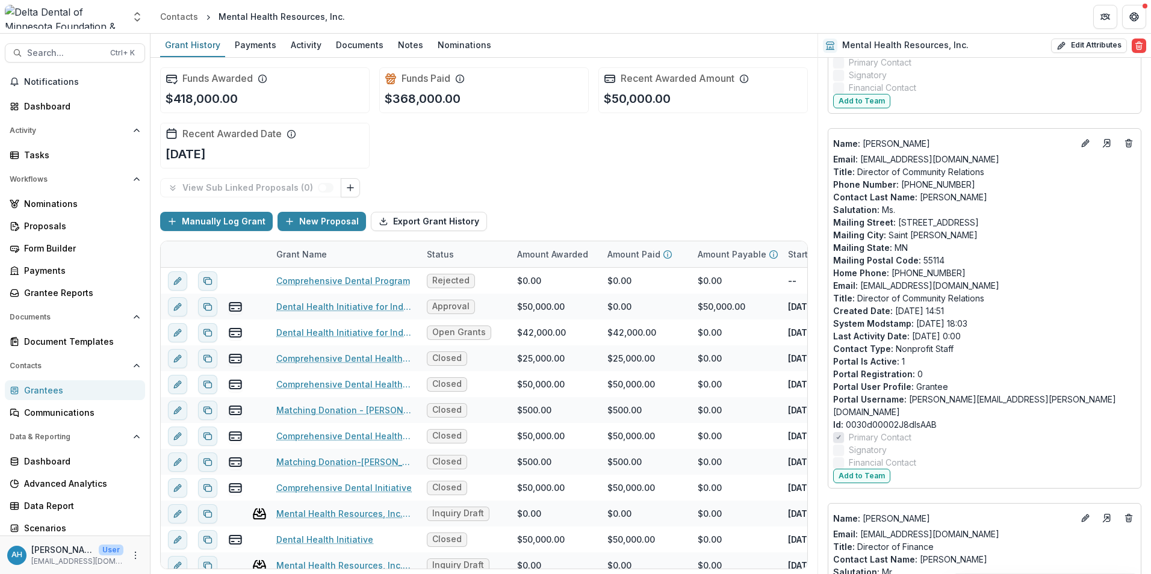
scroll to position [421, 0]
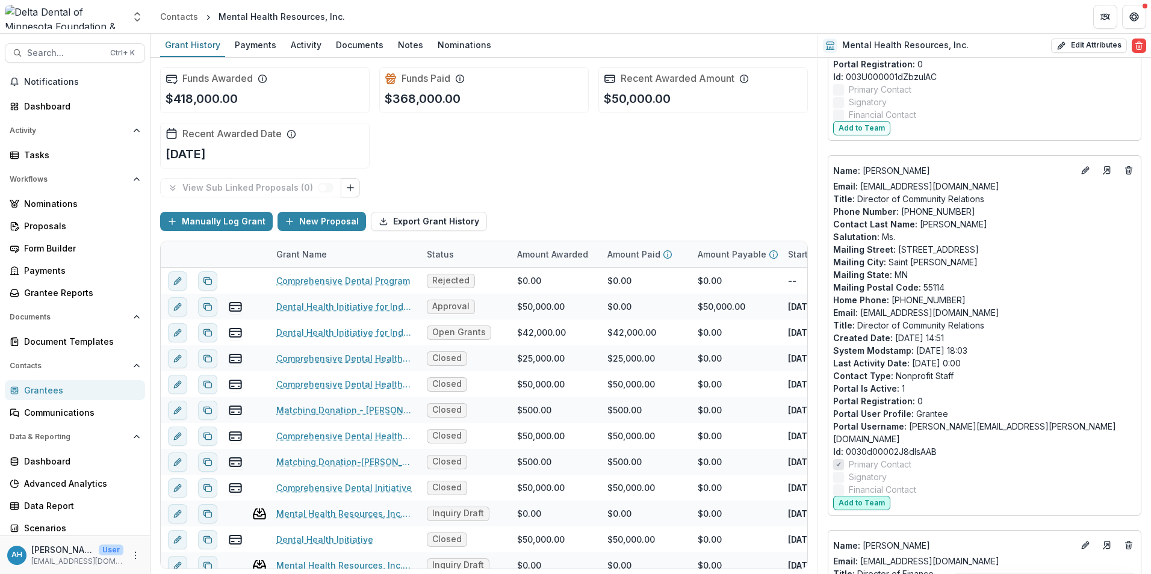
click at [868, 496] on button "Add to Team" at bounding box center [861, 503] width 57 height 14
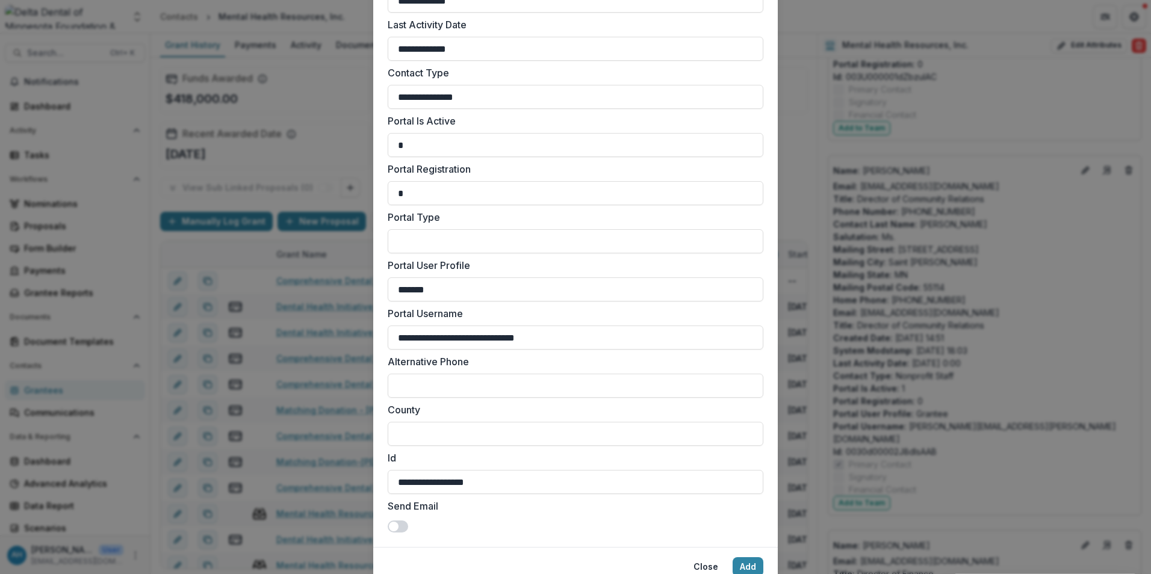
scroll to position [1495, 0]
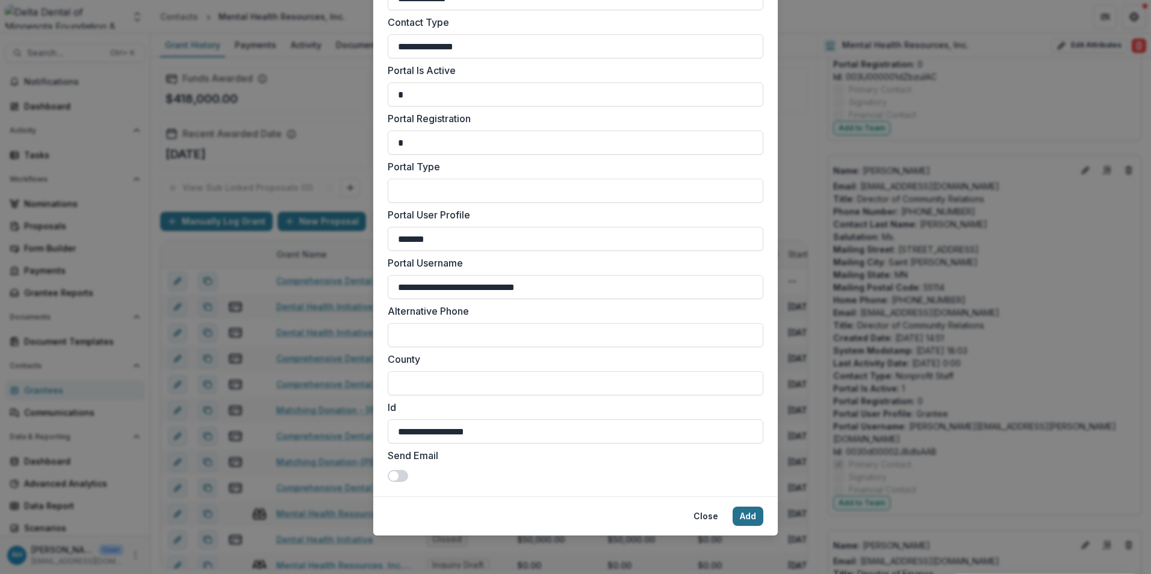
click at [750, 518] on button "Add" at bounding box center [748, 516] width 31 height 19
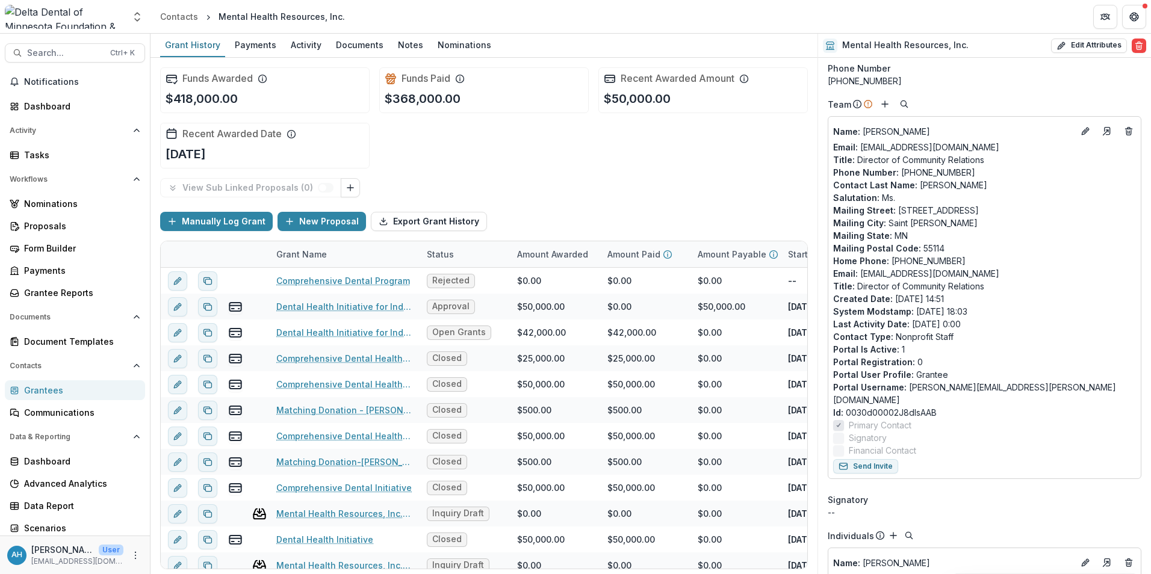
scroll to position [0, 0]
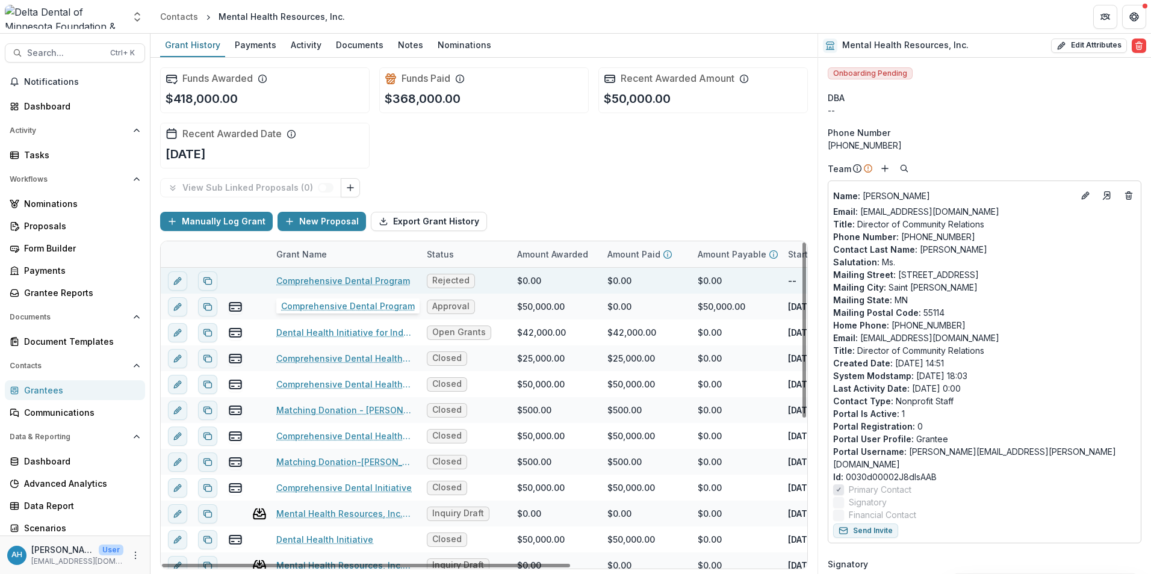
click at [356, 281] on link "Comprehensive Dental Program" at bounding box center [343, 281] width 134 height 13
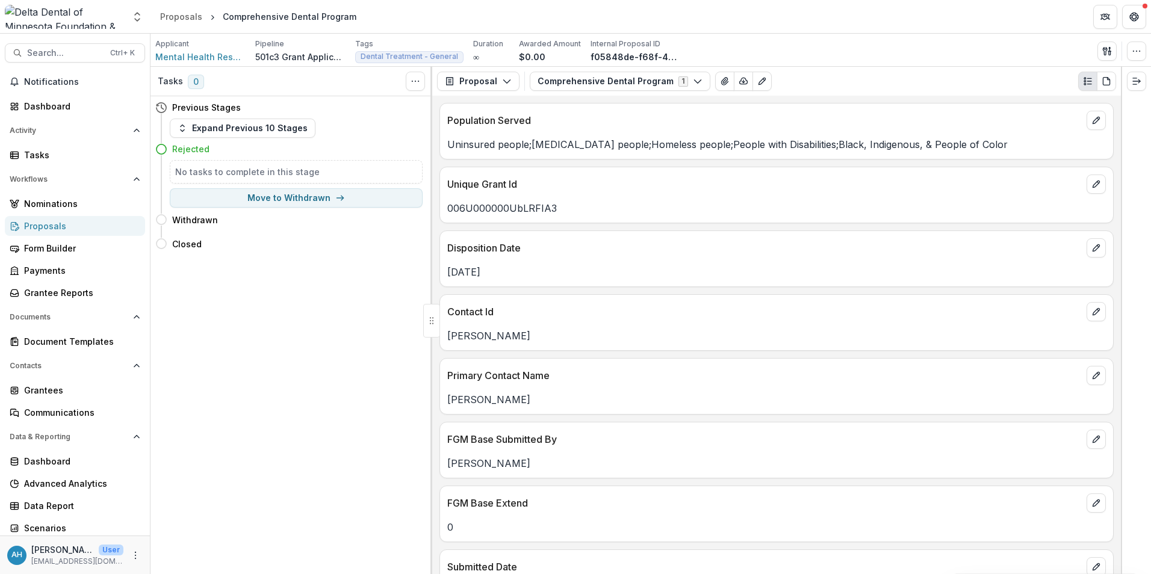
click at [44, 229] on div "Proposals" at bounding box center [79, 226] width 111 height 13
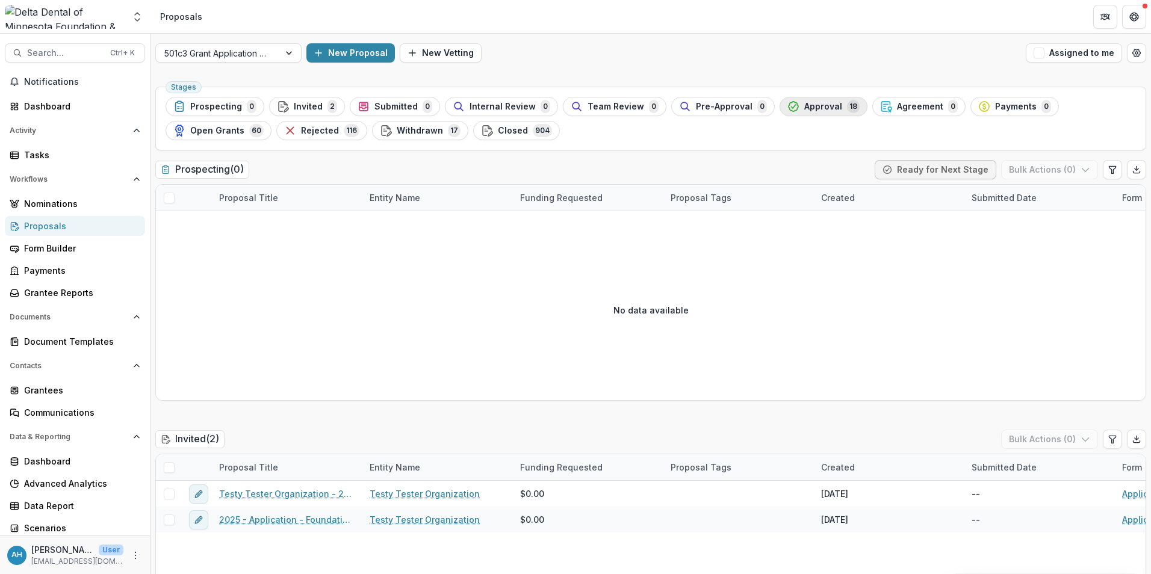
click at [804, 110] on span "Approval" at bounding box center [823, 107] width 38 height 10
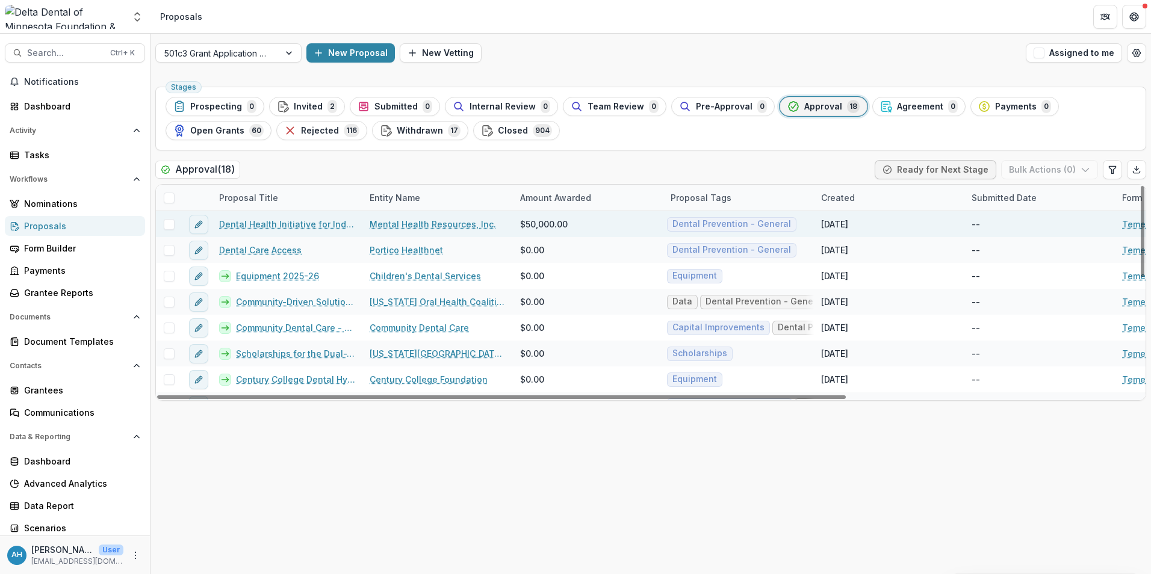
click at [290, 223] on link "Dental Health Initiative for Individuals with Serious and Persistent Mental Ill…" at bounding box center [287, 224] width 136 height 13
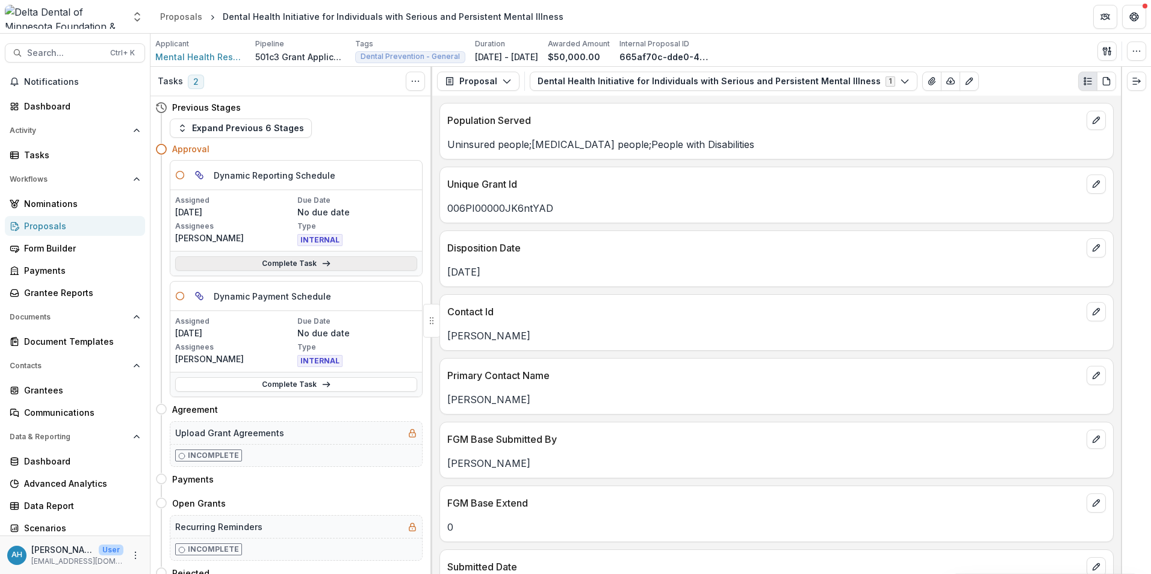
click at [295, 264] on link "Complete Task" at bounding box center [296, 263] width 242 height 14
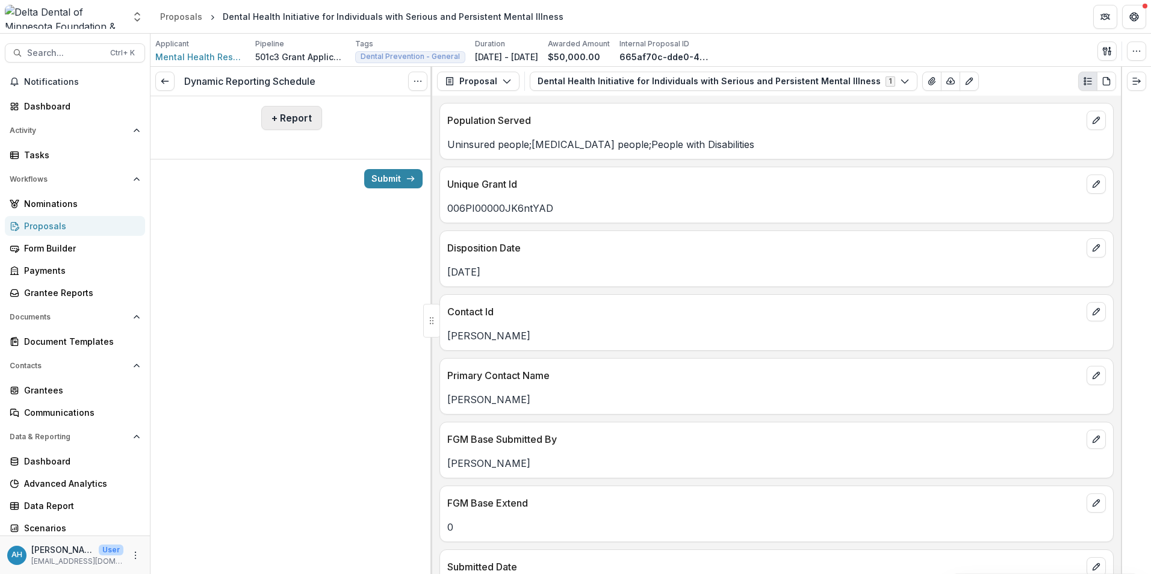
click at [303, 121] on button "+ Report" at bounding box center [291, 118] width 61 height 24
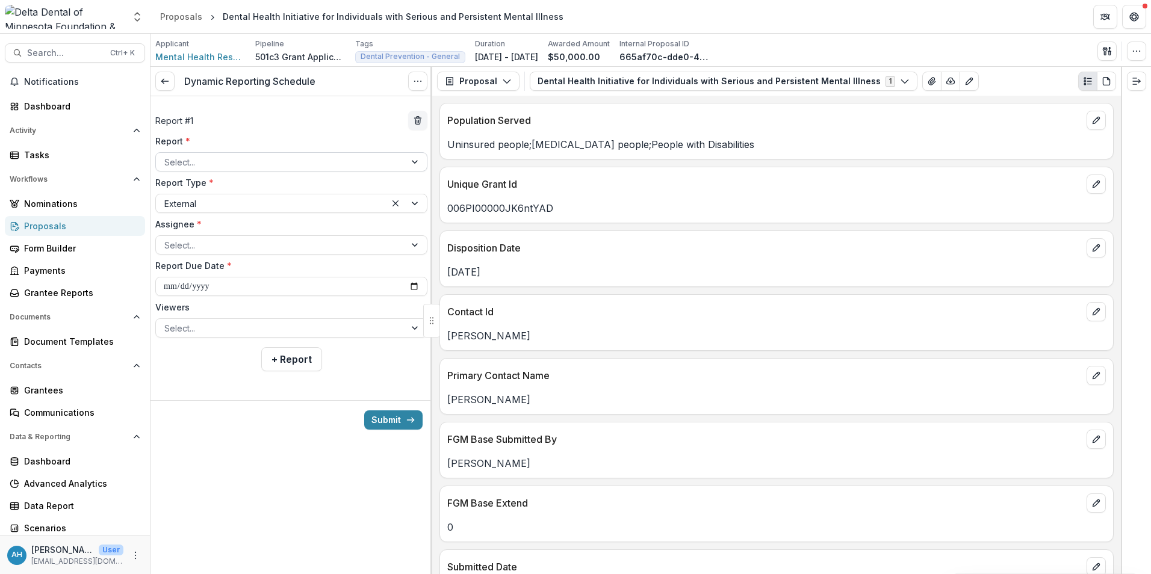
click at [242, 162] on div at bounding box center [280, 162] width 232 height 15
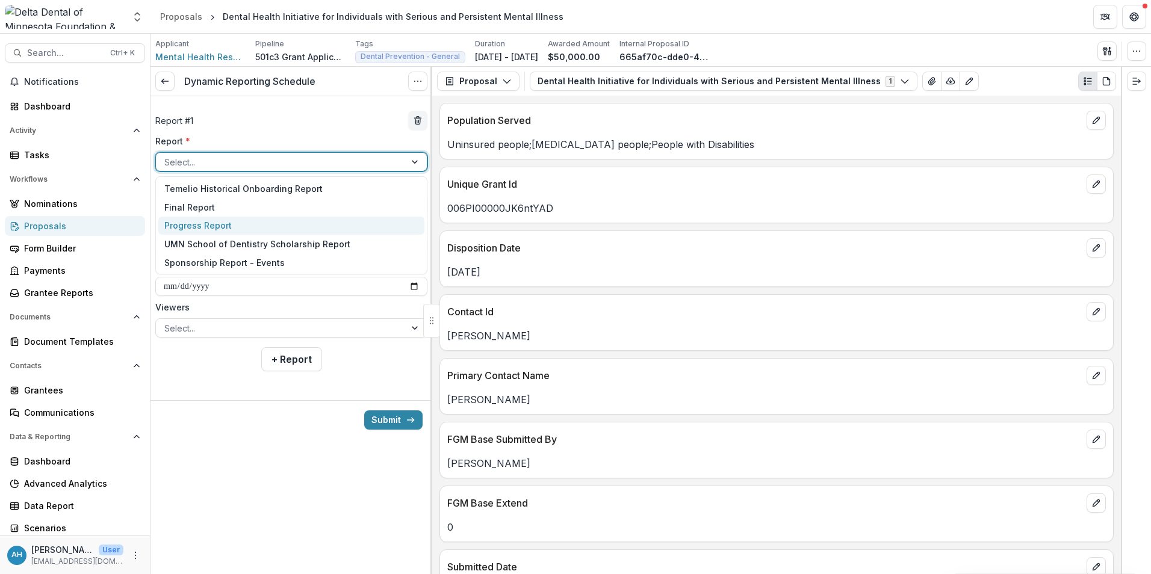
click at [209, 223] on div "Progress Report" at bounding box center [291, 226] width 266 height 19
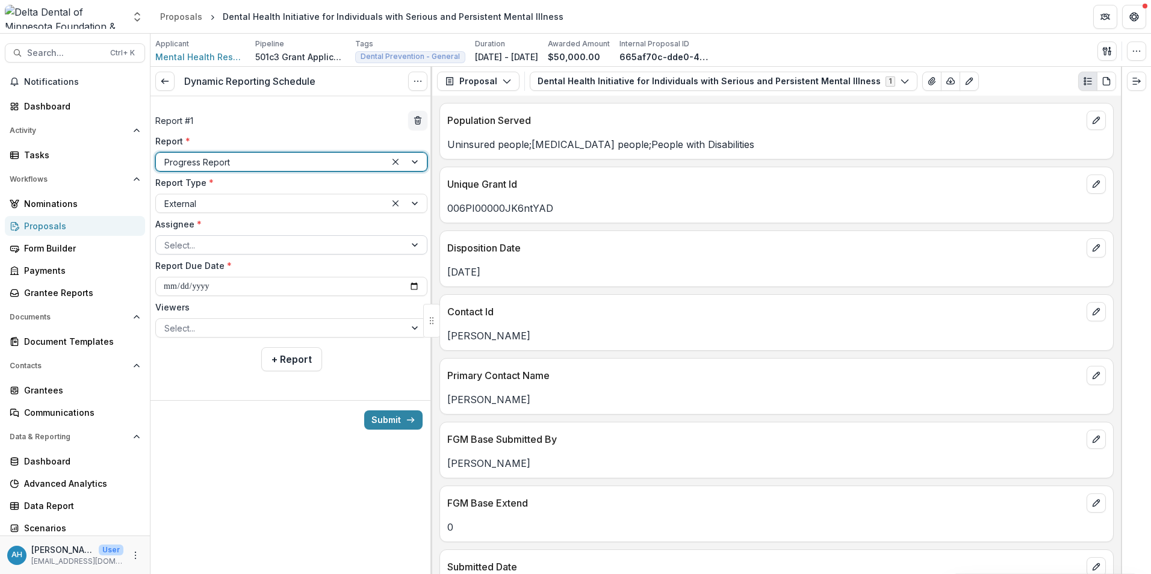
click at [220, 249] on div at bounding box center [280, 245] width 232 height 15
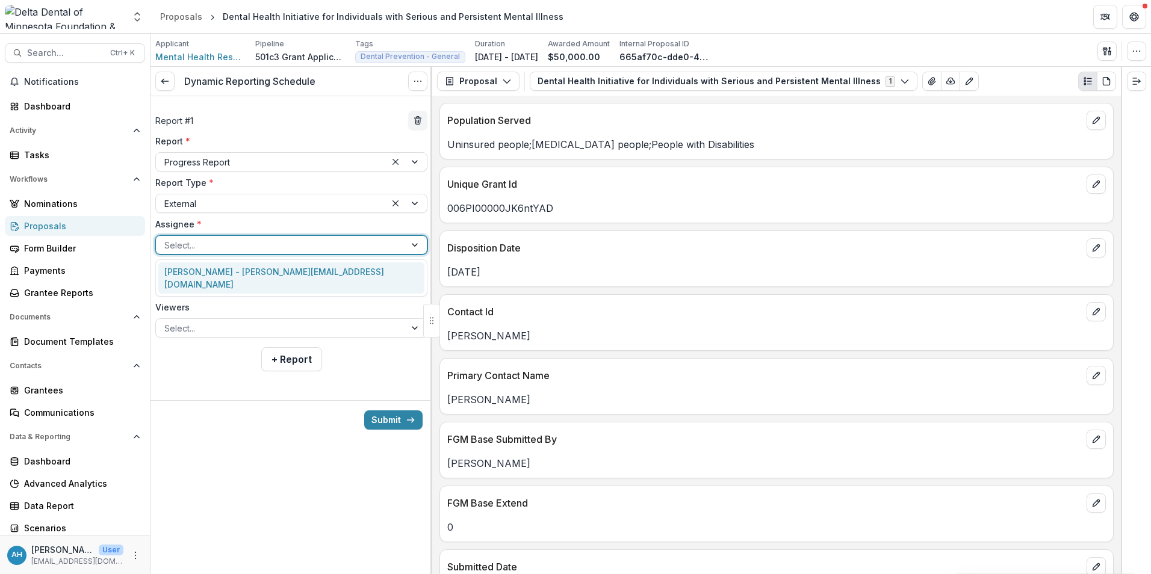
click at [234, 271] on div "Jane Welter-Nolan - jnolan@mhresources.com" at bounding box center [291, 277] width 266 height 31
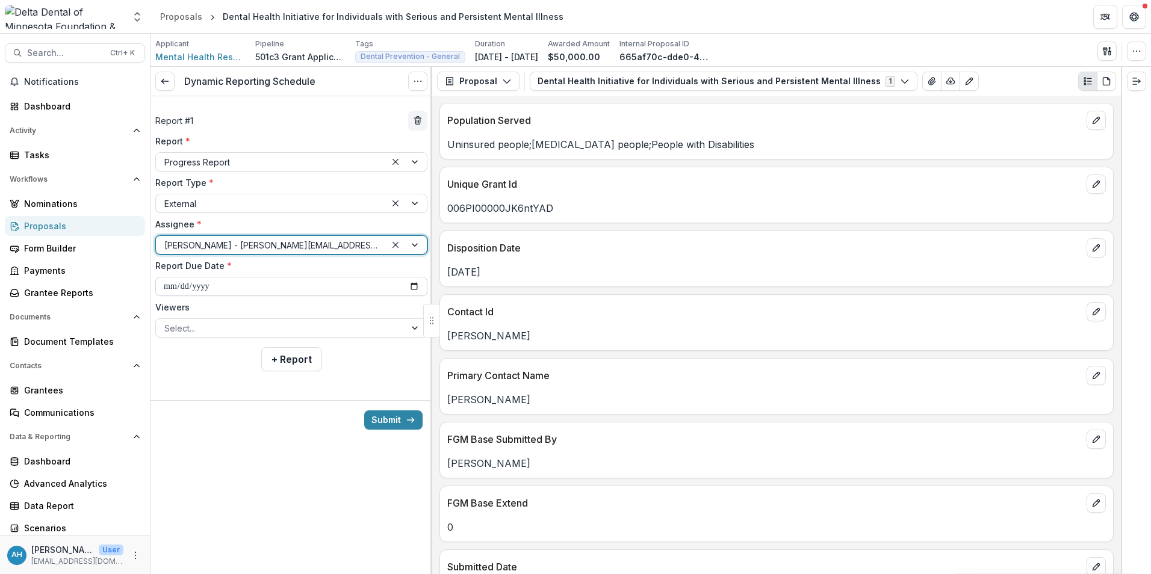
click at [300, 284] on input "**********" at bounding box center [291, 286] width 272 height 19
click at [413, 287] on input "**********" at bounding box center [291, 286] width 272 height 19
type input "**********"
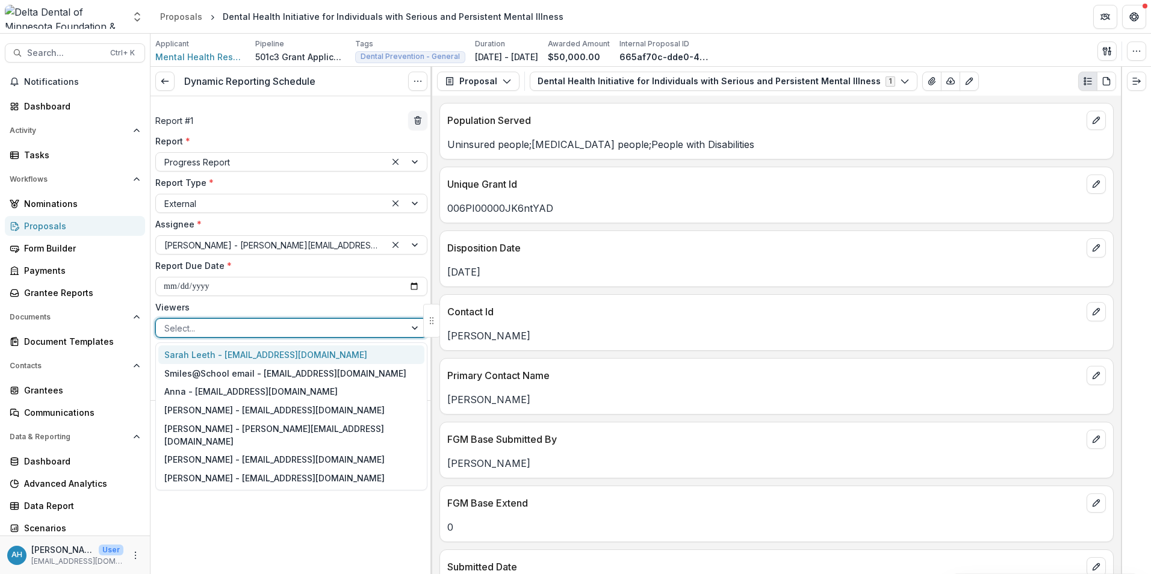
click at [220, 329] on div at bounding box center [280, 328] width 232 height 15
click at [200, 450] on div "[PERSON_NAME] - [EMAIL_ADDRESS][DOMAIN_NAME]" at bounding box center [291, 459] width 266 height 19
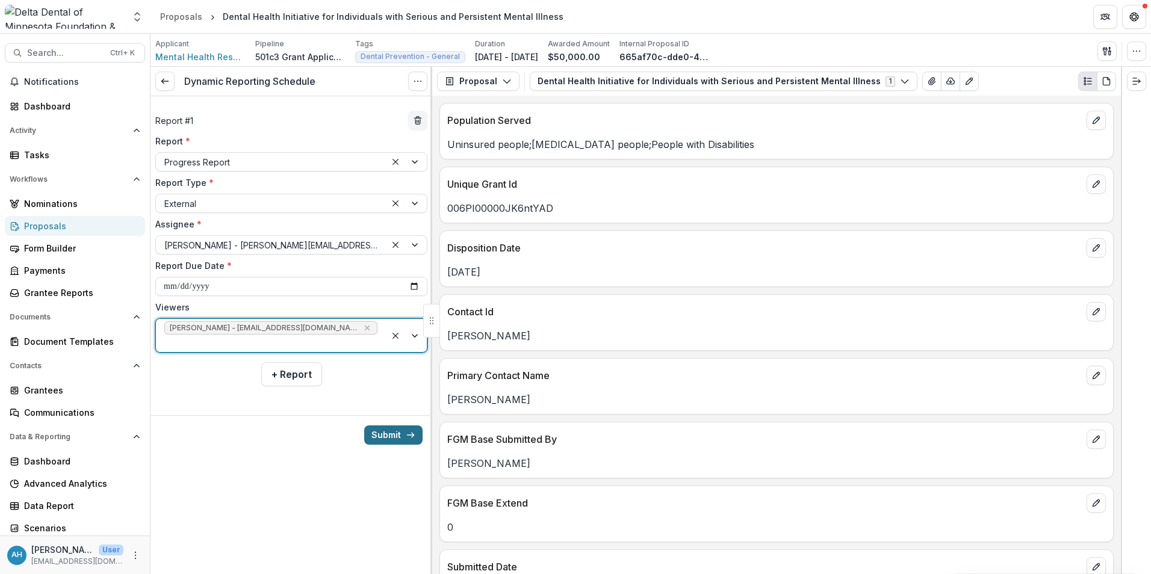
click at [389, 426] on button "Submit" at bounding box center [393, 435] width 58 height 19
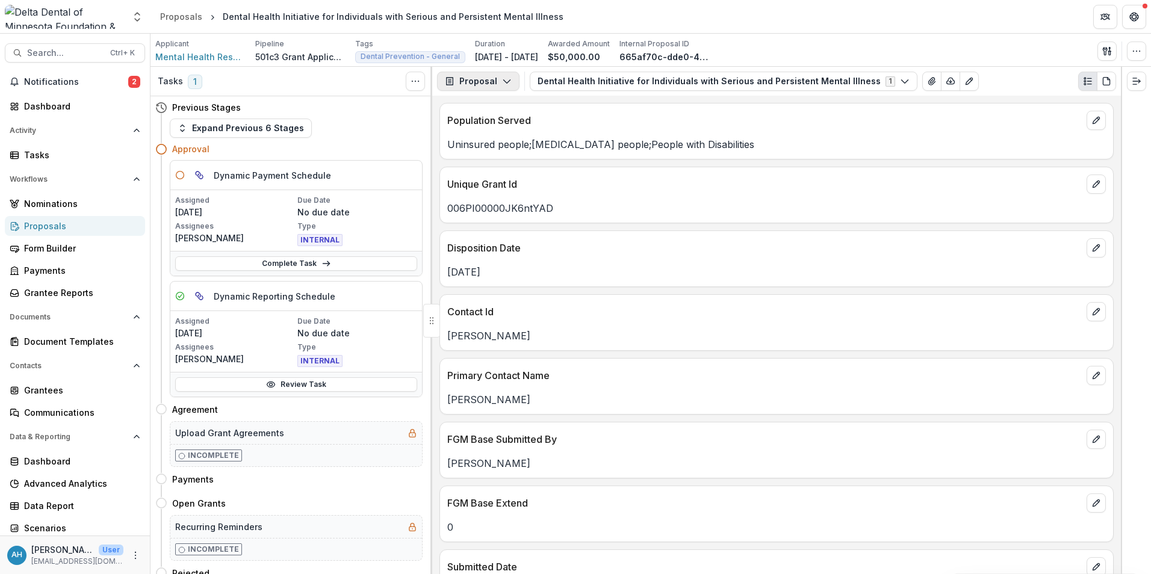
click at [489, 81] on button "Proposal" at bounding box center [478, 81] width 82 height 19
click at [492, 149] on div "Reports" at bounding box center [516, 148] width 110 height 13
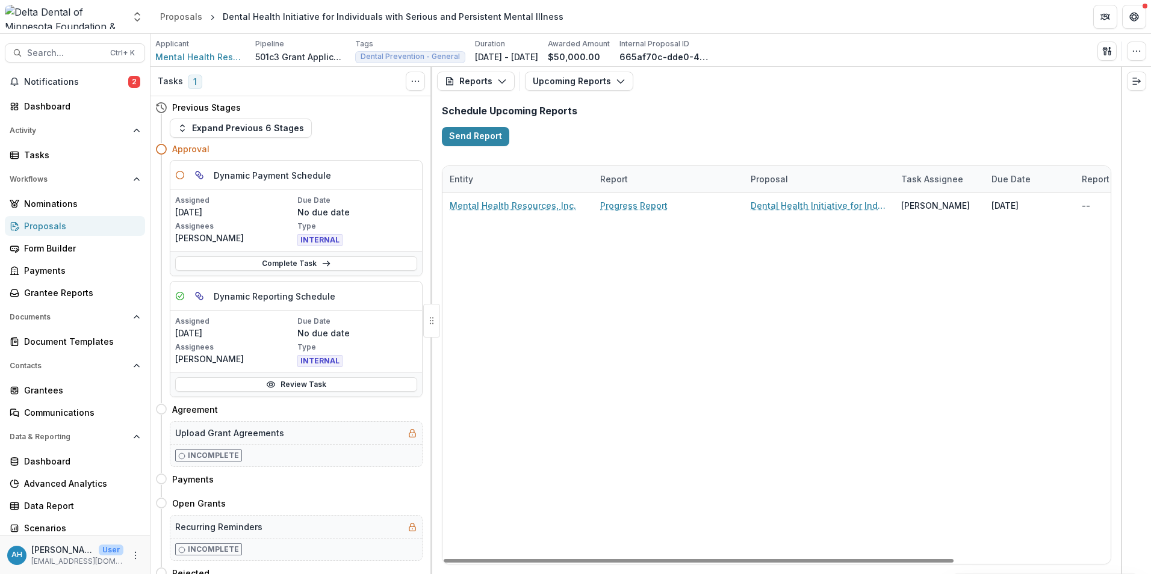
drag, startPoint x: 866, startPoint y: 560, endPoint x: 931, endPoint y: 553, distance: 64.8
click at [905, 559] on div at bounding box center [699, 561] width 510 height 4
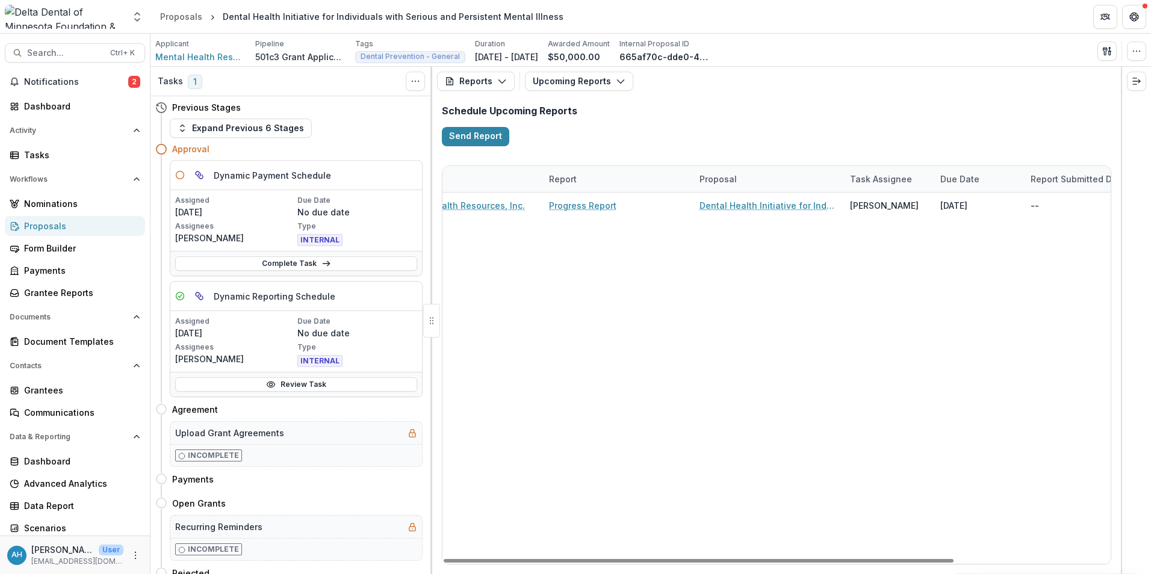
drag, startPoint x: 958, startPoint y: 551, endPoint x: 1014, endPoint y: 548, distance: 56.1
click at [1002, 549] on div "Mental Health Resources, Inc. Progress Report Dental Health Initiative for Indi…" at bounding box center [827, 378] width 873 height 371
drag, startPoint x: 1014, startPoint y: 548, endPoint x: 899, endPoint y: 561, distance: 115.7
click at [899, 561] on div "Entity Report Proposal Task Assignee Due Date Report Submitted Date Mental Heal…" at bounding box center [776, 365] width 668 height 398
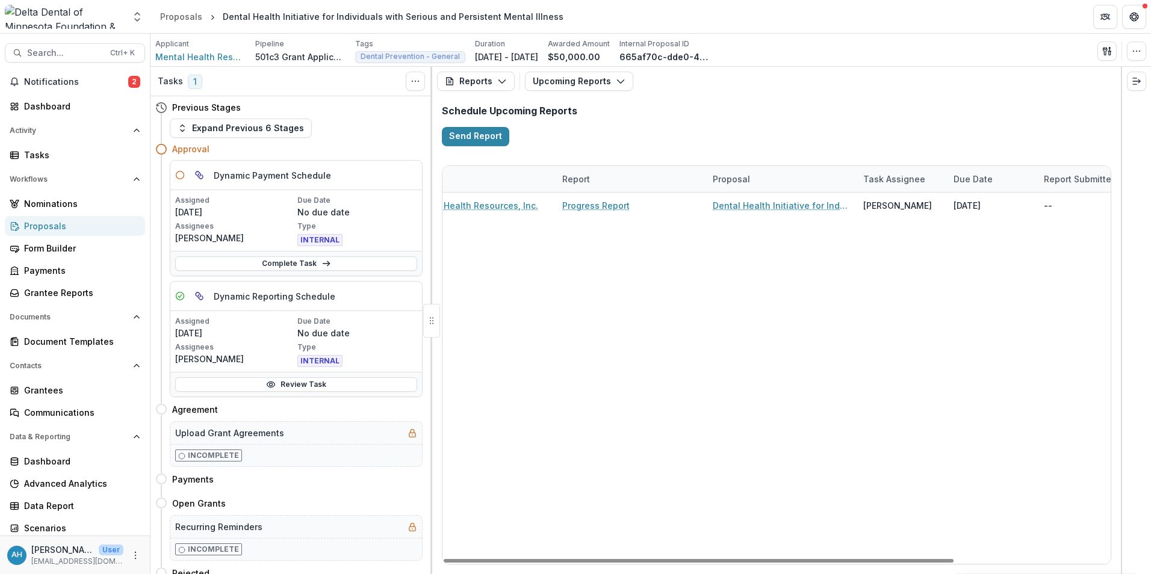
click at [636, 341] on div "Mental Health Resources, Inc. Progress Report Dental Health Initiative for Indi…" at bounding box center [841, 378] width 873 height 371
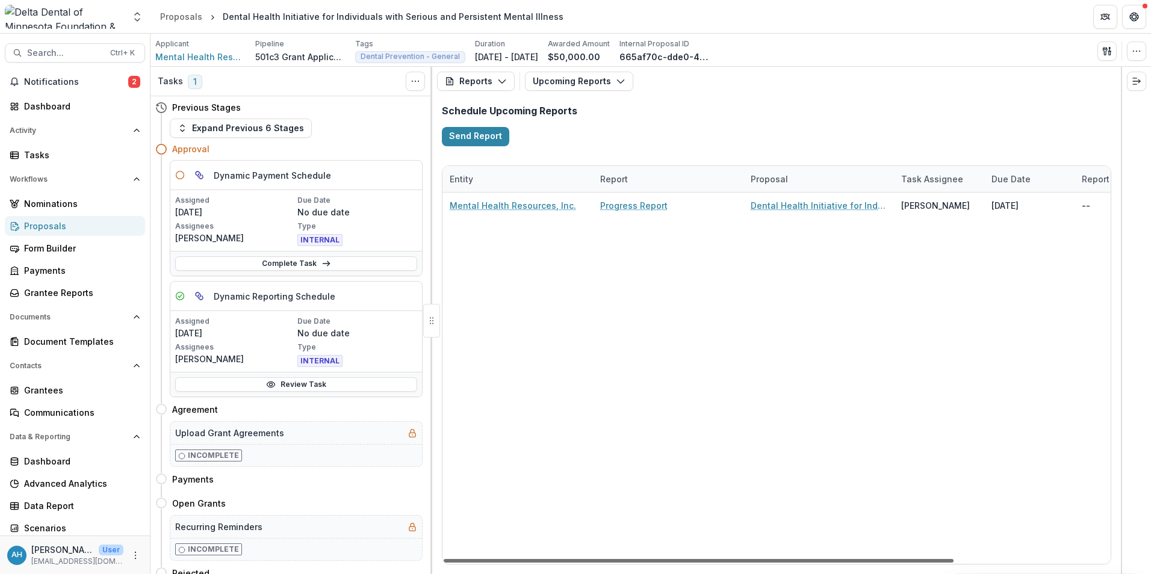
drag, startPoint x: 666, startPoint y: 561, endPoint x: 566, endPoint y: 556, distance: 100.1
click at [566, 559] on div at bounding box center [699, 561] width 510 height 4
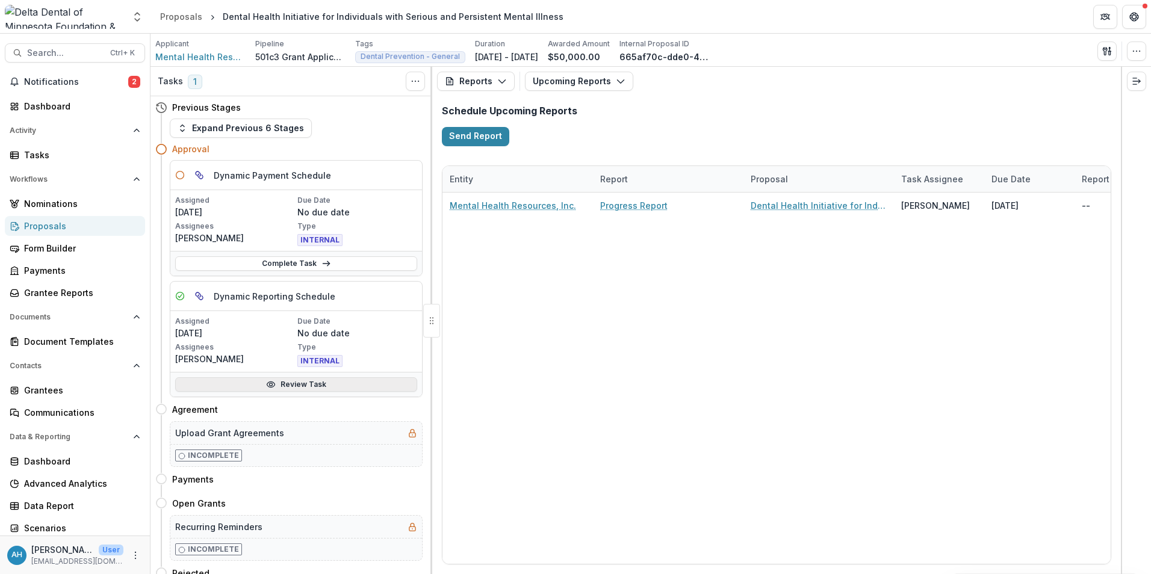
click at [290, 385] on link "Review Task" at bounding box center [296, 384] width 242 height 14
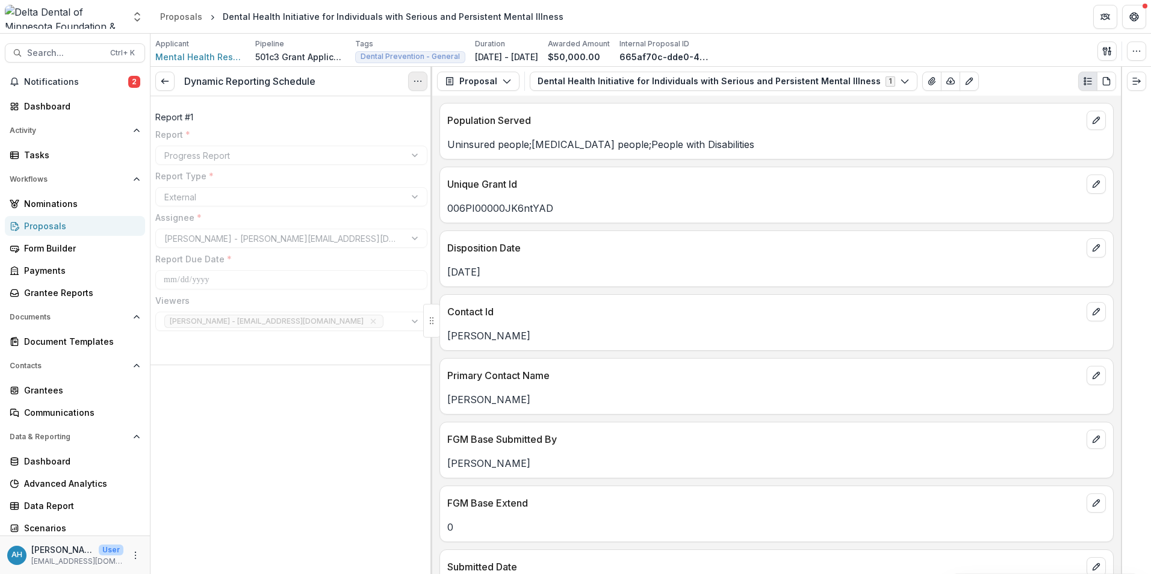
click at [420, 79] on icon "Options" at bounding box center [418, 81] width 10 height 10
click at [343, 134] on button "Reopen Task" at bounding box center [360, 134] width 129 height 20
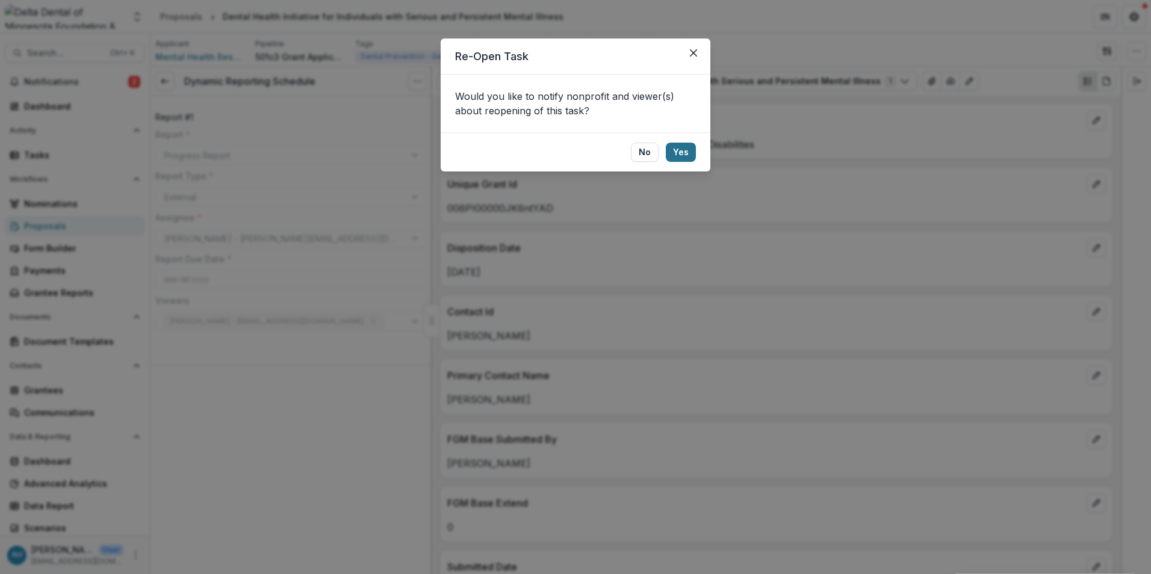
click at [684, 155] on button "Yes" at bounding box center [681, 152] width 30 height 19
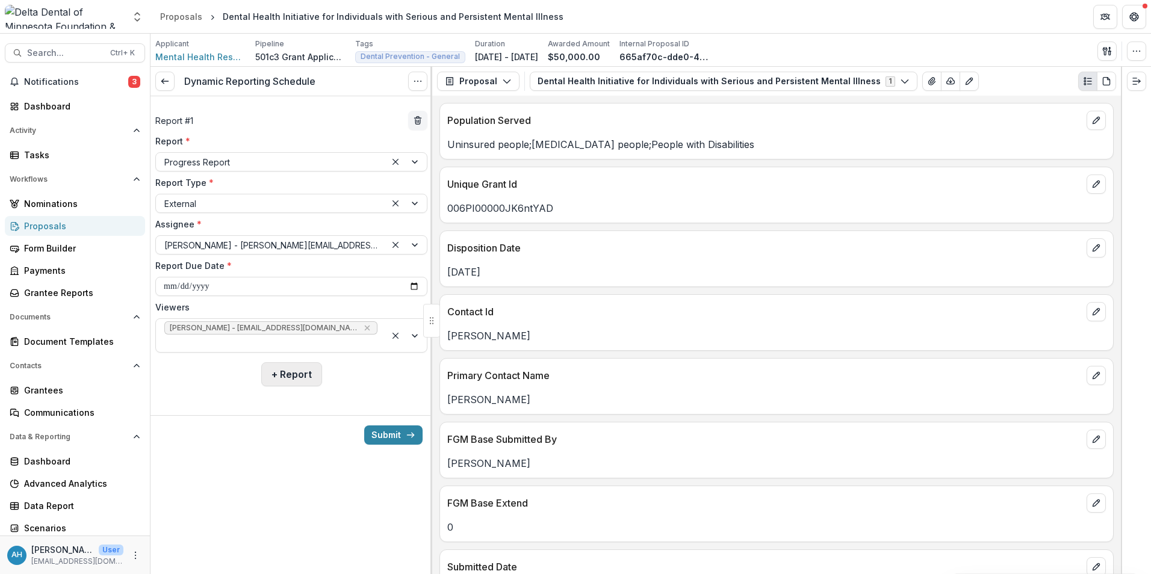
click at [294, 362] on button "+ Report" at bounding box center [291, 374] width 61 height 24
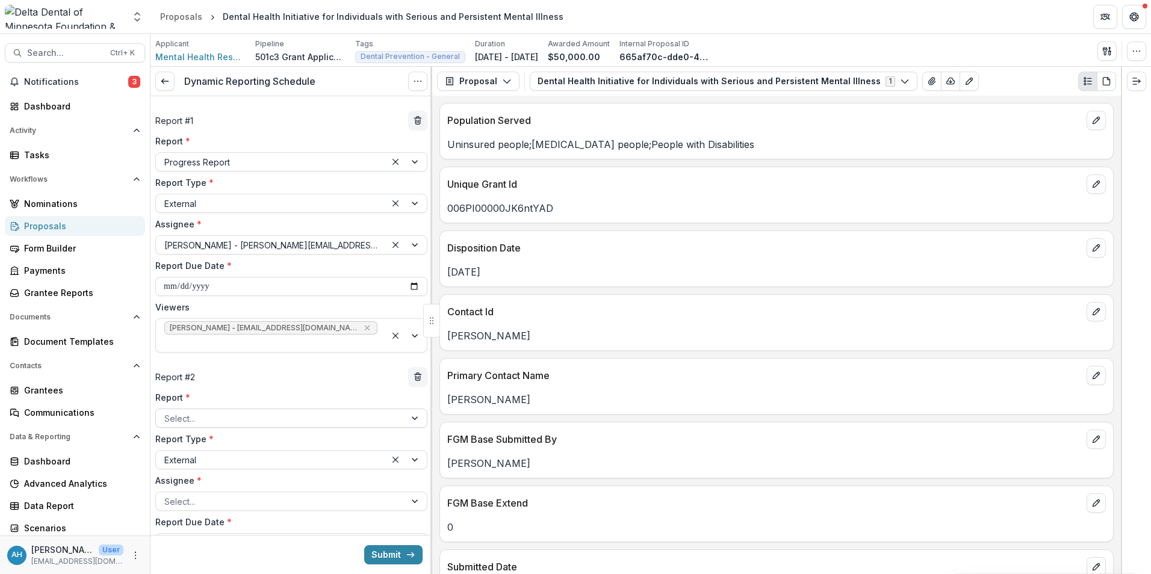
click at [228, 411] on div at bounding box center [280, 418] width 232 height 15
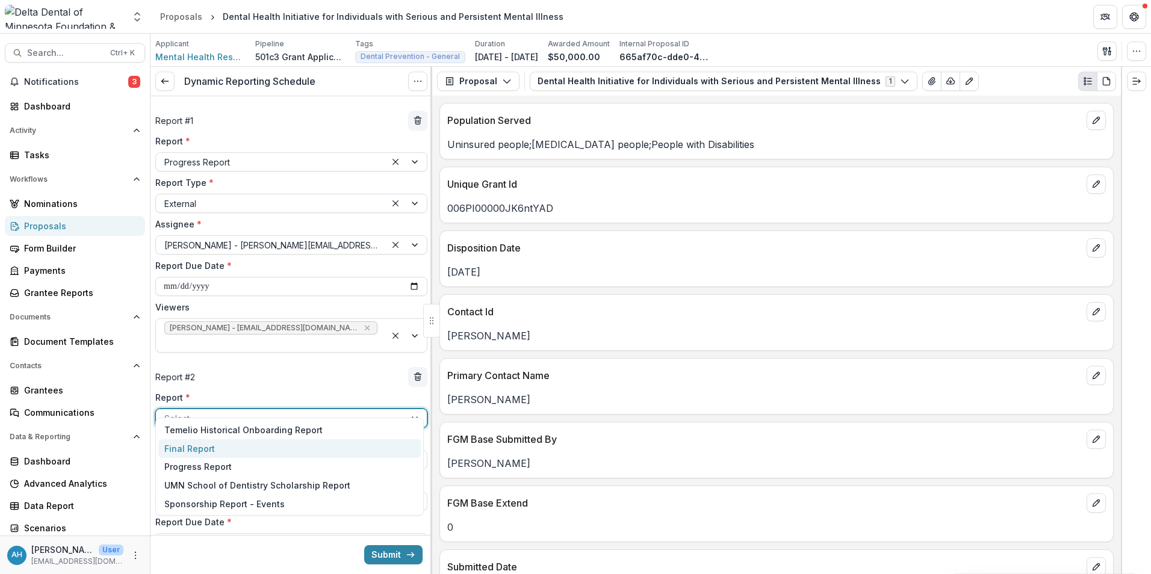
click at [208, 452] on div "Final Report" at bounding box center [289, 448] width 262 height 19
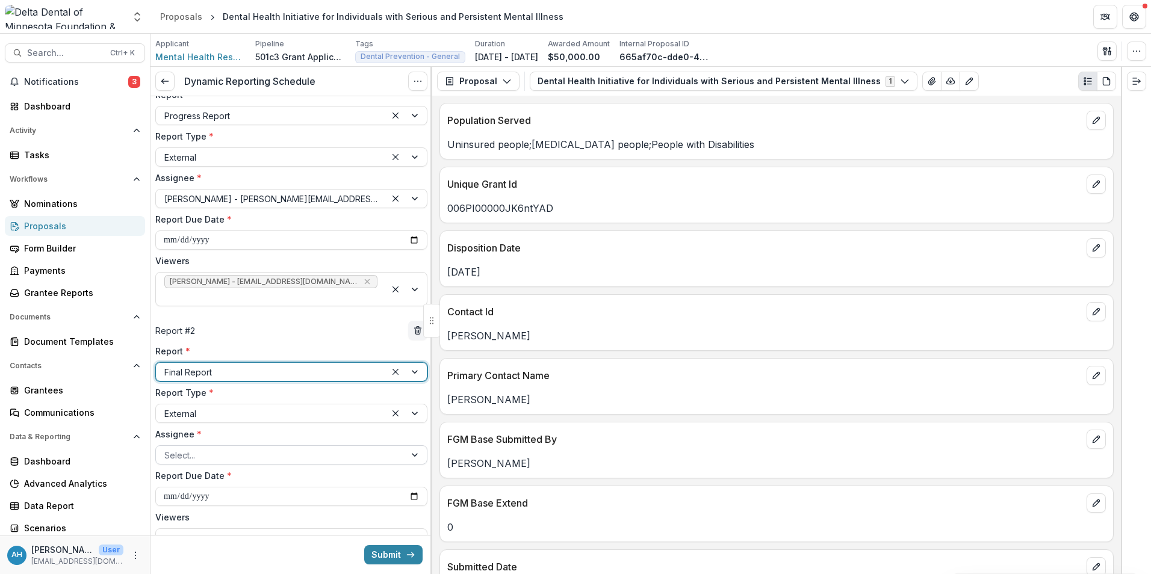
scroll to position [60, 0]
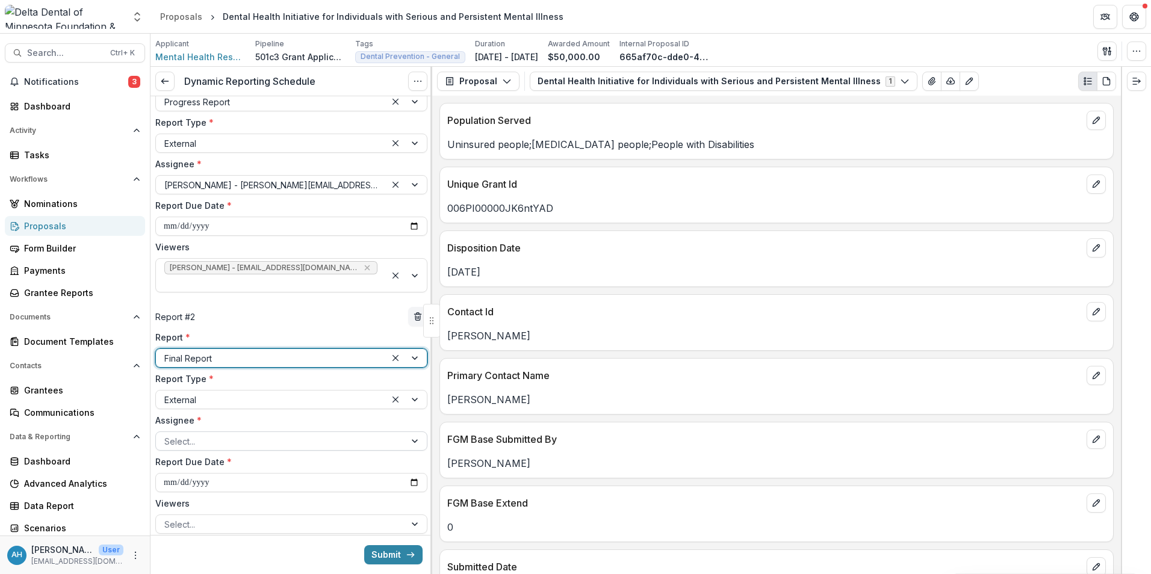
click at [217, 434] on div at bounding box center [280, 441] width 232 height 15
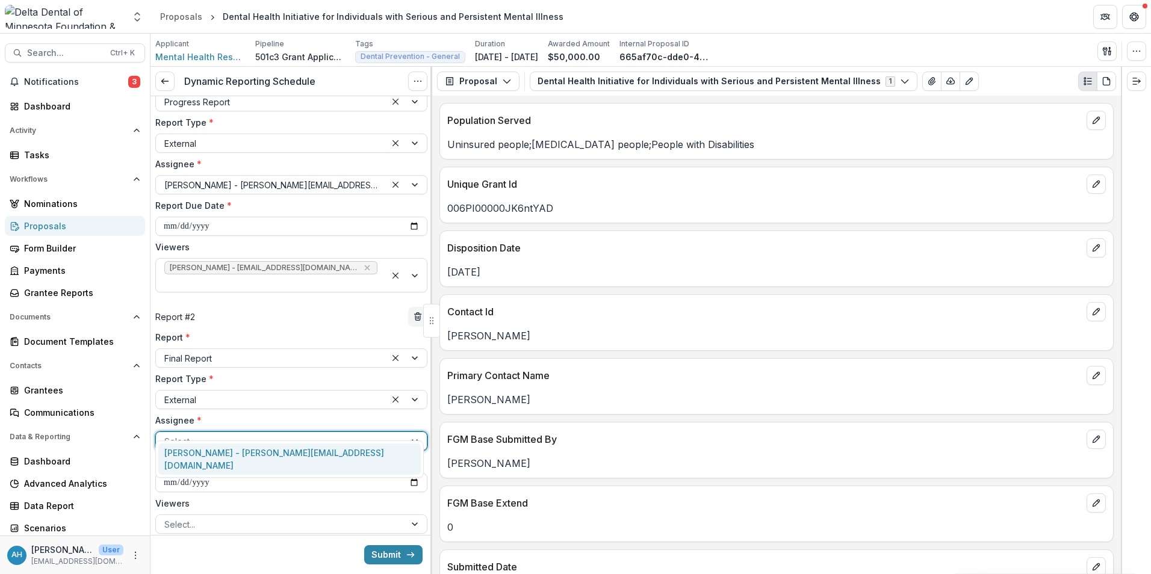
click at [217, 452] on div "Jane Welter-Nolan - jnolan@mhresources.com" at bounding box center [289, 459] width 262 height 31
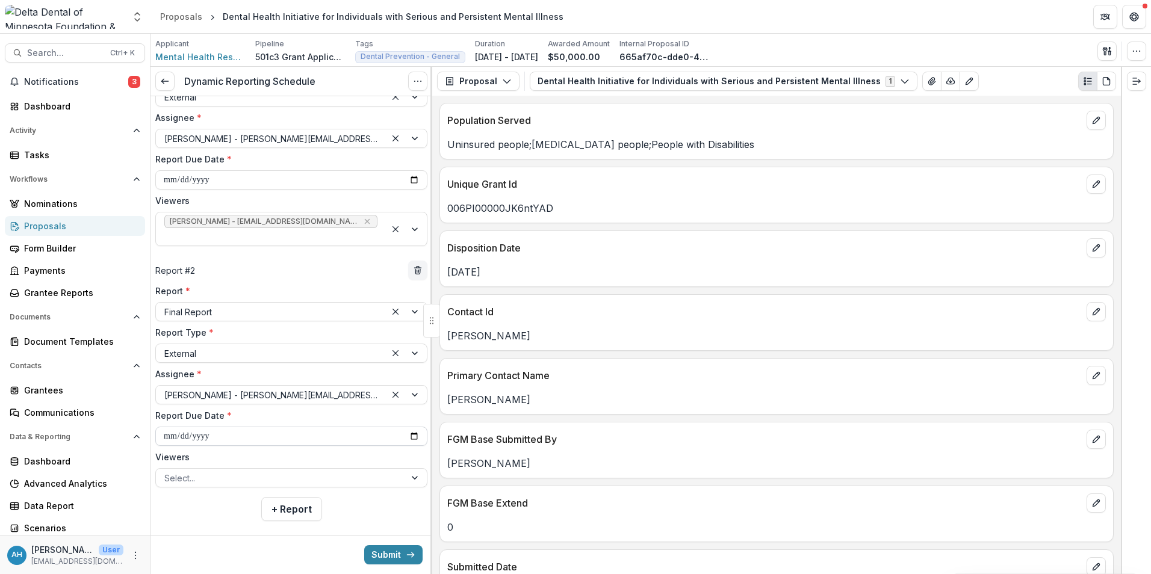
click at [409, 427] on input "**********" at bounding box center [291, 436] width 272 height 19
type input "**********"
click at [216, 471] on div at bounding box center [280, 478] width 232 height 15
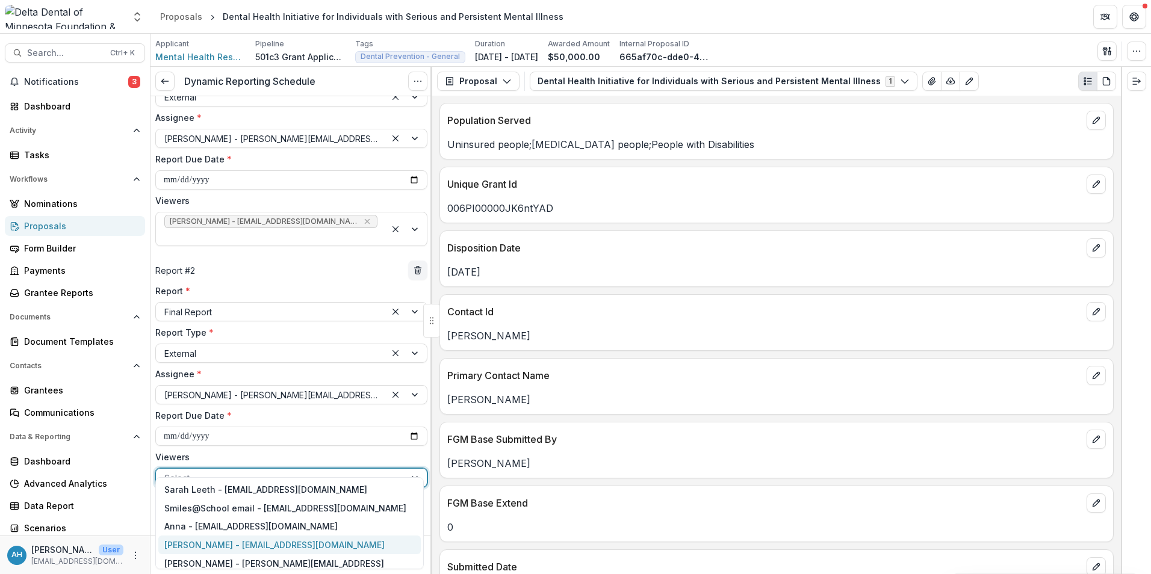
scroll to position [43, 0]
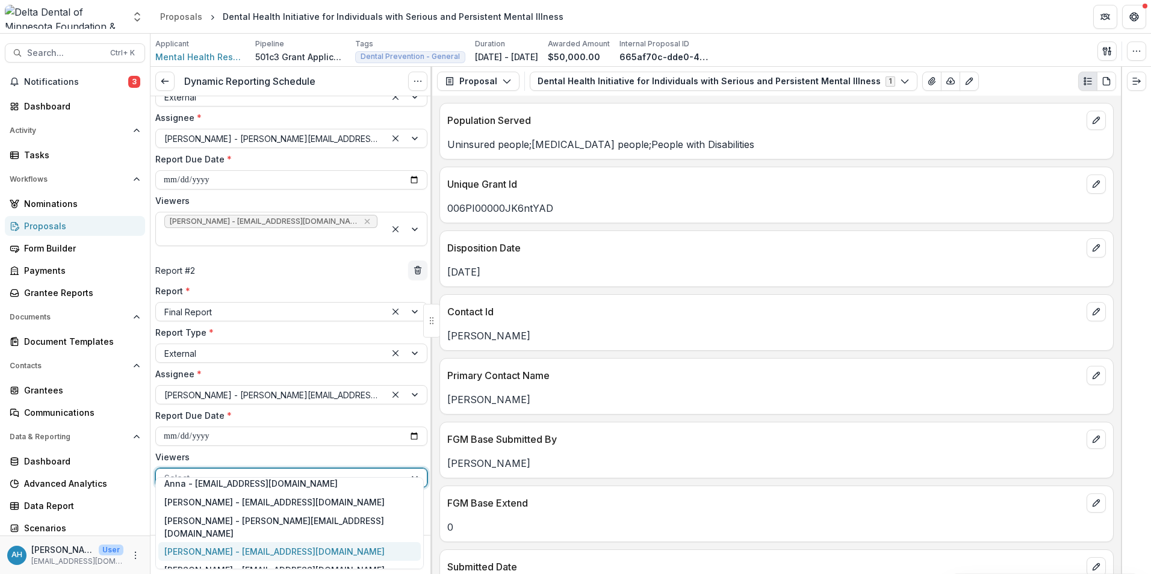
click at [229, 542] on div "[PERSON_NAME] - [EMAIL_ADDRESS][DOMAIN_NAME]" at bounding box center [289, 551] width 262 height 19
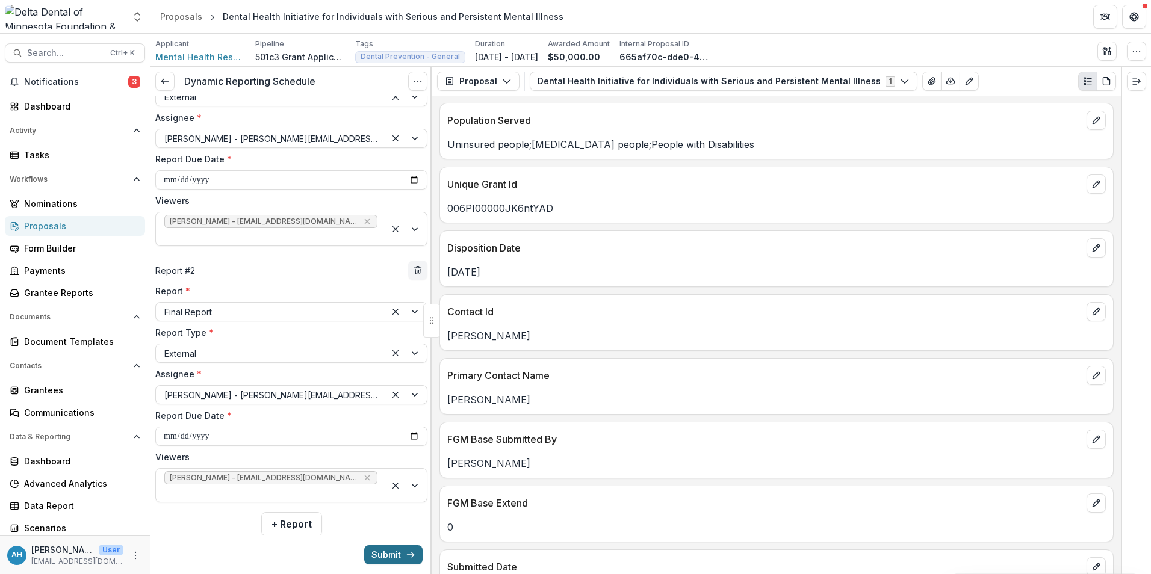
click at [385, 554] on button "Submit" at bounding box center [393, 554] width 58 height 19
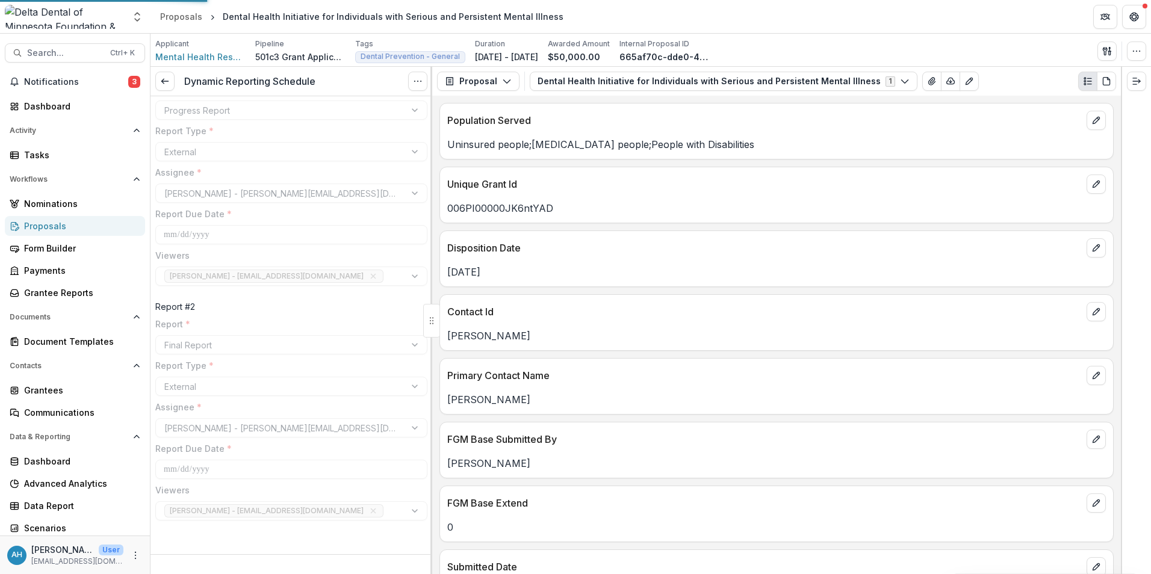
scroll to position [45, 0]
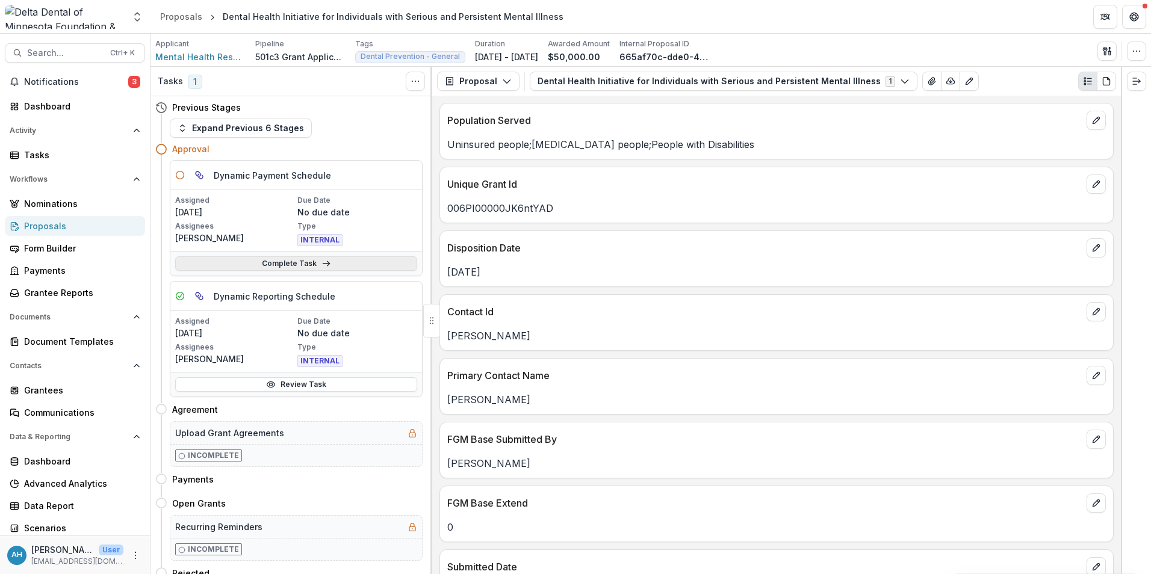
click at [280, 259] on link "Complete Task" at bounding box center [296, 263] width 242 height 14
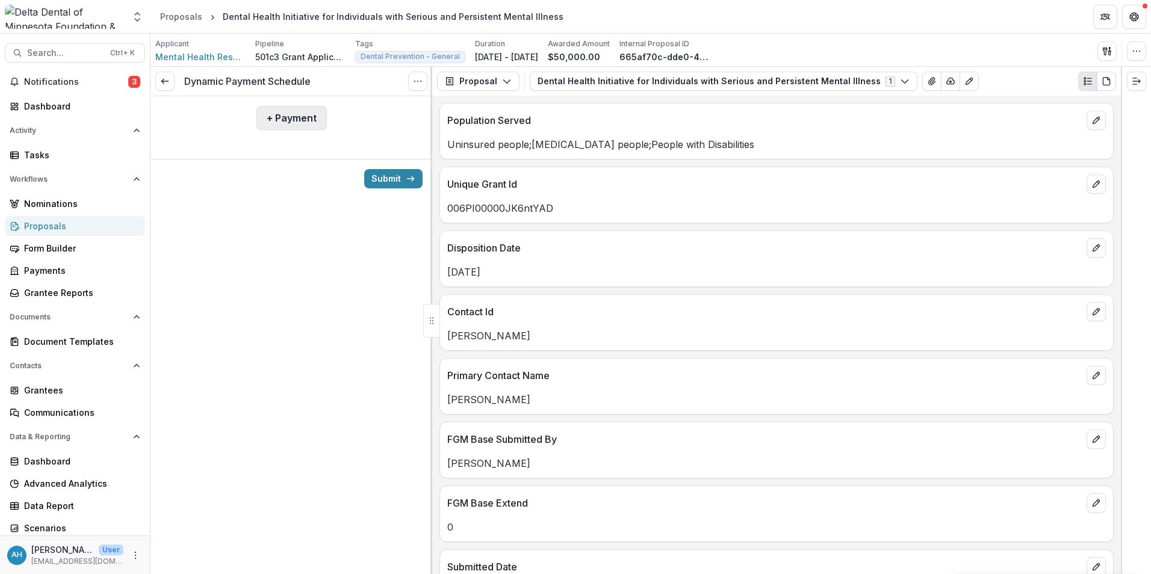
click at [291, 117] on button "+ Payment" at bounding box center [291, 118] width 70 height 24
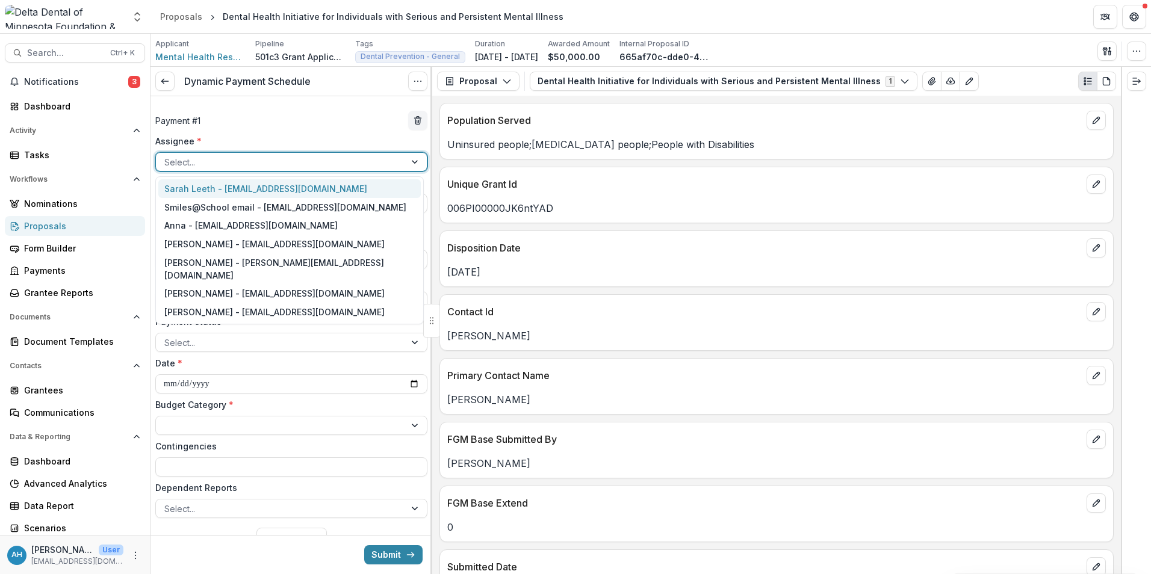
click at [199, 160] on div at bounding box center [280, 162] width 232 height 15
click at [199, 284] on div "[PERSON_NAME] - [EMAIL_ADDRESS][DOMAIN_NAME]" at bounding box center [289, 293] width 262 height 19
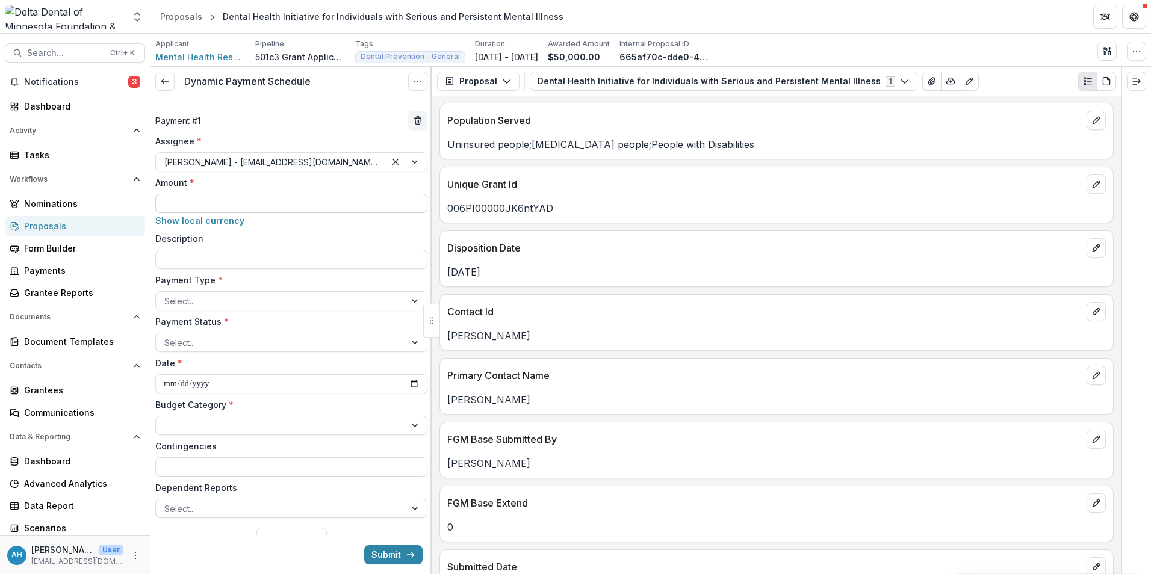
click at [231, 196] on input "Amount *" at bounding box center [291, 203] width 272 height 19
type input "*******"
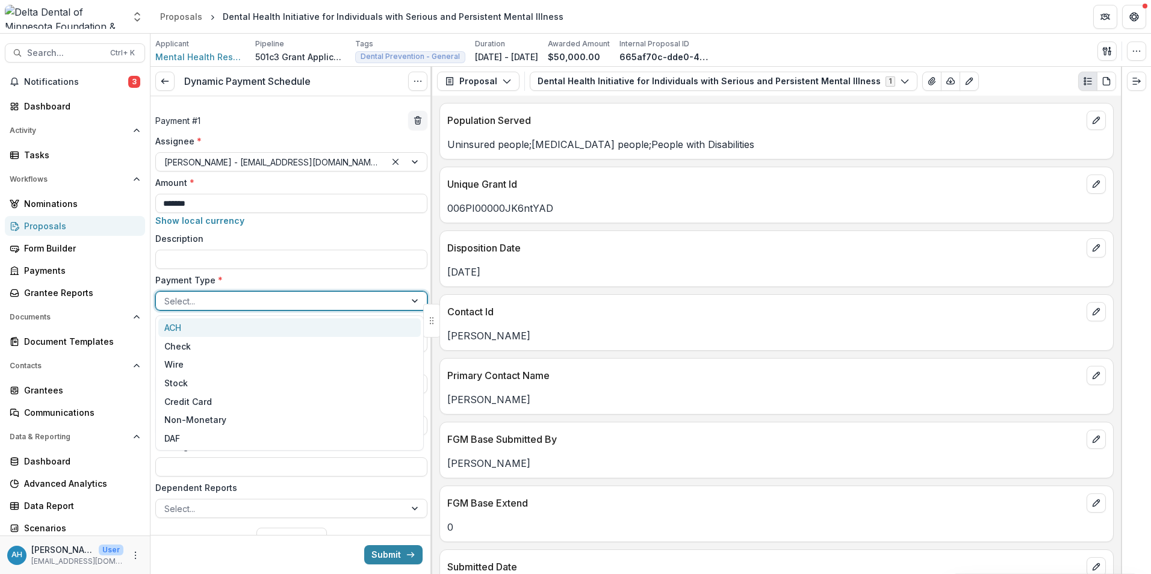
click at [223, 303] on div at bounding box center [280, 301] width 232 height 15
click at [195, 347] on div "Check" at bounding box center [289, 346] width 262 height 19
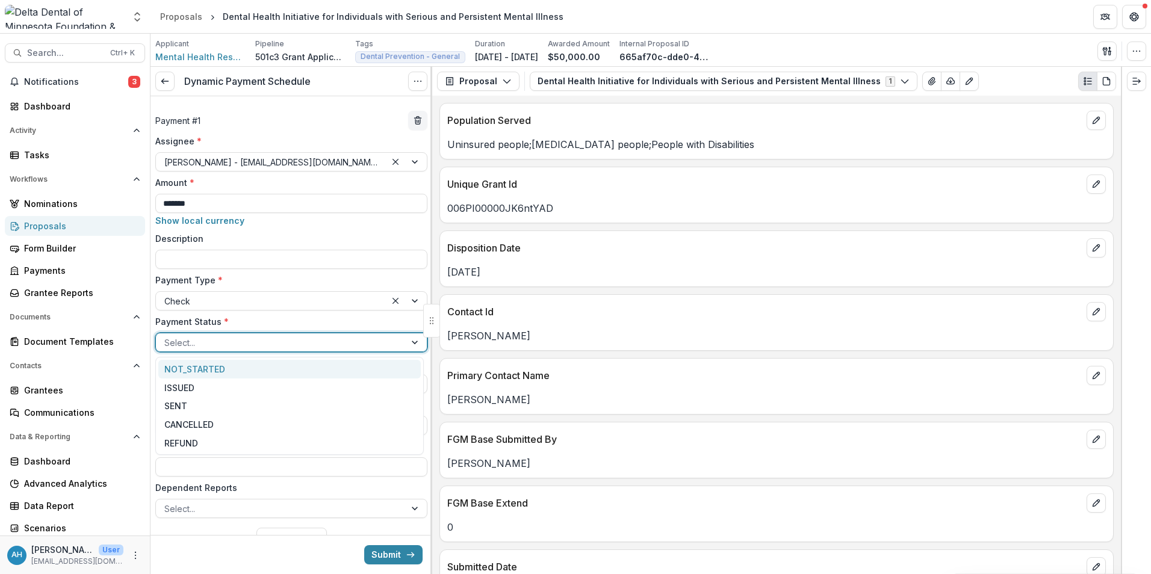
click at [232, 345] on div at bounding box center [280, 342] width 232 height 15
click at [202, 391] on div "ISSUED" at bounding box center [289, 388] width 262 height 19
click at [250, 346] on div at bounding box center [280, 342] width 232 height 15
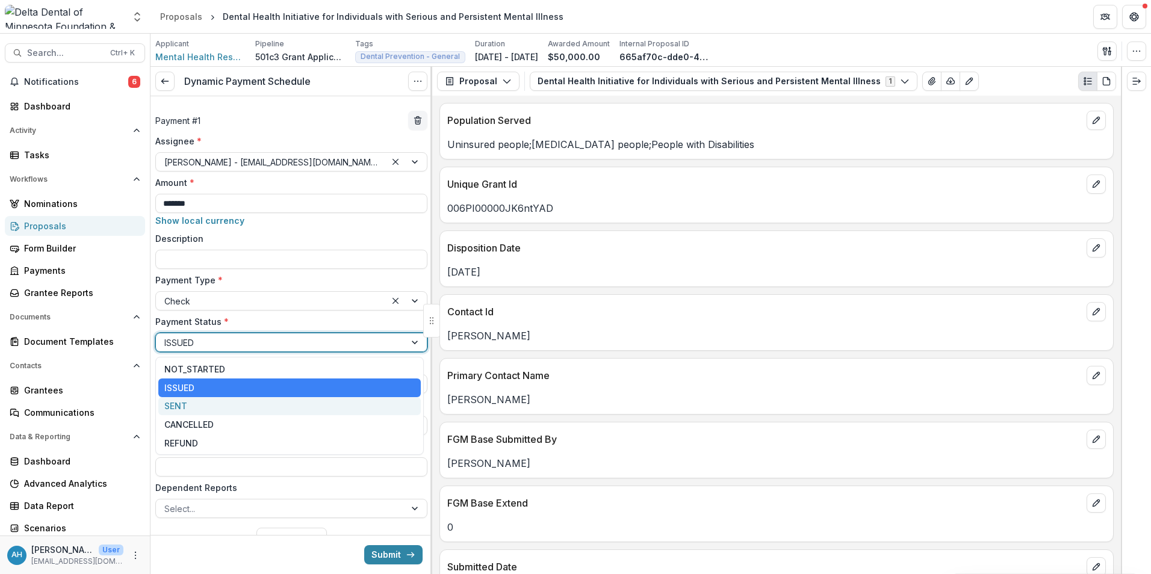
click at [184, 403] on div "SENT" at bounding box center [289, 406] width 262 height 19
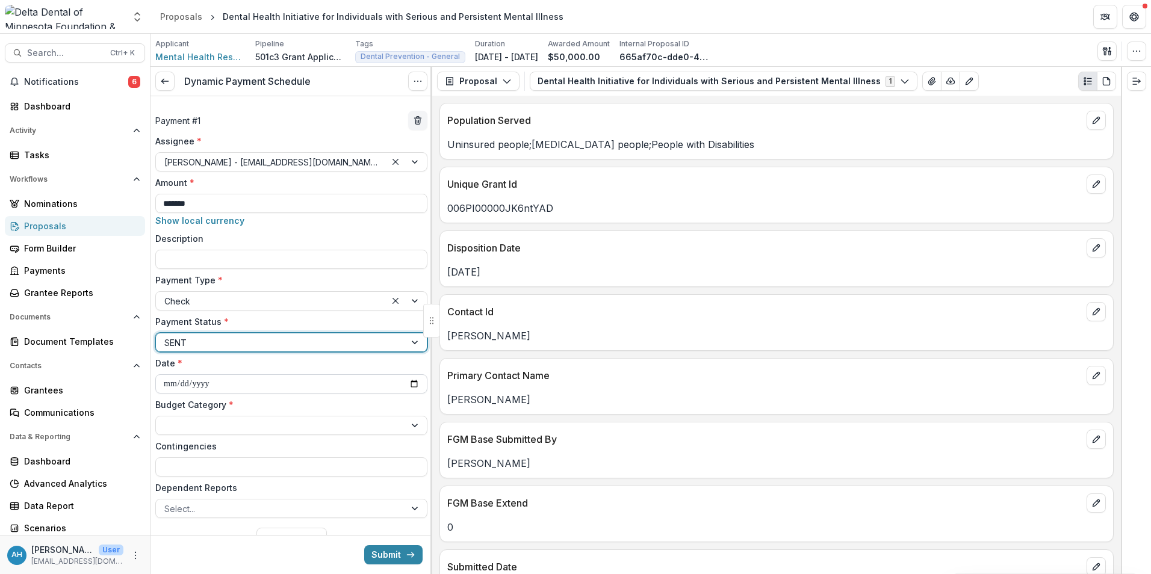
click at [412, 383] on input "**********" at bounding box center [291, 383] width 272 height 19
type input "**********"
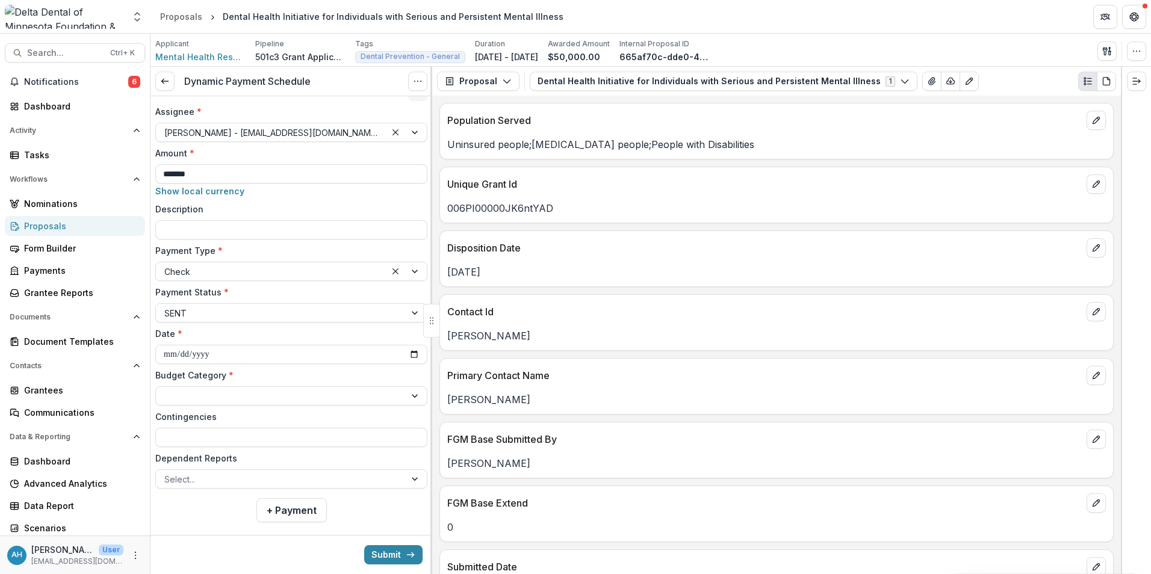
scroll to position [46, 0]
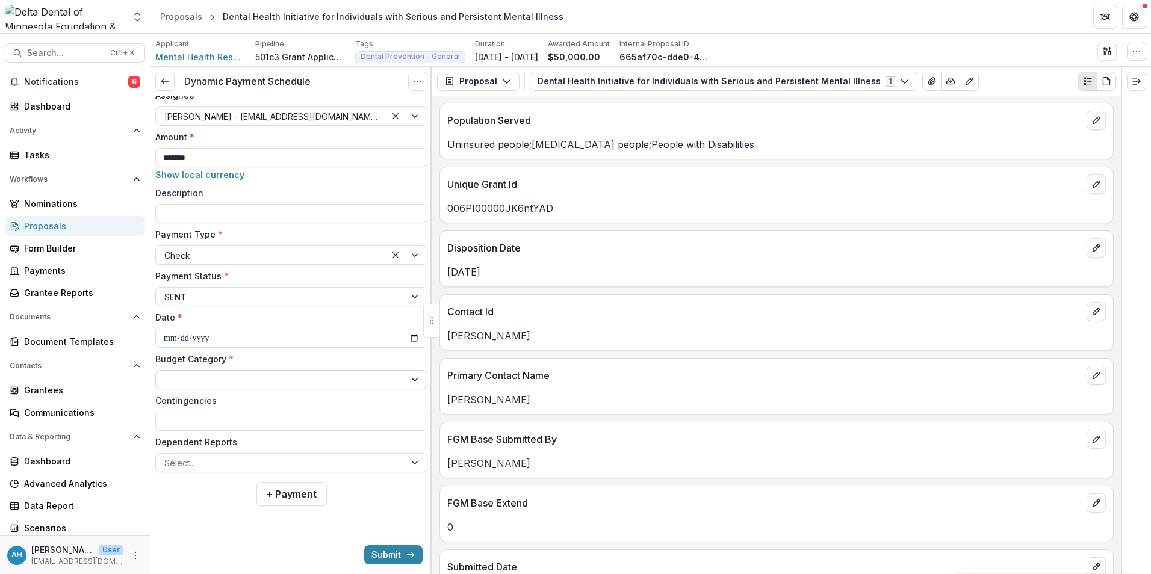
click at [211, 382] on div at bounding box center [280, 380] width 232 height 15
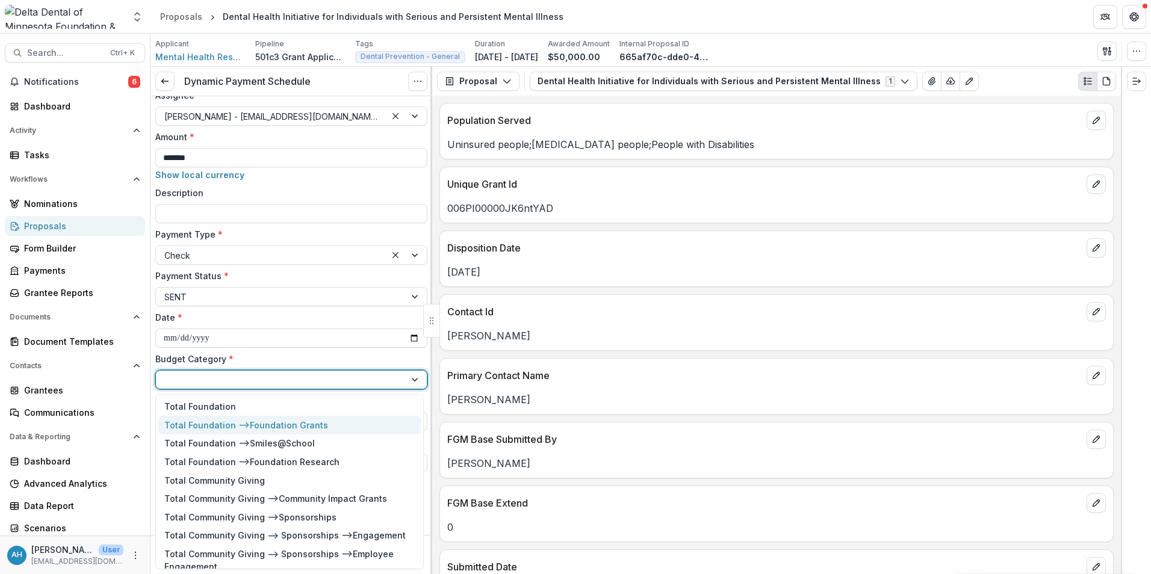
click at [252, 424] on div "Total Foundation --> Foundation Grants" at bounding box center [246, 425] width 164 height 13
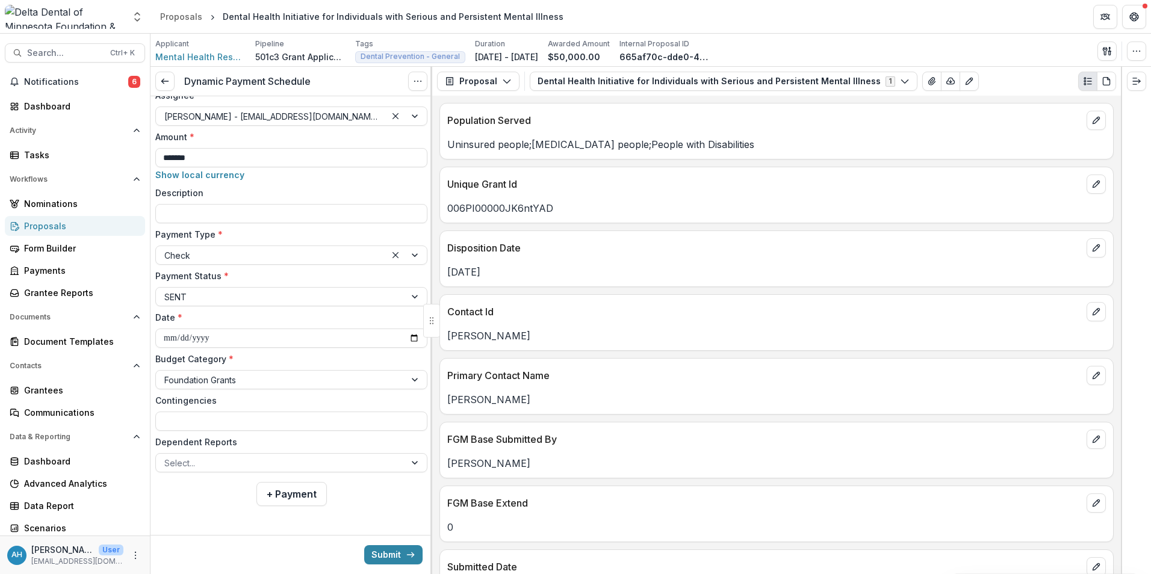
click at [252, 424] on input "Contingencies" at bounding box center [291, 421] width 272 height 19
click at [385, 553] on button "Submit" at bounding box center [393, 554] width 58 height 19
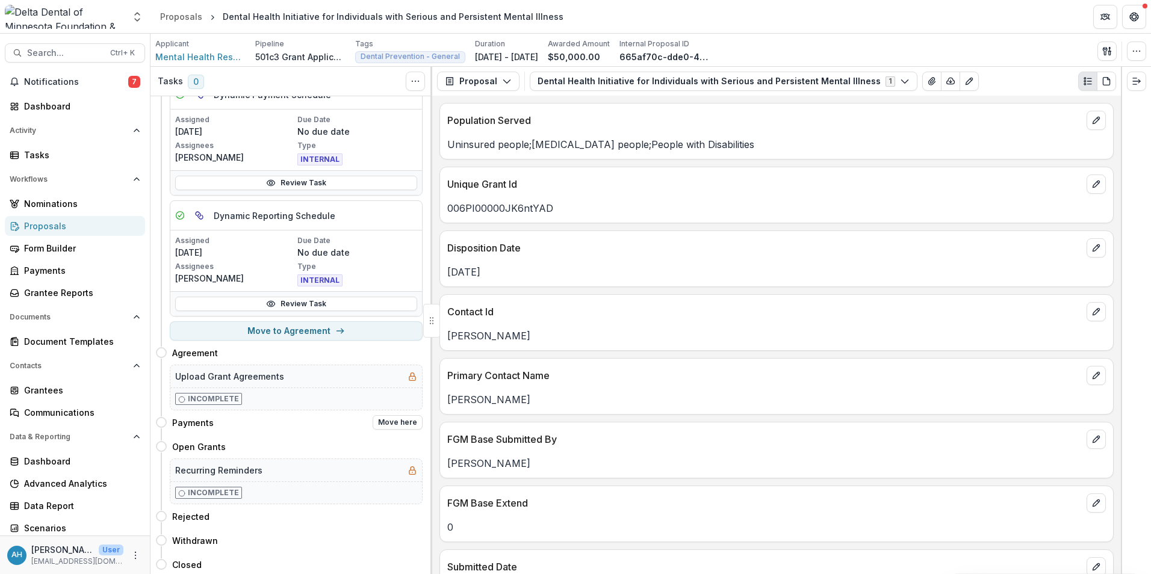
scroll to position [83, 0]
click at [393, 445] on button "Move here" at bounding box center [398, 444] width 50 height 14
select select "**********"
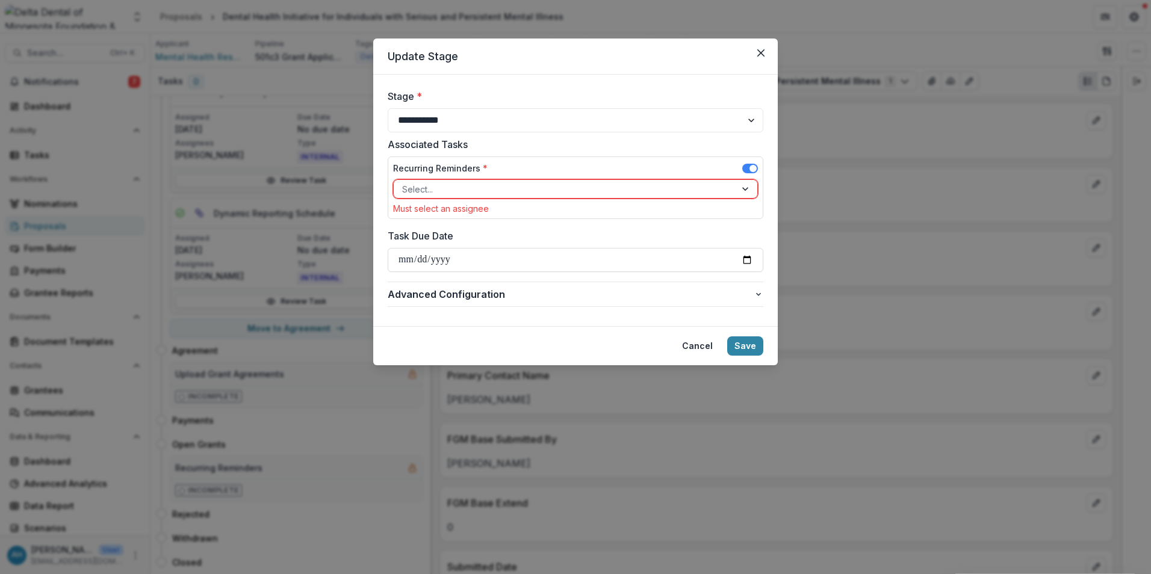
click at [489, 193] on div at bounding box center [564, 189] width 325 height 15
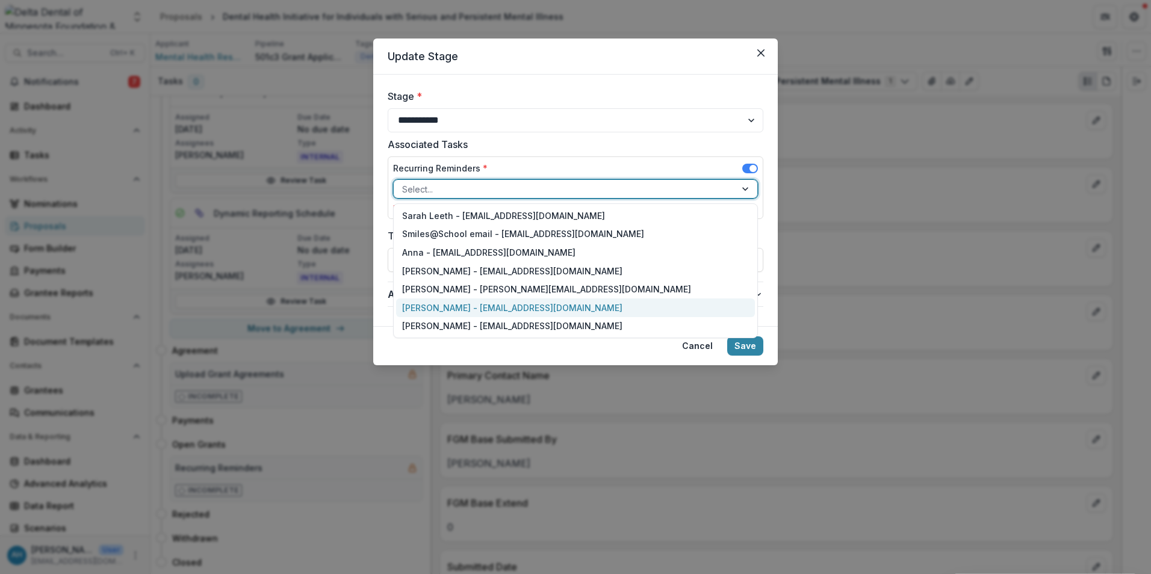
click at [465, 309] on div "[PERSON_NAME] - [EMAIL_ADDRESS][DOMAIN_NAME]" at bounding box center [575, 308] width 359 height 19
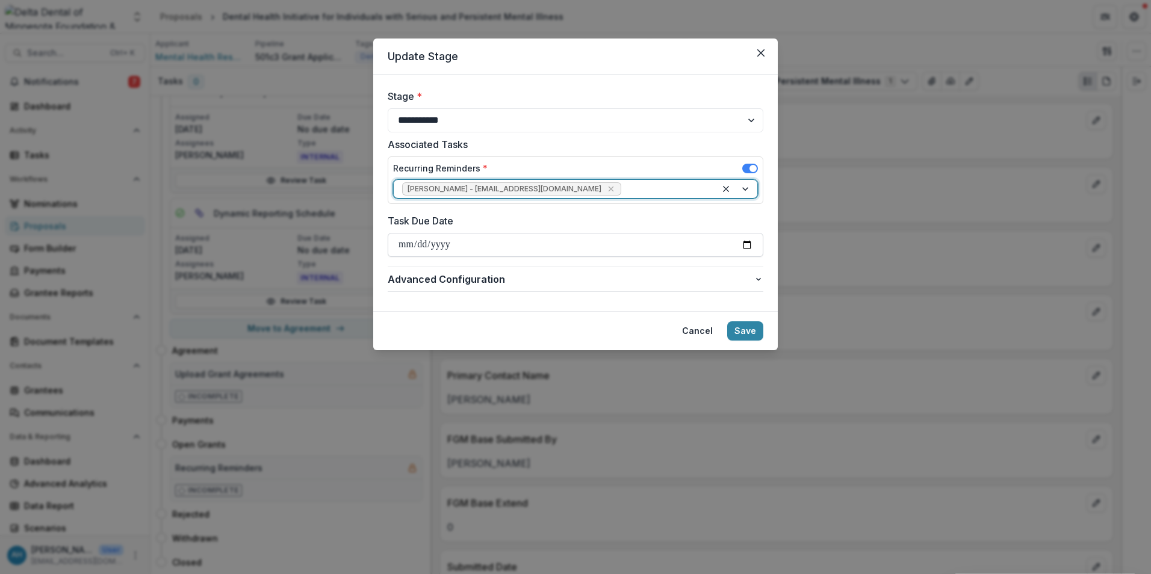
click at [748, 244] on input "Task Due Date" at bounding box center [576, 245] width 376 height 24
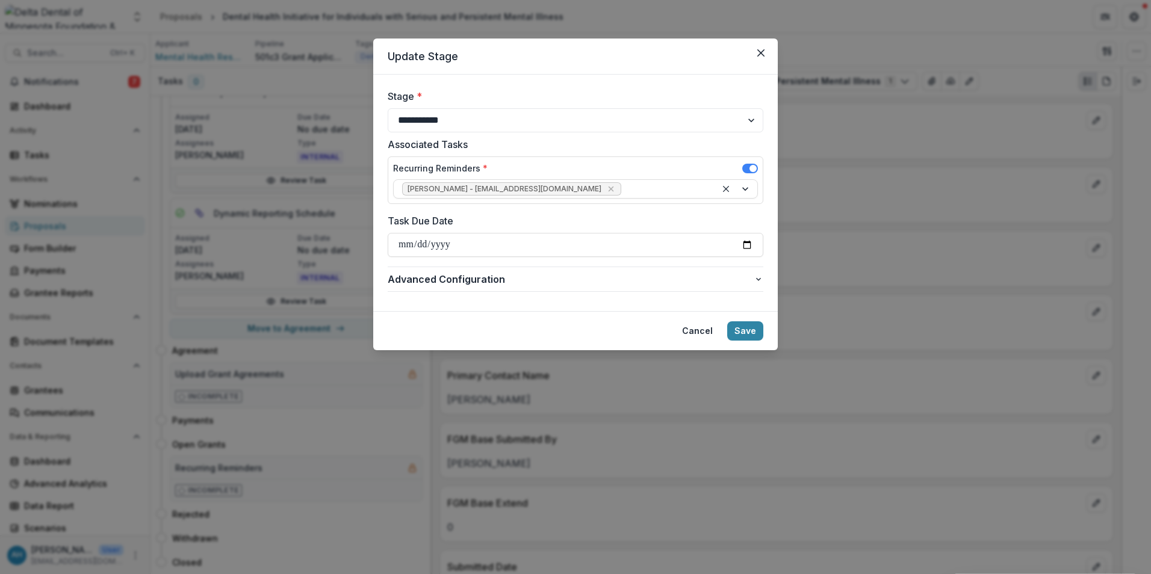
type input "**********"
click at [756, 328] on button "Save" at bounding box center [745, 330] width 36 height 19
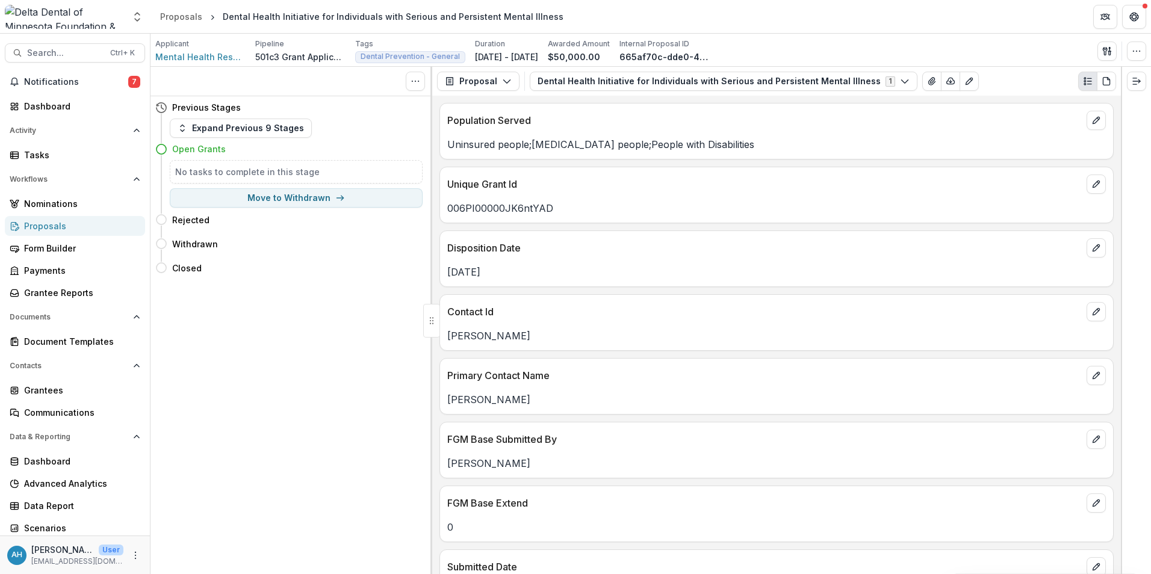
scroll to position [0, 0]
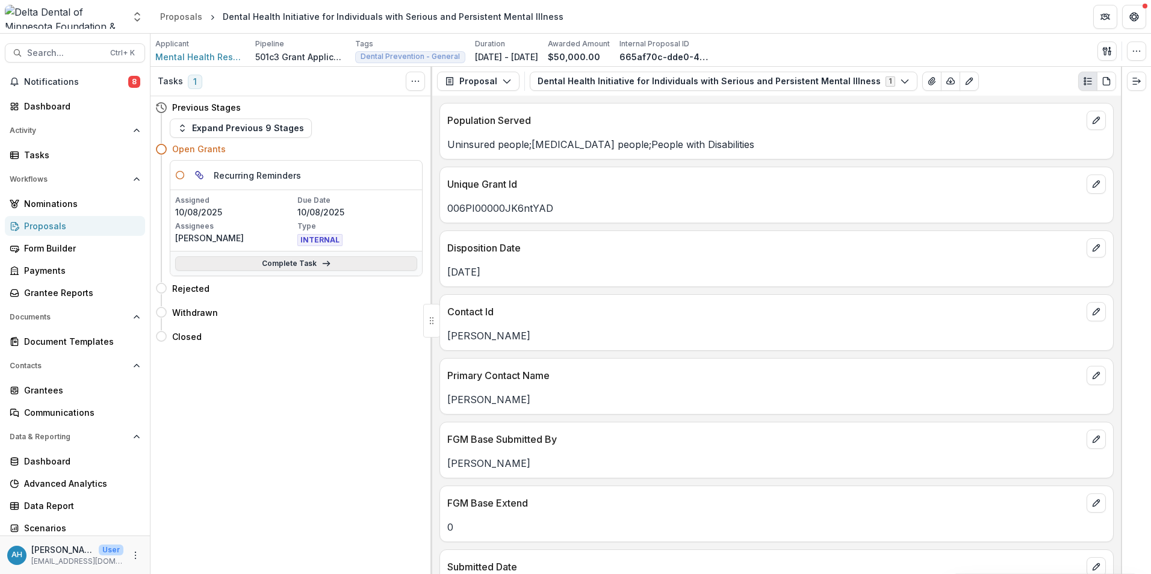
click at [273, 262] on link "Complete Task" at bounding box center [296, 263] width 242 height 14
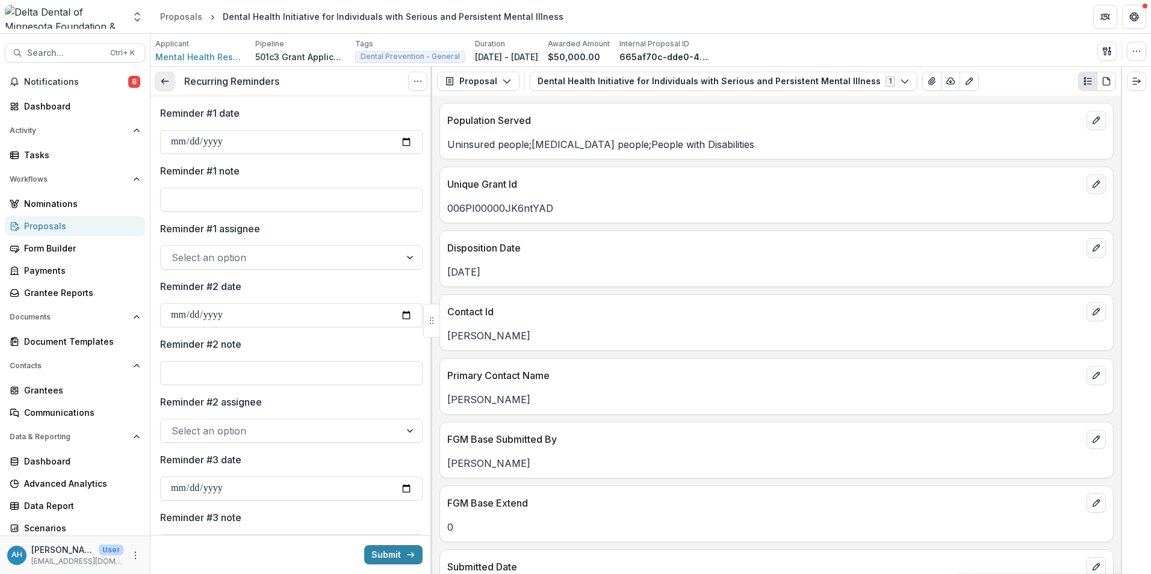
click at [165, 79] on icon at bounding box center [165, 81] width 10 height 10
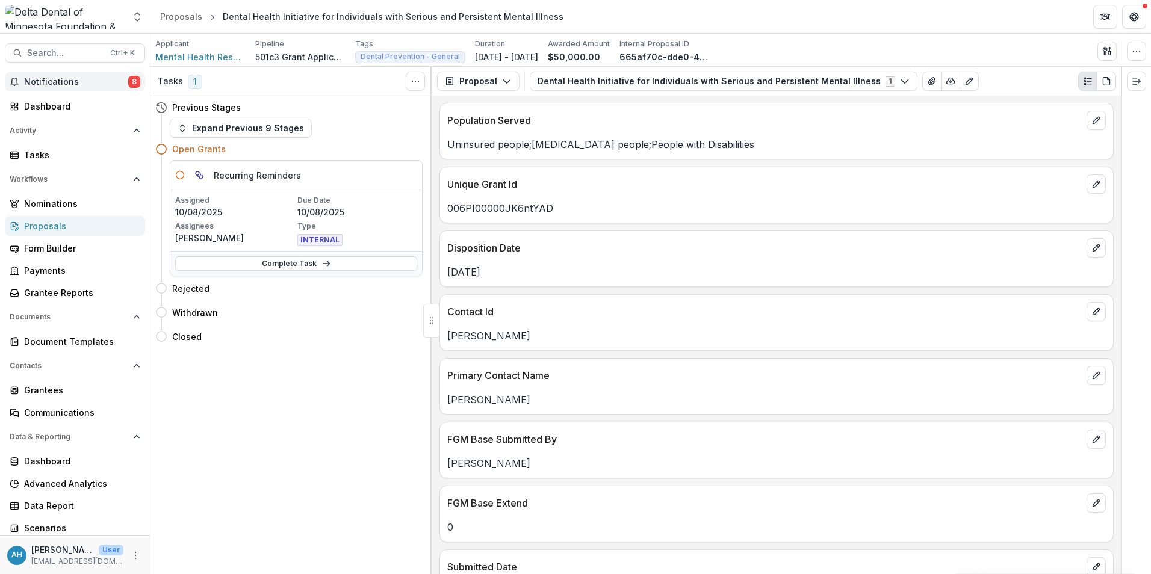
click at [71, 85] on span "Notifications" at bounding box center [76, 82] width 104 height 10
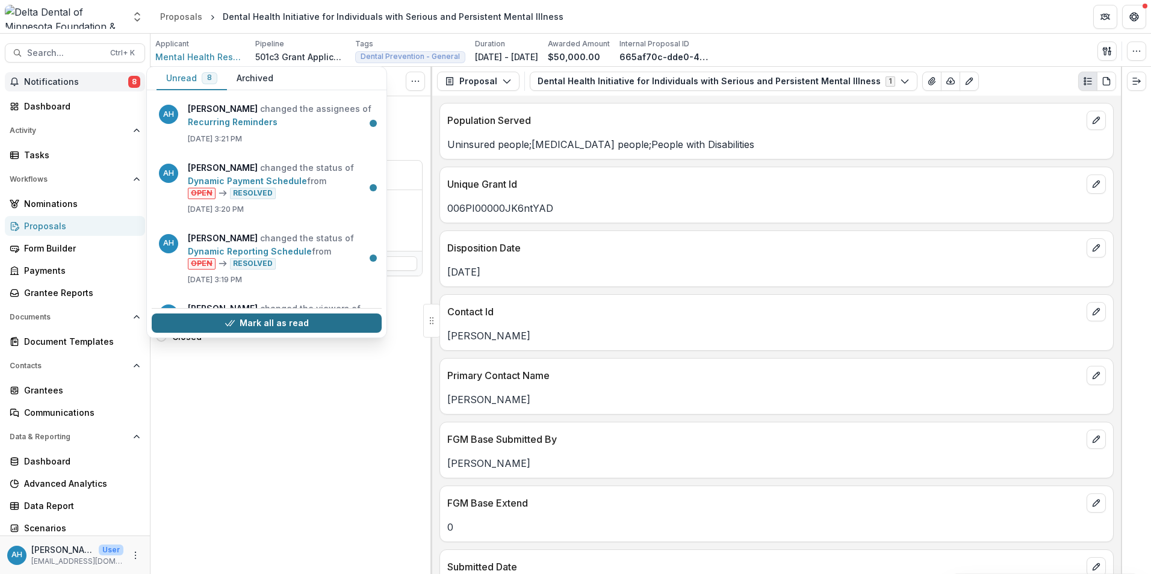
click at [284, 324] on button "Mark all as read" at bounding box center [267, 323] width 230 height 19
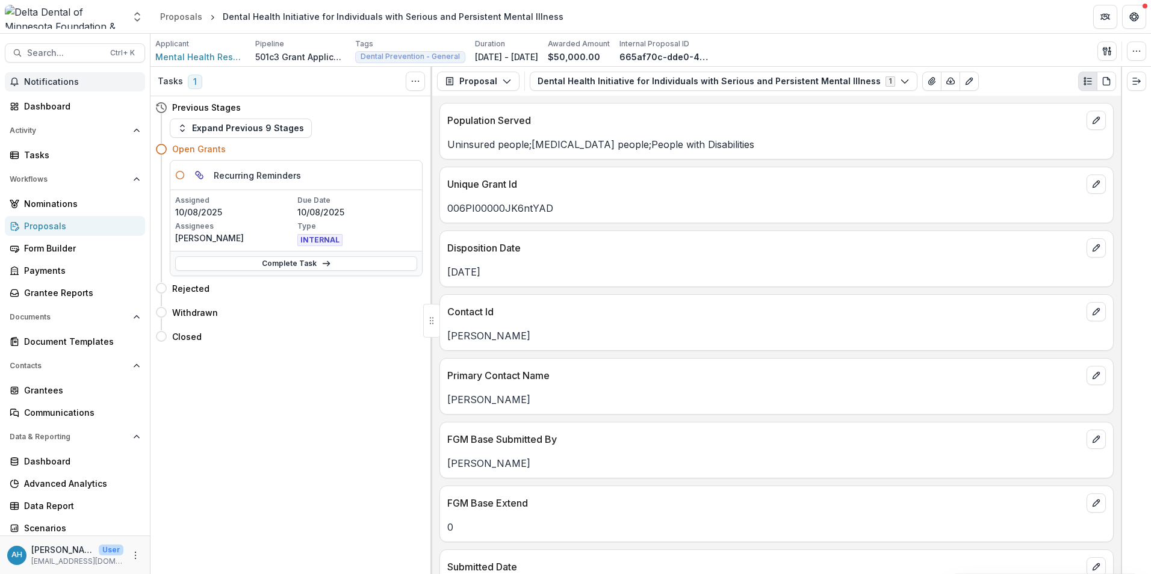
click at [351, 361] on div "Tasks 1 Show Cancelled Tasks Previous Stages Expand Previous 9 Stages Open Gran…" at bounding box center [291, 320] width 282 height 507
click at [282, 262] on link "Complete Task" at bounding box center [296, 263] width 242 height 14
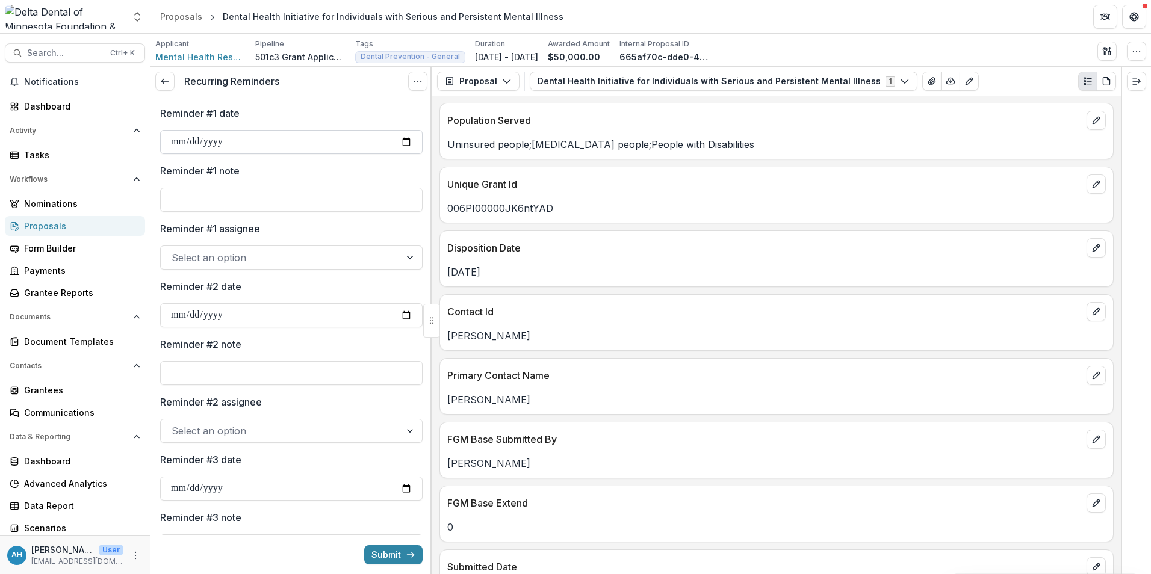
click at [400, 143] on input "Reminder #1 date" at bounding box center [291, 142] width 262 height 24
click at [405, 143] on input "Reminder #1 date" at bounding box center [291, 142] width 262 height 24
type input "**********"
click at [181, 140] on input "**********" at bounding box center [291, 142] width 262 height 24
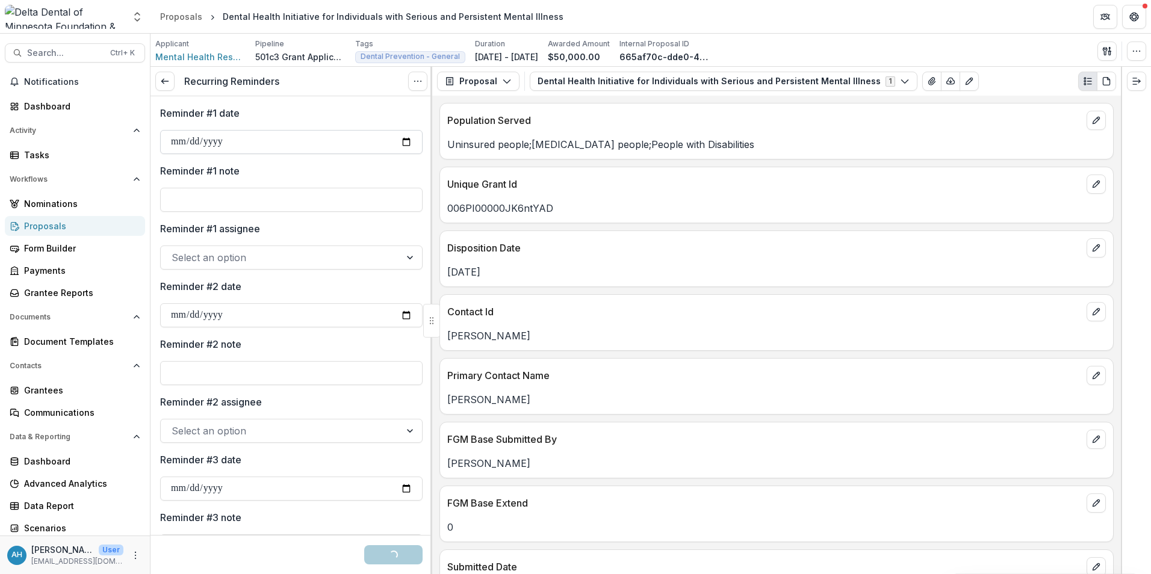
type input "**********"
click at [225, 204] on input "Reminder #1 note" at bounding box center [291, 200] width 262 height 24
type input "**********"
click at [221, 255] on div at bounding box center [281, 257] width 218 height 17
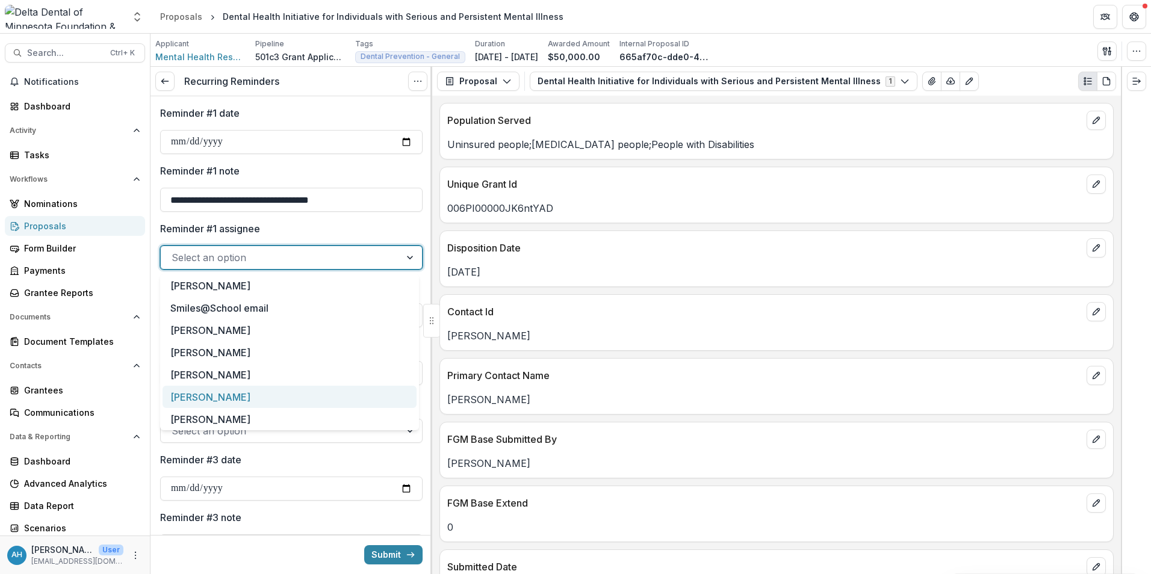
click at [211, 397] on div "[PERSON_NAME]" at bounding box center [290, 397] width 254 height 22
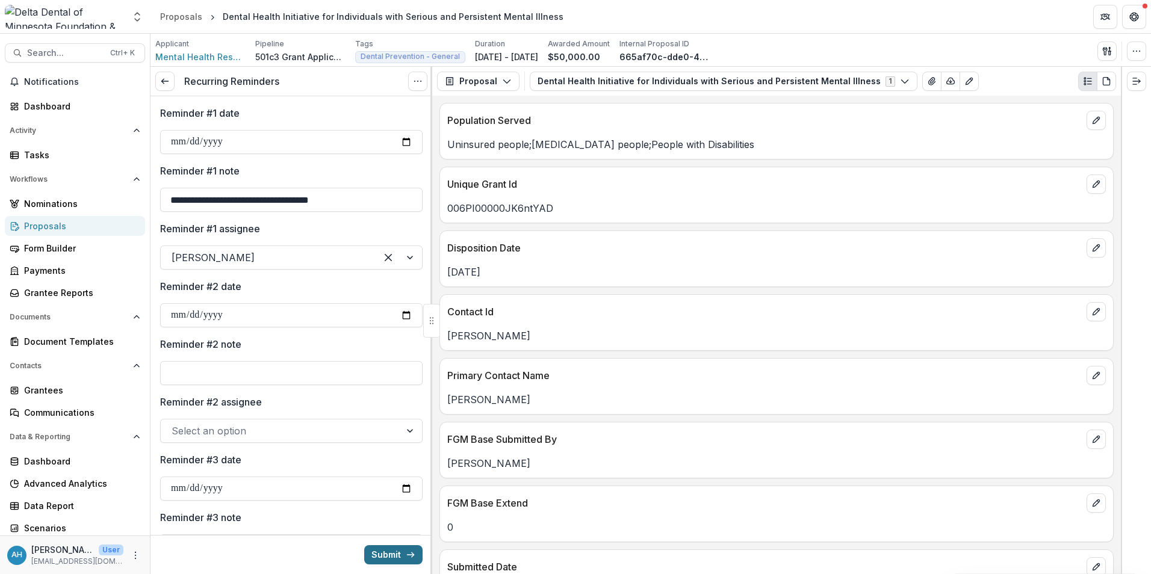
click at [399, 557] on button "Submit" at bounding box center [393, 554] width 58 height 19
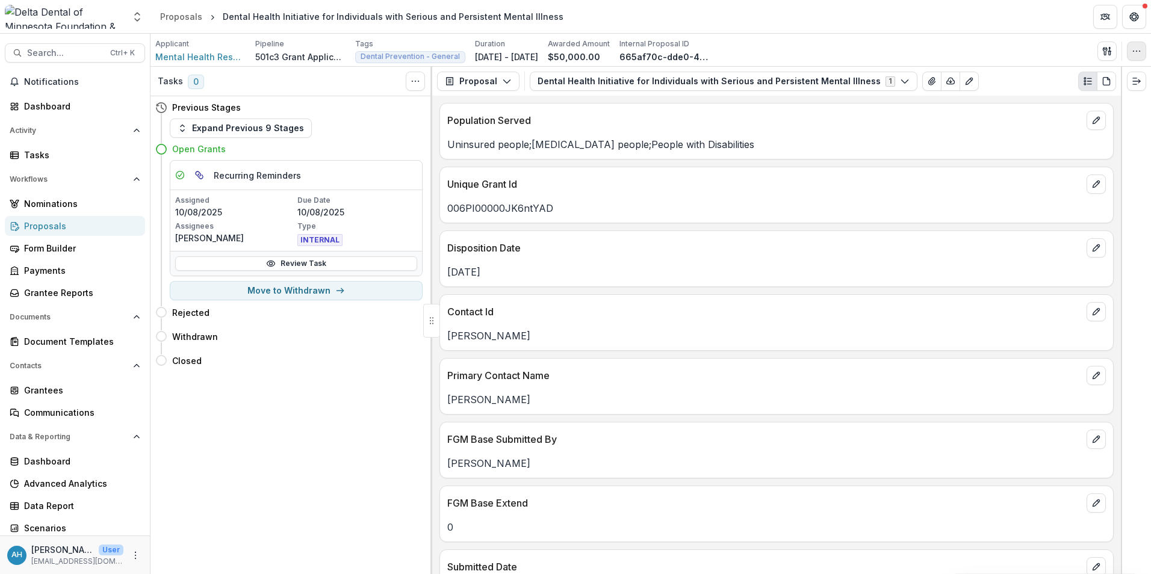
click at [1144, 51] on button "button" at bounding box center [1136, 51] width 19 height 19
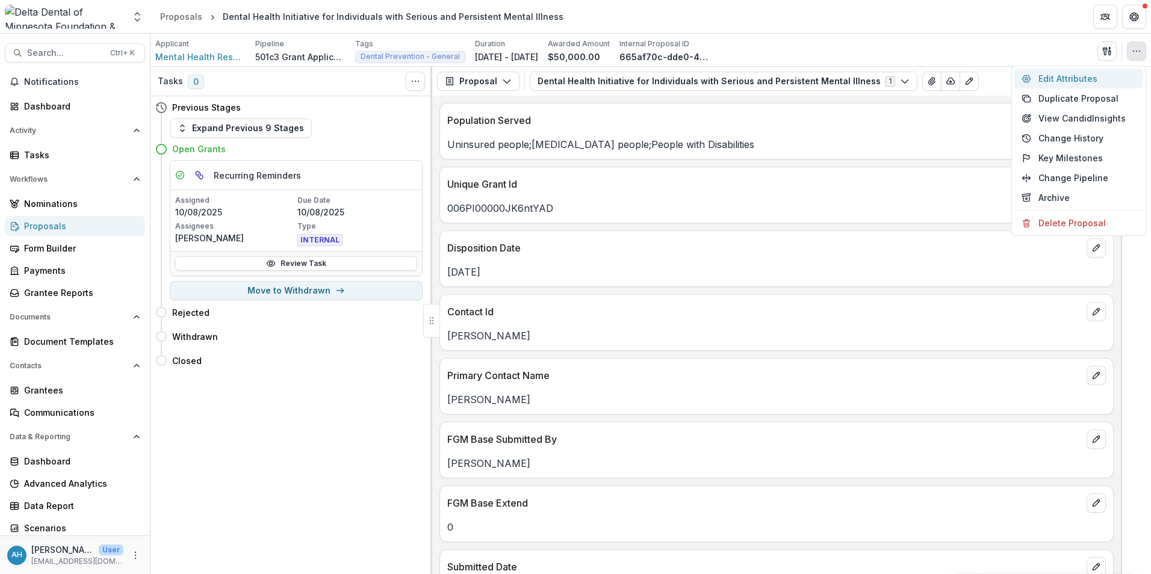
click at [1077, 79] on button "Edit Attributes" at bounding box center [1078, 79] width 129 height 20
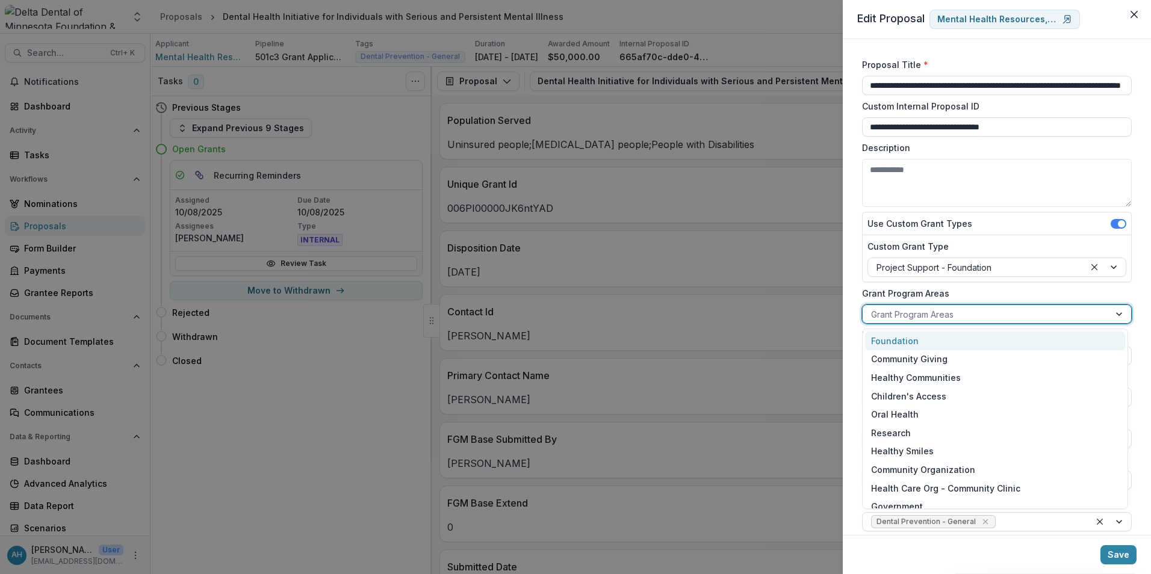
click at [952, 316] on div at bounding box center [986, 314] width 230 height 15
click at [909, 341] on div "Foundation" at bounding box center [995, 341] width 260 height 19
click at [1006, 309] on div at bounding box center [1010, 314] width 143 height 15
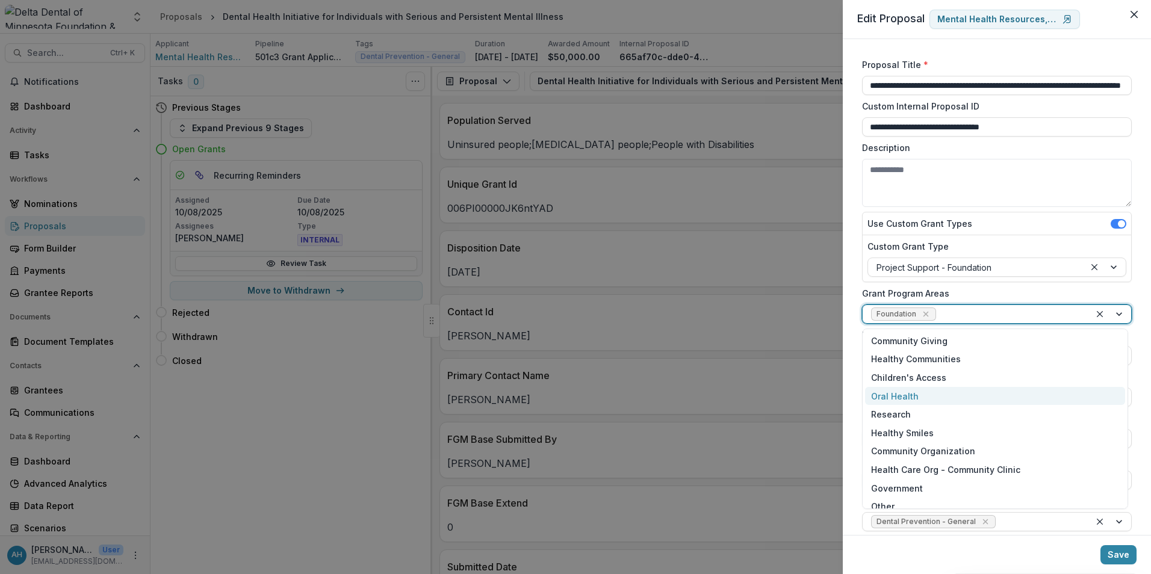
click at [908, 394] on div "Oral Health" at bounding box center [995, 396] width 260 height 19
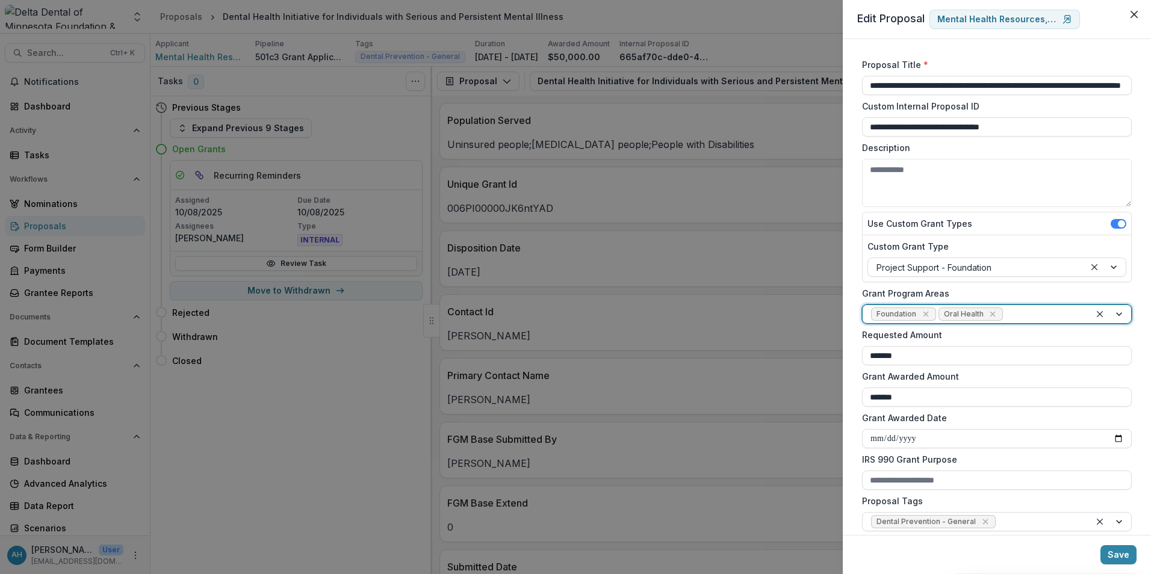
click at [1041, 311] on div at bounding box center [1043, 314] width 76 height 15
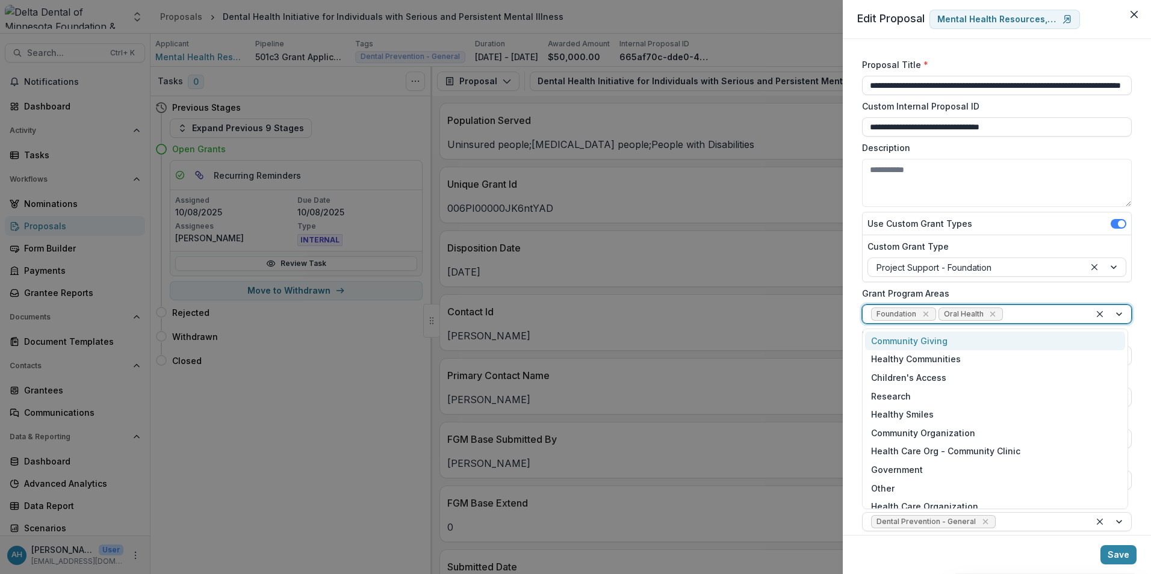
click at [1041, 311] on div at bounding box center [1043, 314] width 76 height 15
click at [929, 359] on div "Healthy Communities" at bounding box center [995, 359] width 260 height 19
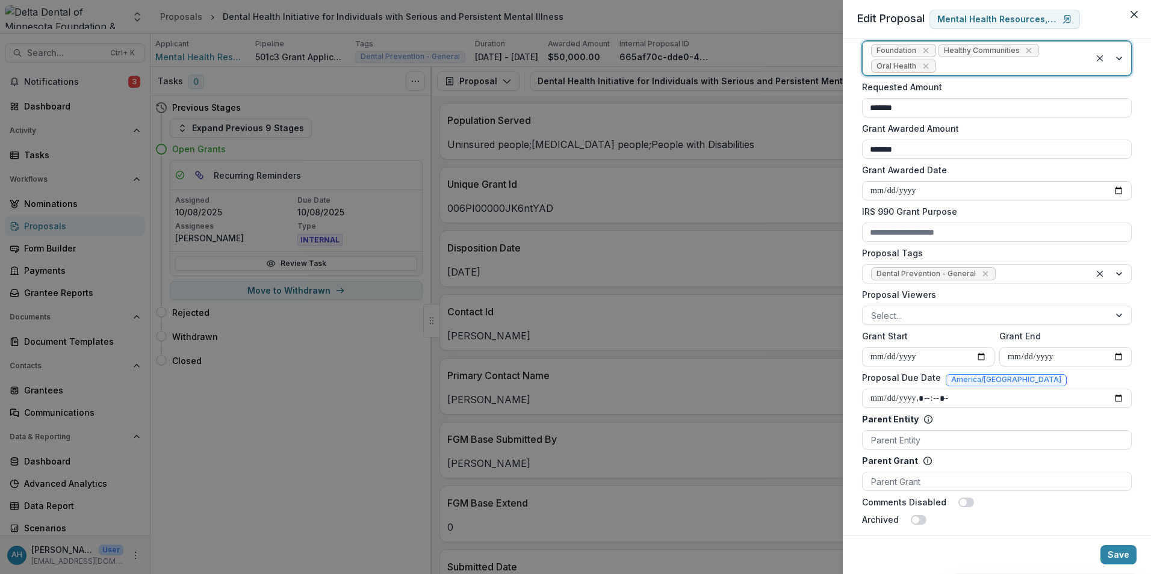
scroll to position [274, 0]
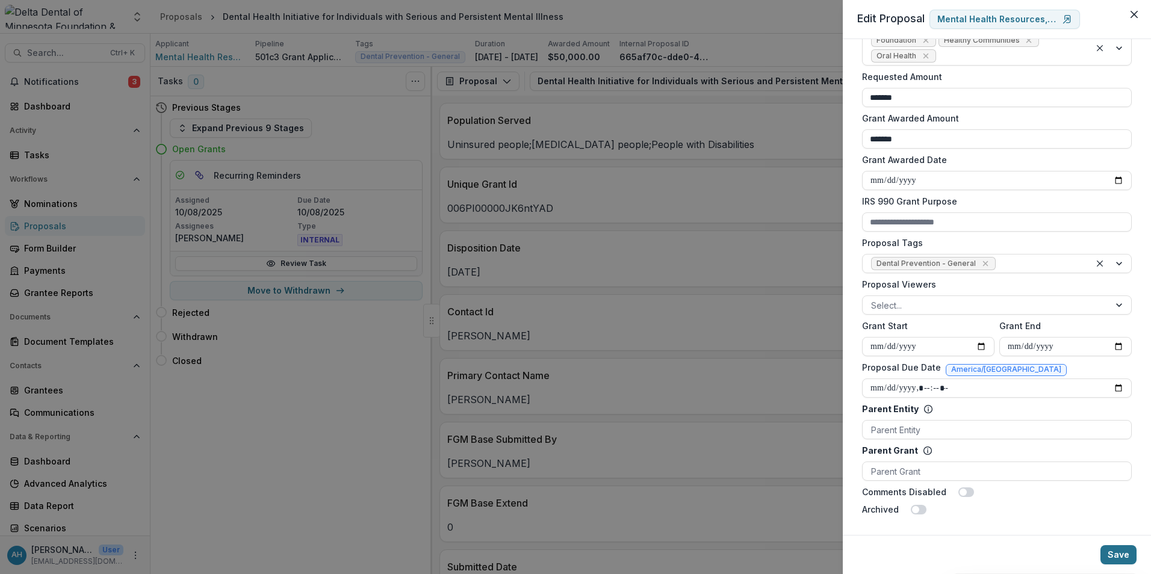
click at [1123, 557] on button "Save" at bounding box center [1118, 554] width 36 height 19
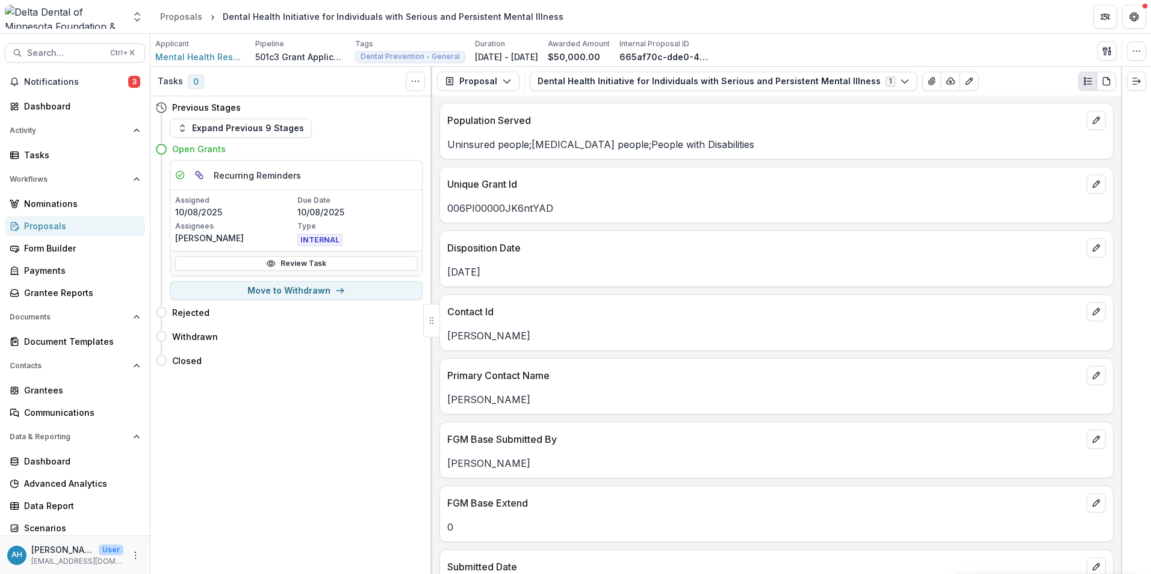
click at [40, 228] on div "Proposals" at bounding box center [79, 226] width 111 height 13
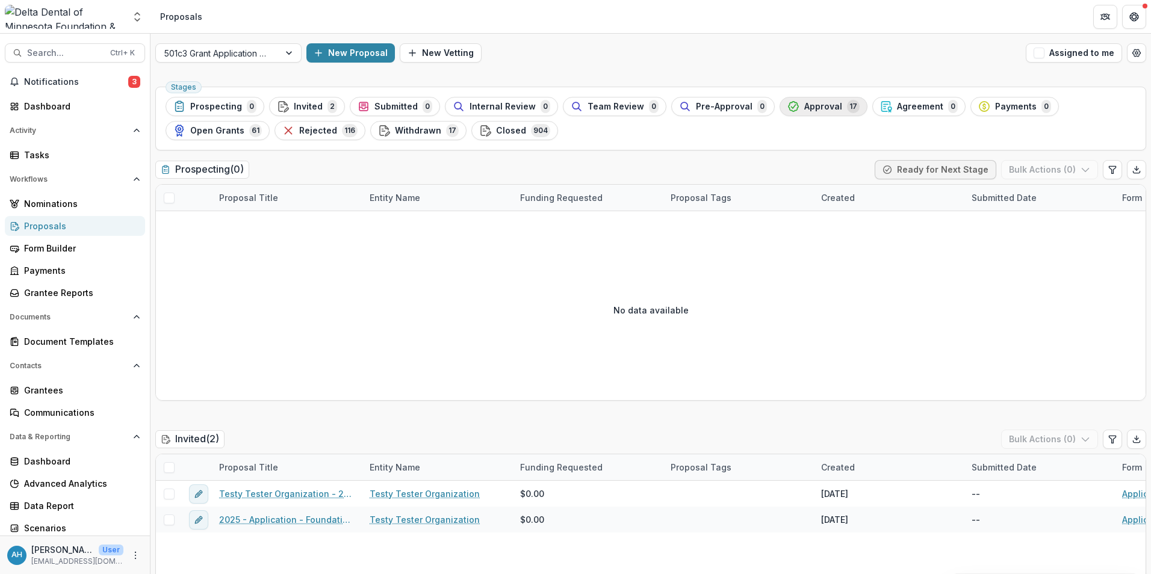
click at [816, 108] on span "Approval" at bounding box center [823, 107] width 38 height 10
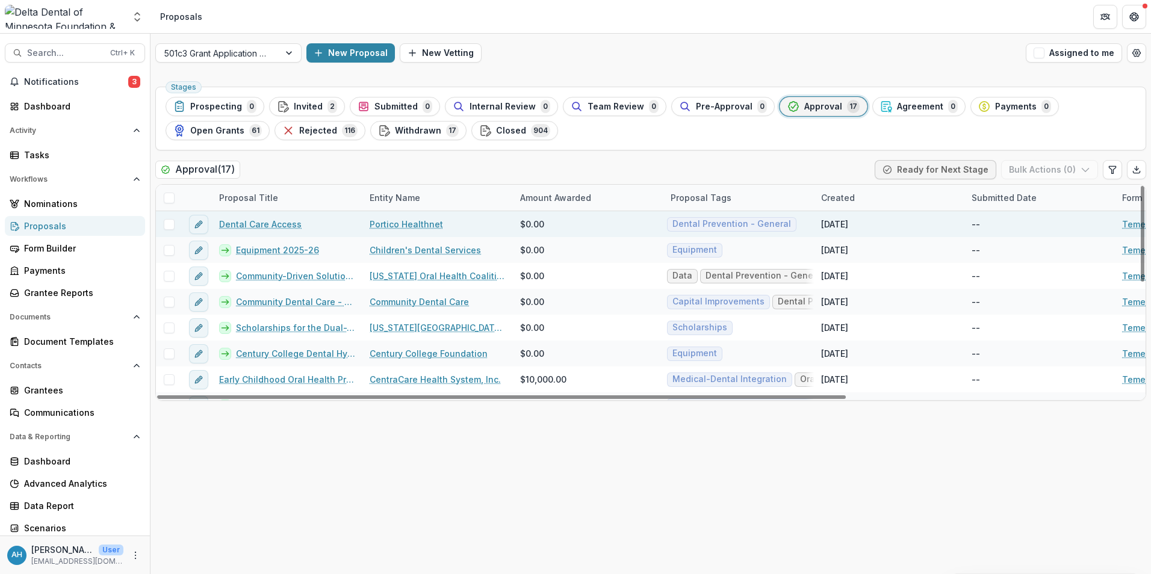
click at [268, 225] on link "Dental Care Access" at bounding box center [260, 224] width 82 height 13
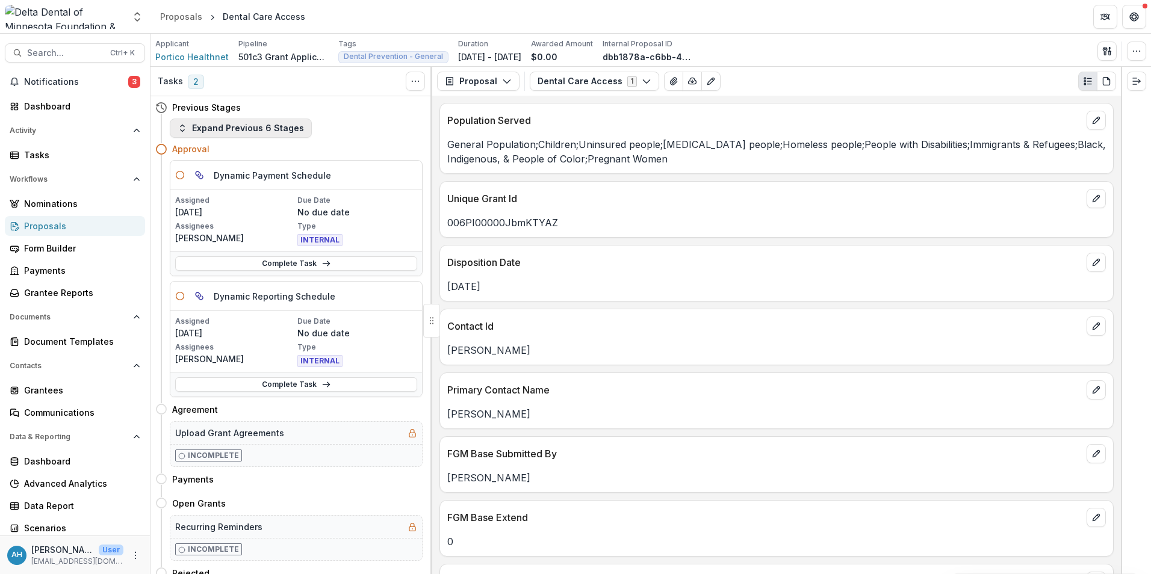
click at [241, 129] on button "Expand Previous 6 Stages" at bounding box center [241, 128] width 142 height 19
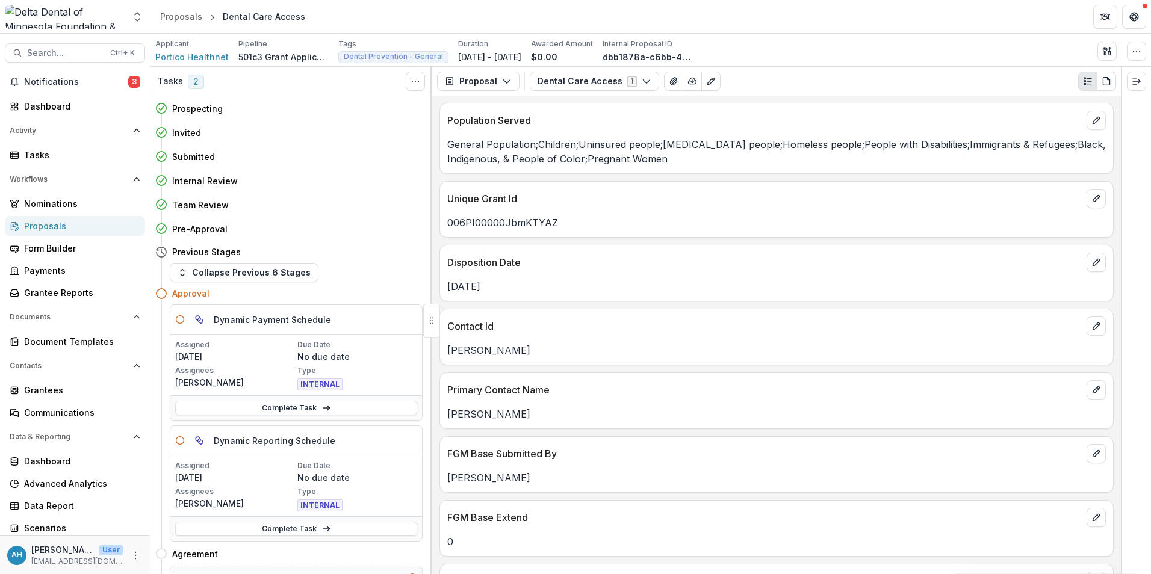
click at [47, 229] on div "Proposals" at bounding box center [79, 226] width 111 height 13
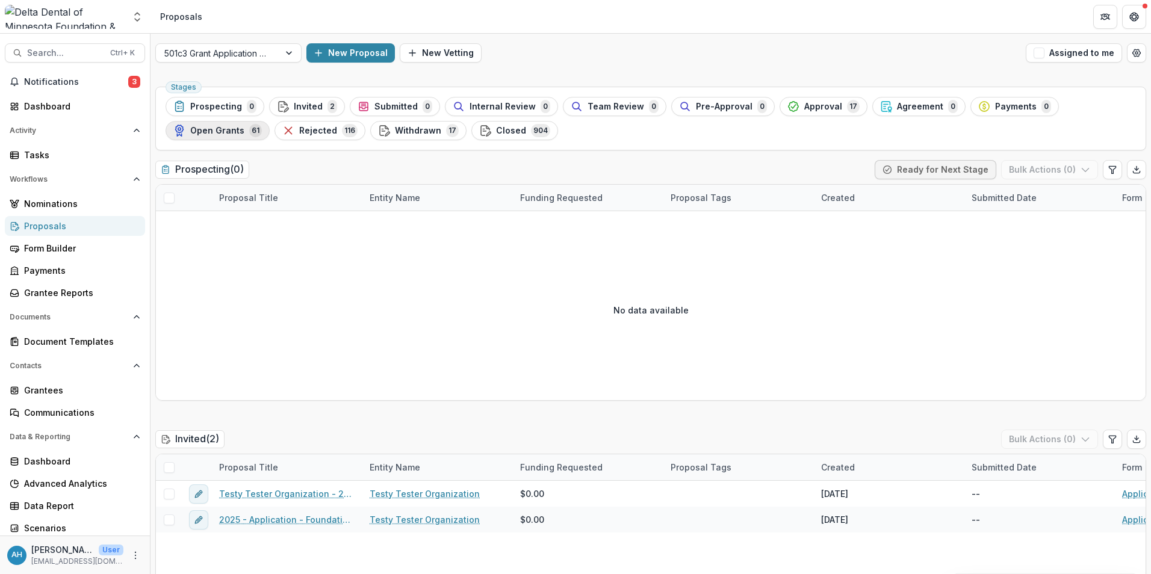
click at [226, 128] on span "Open Grants" at bounding box center [217, 131] width 54 height 10
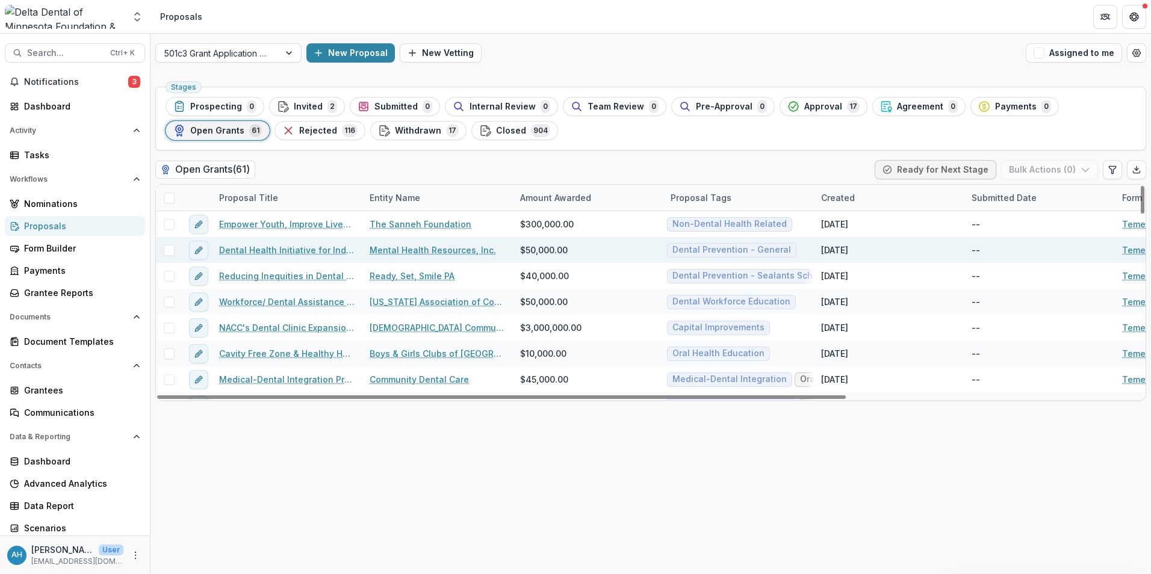
click at [306, 252] on link "Dental Health Initiative for Individuals with Serious and Persistent Mental Ill…" at bounding box center [287, 250] width 136 height 13
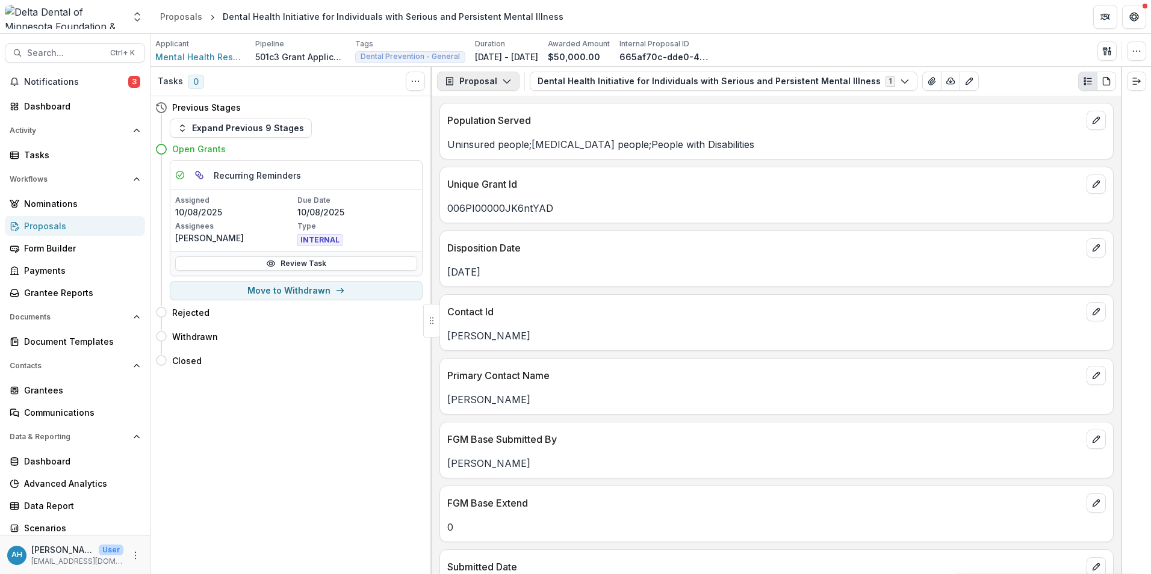
click at [486, 82] on button "Proposal" at bounding box center [478, 81] width 82 height 19
click at [495, 128] on div "Payments" at bounding box center [516, 128] width 110 height 13
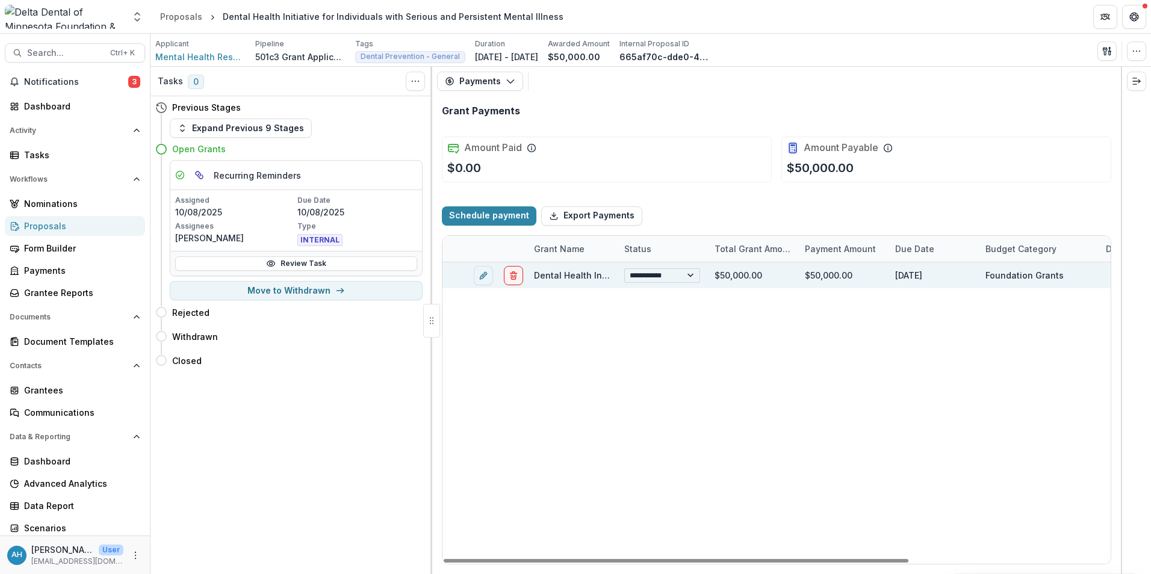
click at [693, 276] on select "**********" at bounding box center [662, 275] width 76 height 14
click at [624, 268] on select "**********" at bounding box center [662, 275] width 76 height 14
select select "**********"
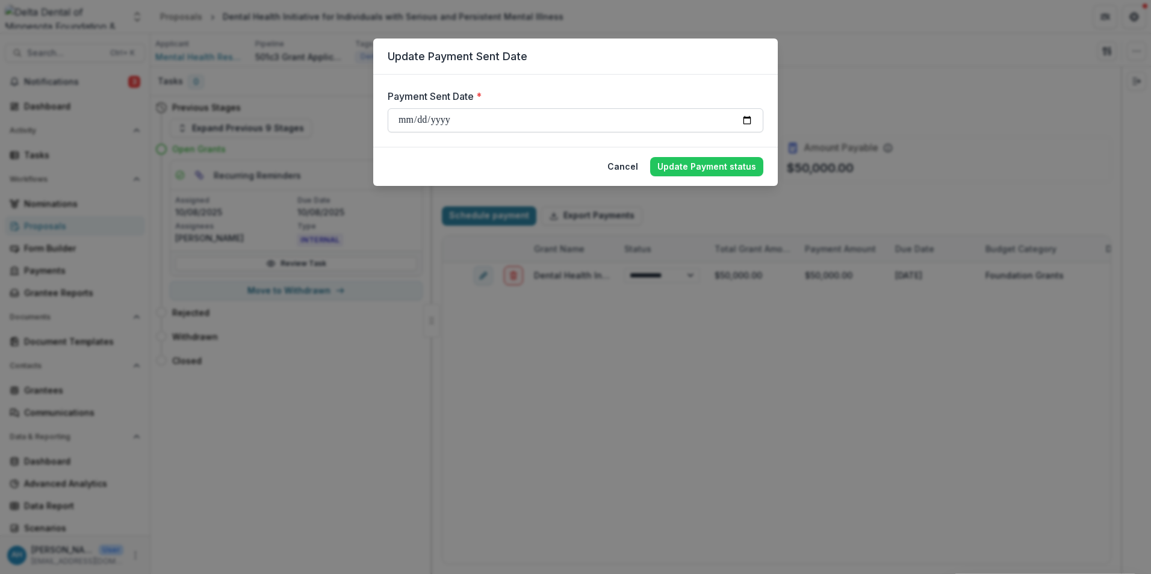
click at [745, 119] on input "**********" at bounding box center [576, 120] width 376 height 24
type input "**********"
click at [708, 166] on button "Update Payment status" at bounding box center [706, 166] width 113 height 19
select select "**********"
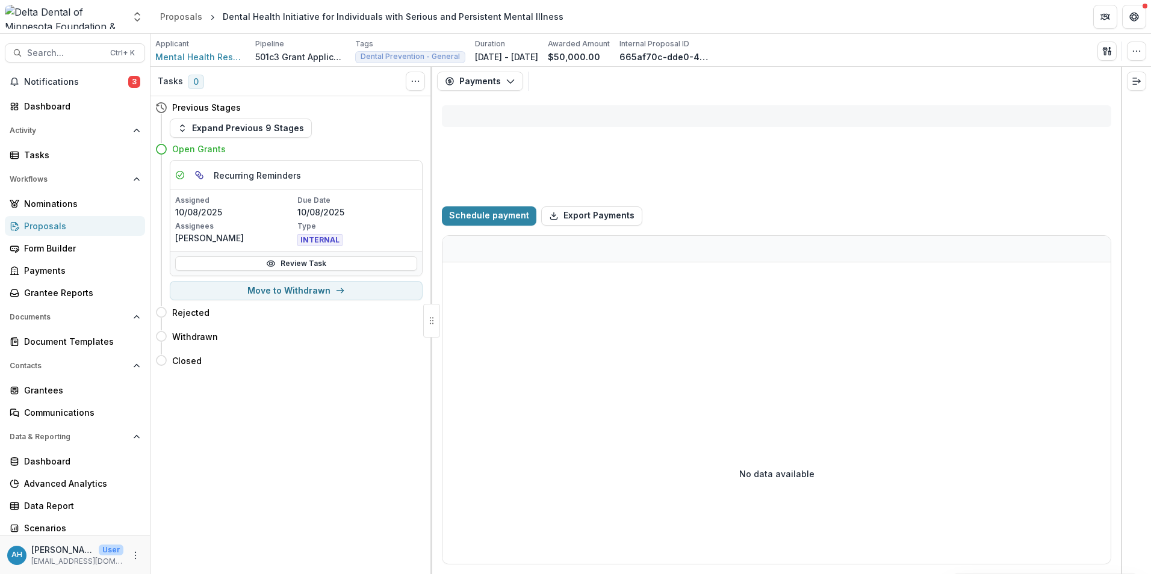
select select "**********"
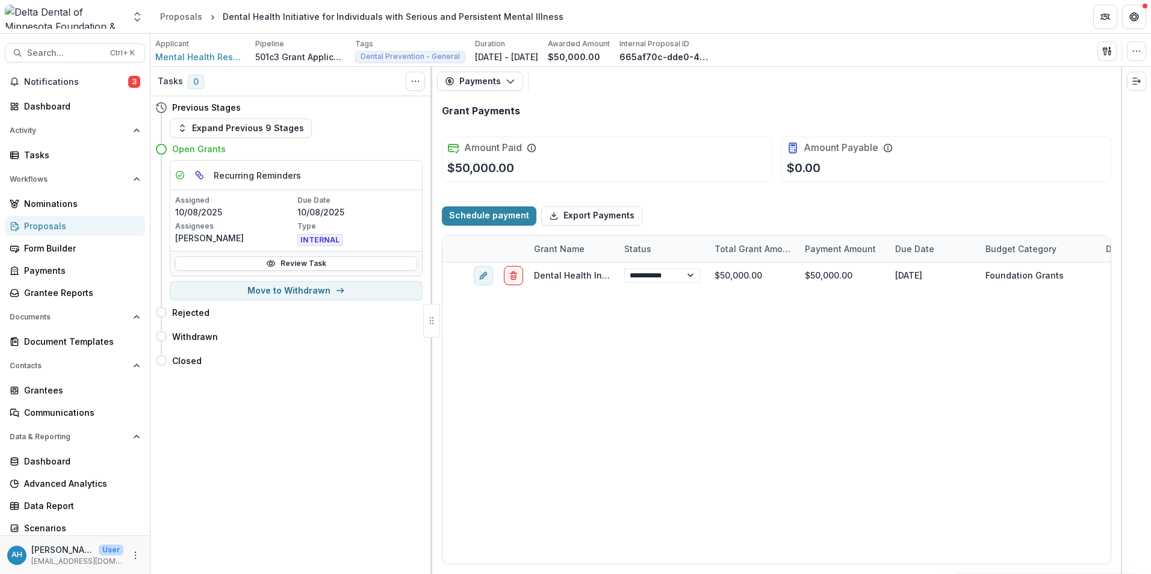
click at [39, 219] on link "Proposals" at bounding box center [75, 226] width 140 height 20
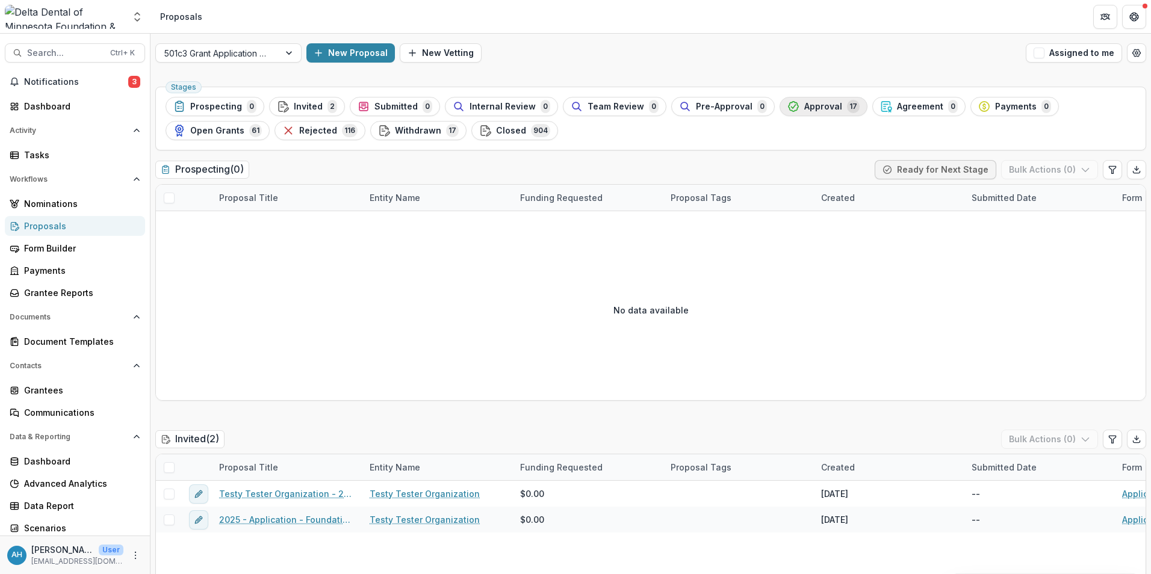
click at [815, 111] on span "Approval" at bounding box center [823, 107] width 38 height 10
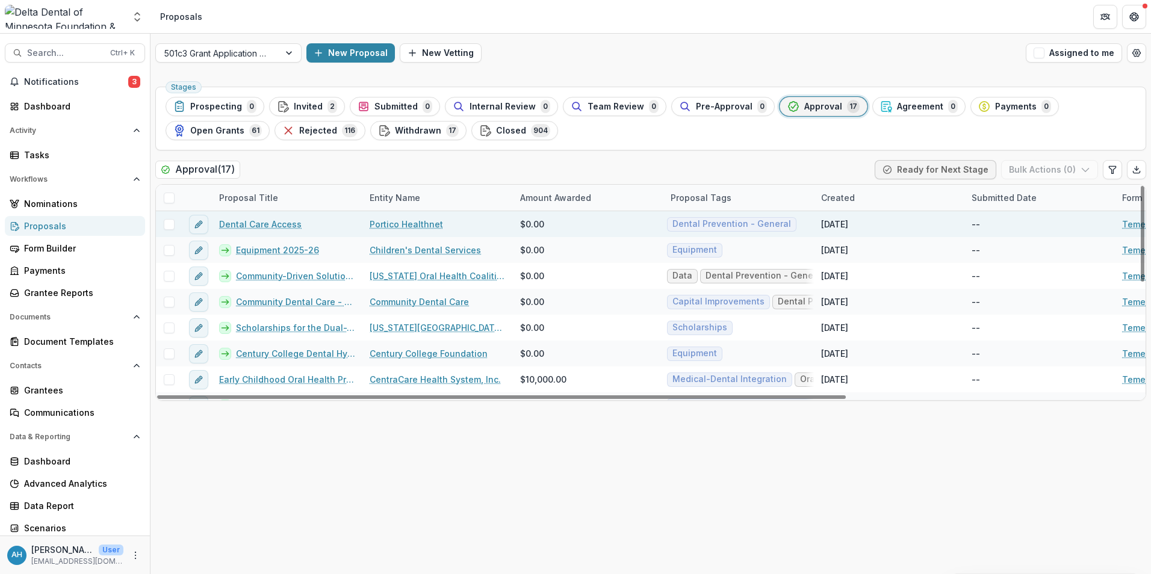
click at [268, 226] on link "Dental Care Access" at bounding box center [260, 224] width 82 height 13
